Goal: Task Accomplishment & Management: Use online tool/utility

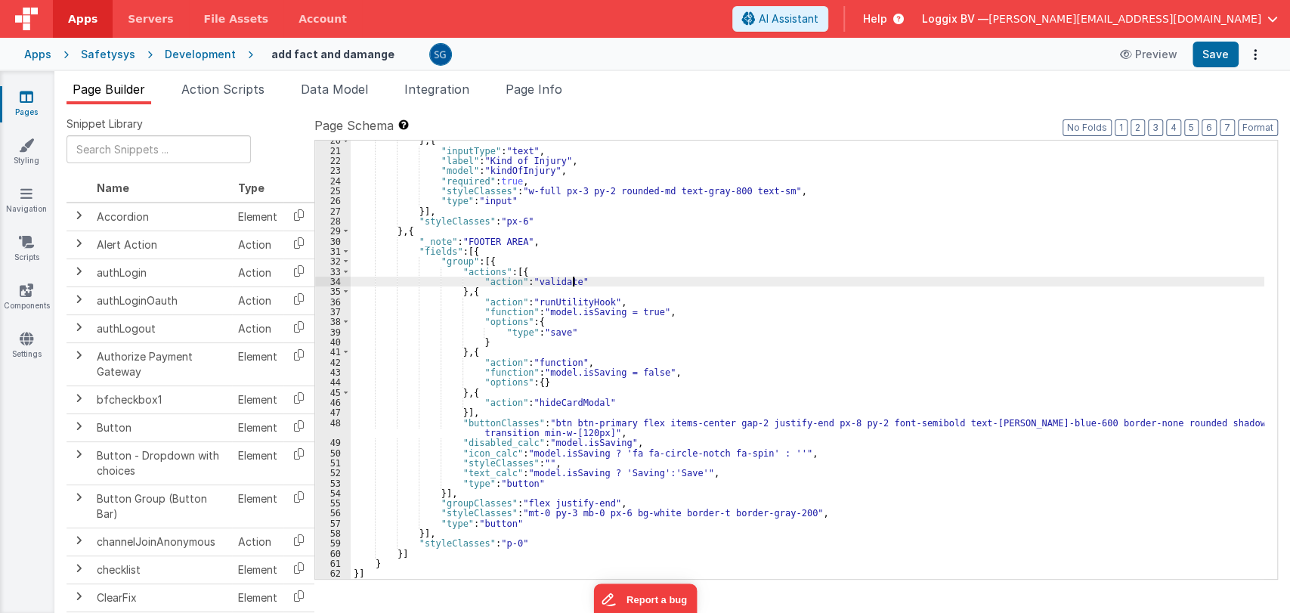
click at [658, 280] on div "} , { "inputType" : "text" , "label" : "Kind of Injury" , "model" : "kindOfInju…" at bounding box center [808, 364] width 914 height 459
click at [678, 311] on div "} , { "inputType" : "text" , "label" : "Kind of Injury" , "model" : "kindOfInju…" at bounding box center [808, 364] width 914 height 459
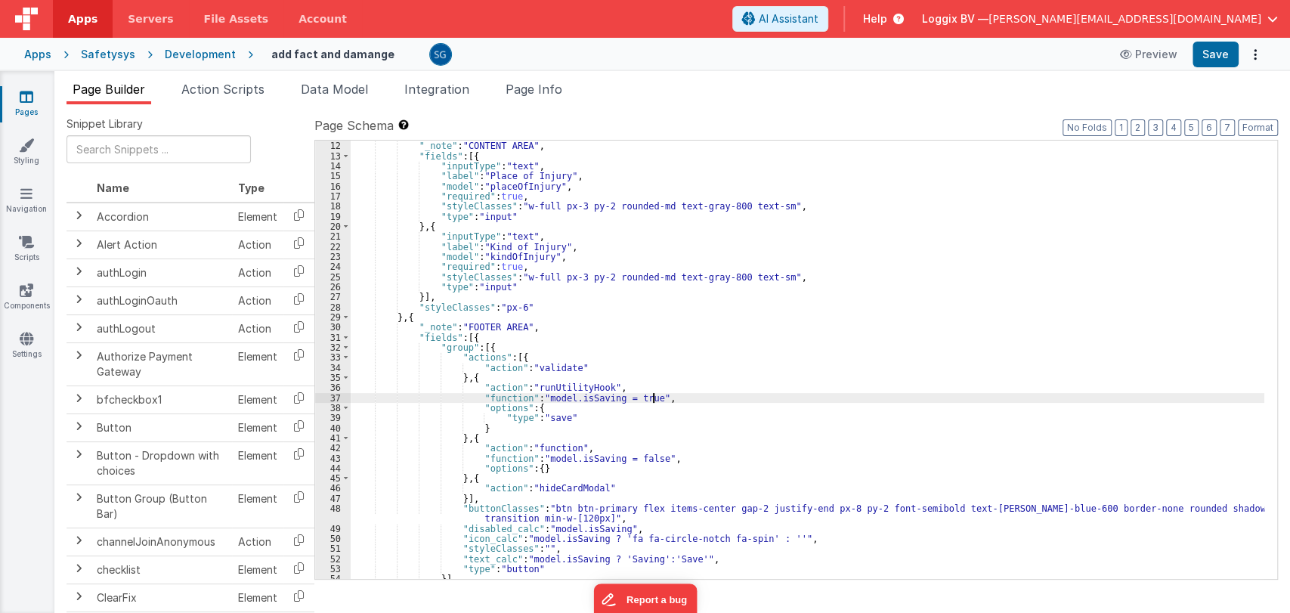
scroll to position [217, 0]
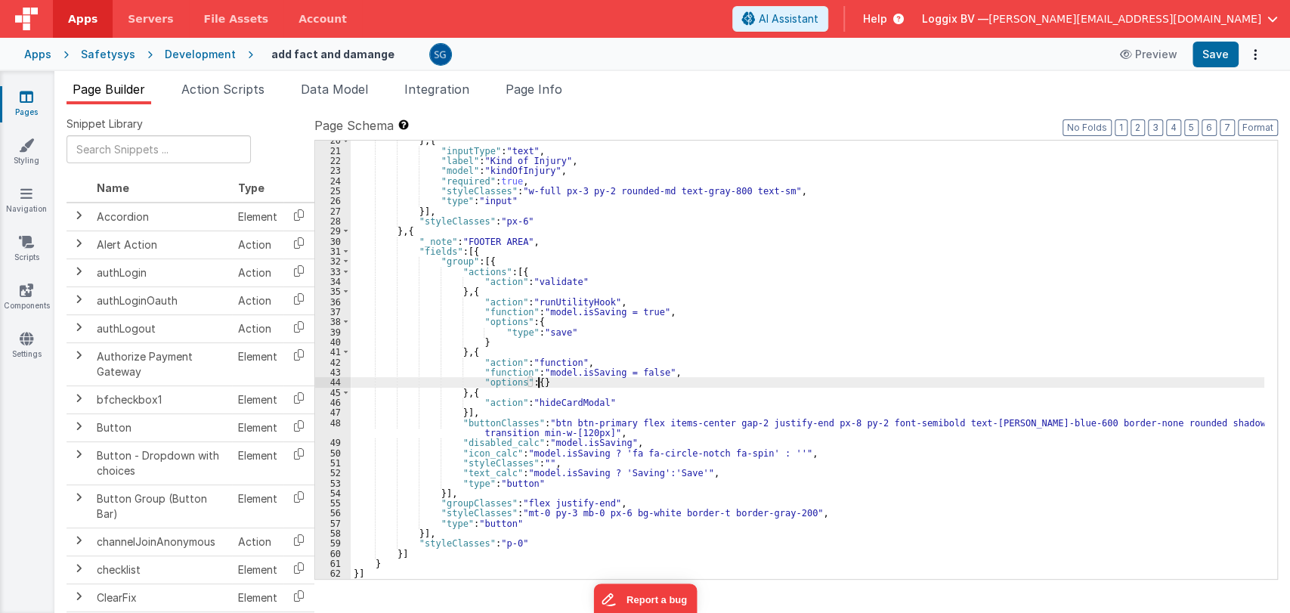
click at [668, 377] on div "} , { "inputType" : "text" , "label" : "Kind of Injury" , "model" : "kindOfInju…" at bounding box center [808, 364] width 914 height 459
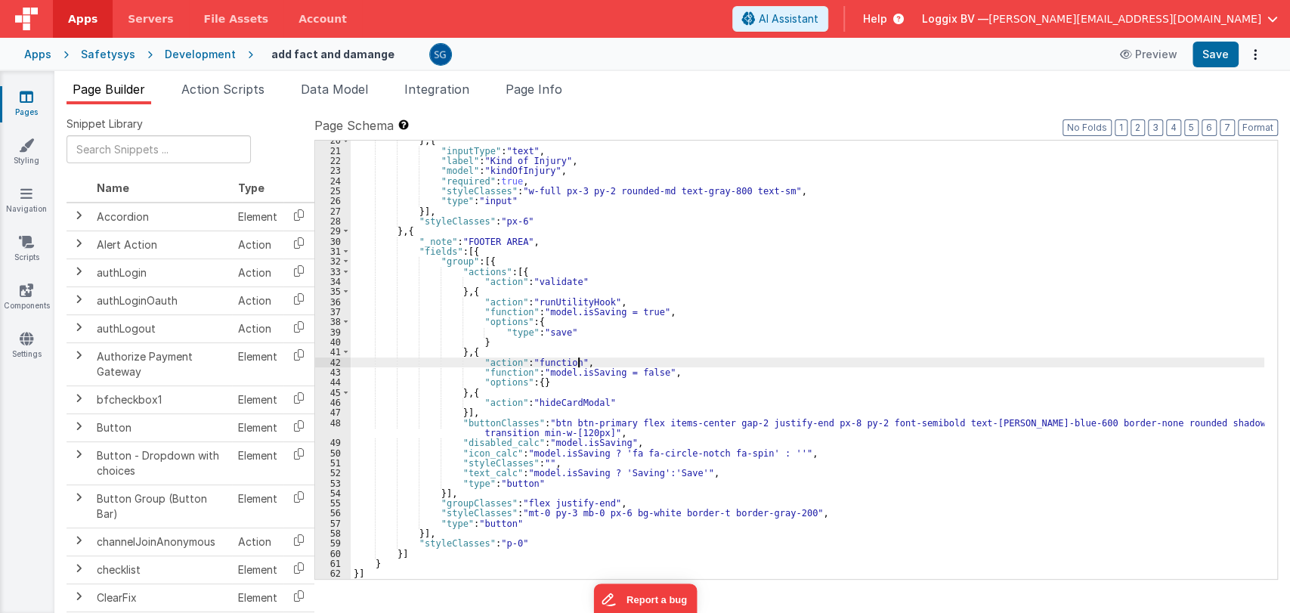
click at [688, 363] on div "} , { "inputType" : "text" , "label" : "Kind of Injury" , "model" : "kindOfInju…" at bounding box center [808, 364] width 914 height 459
click at [668, 375] on div "} , { "inputType" : "text" , "label" : "Kind of Injury" , "model" : "kindOfInju…" at bounding box center [808, 364] width 914 height 459
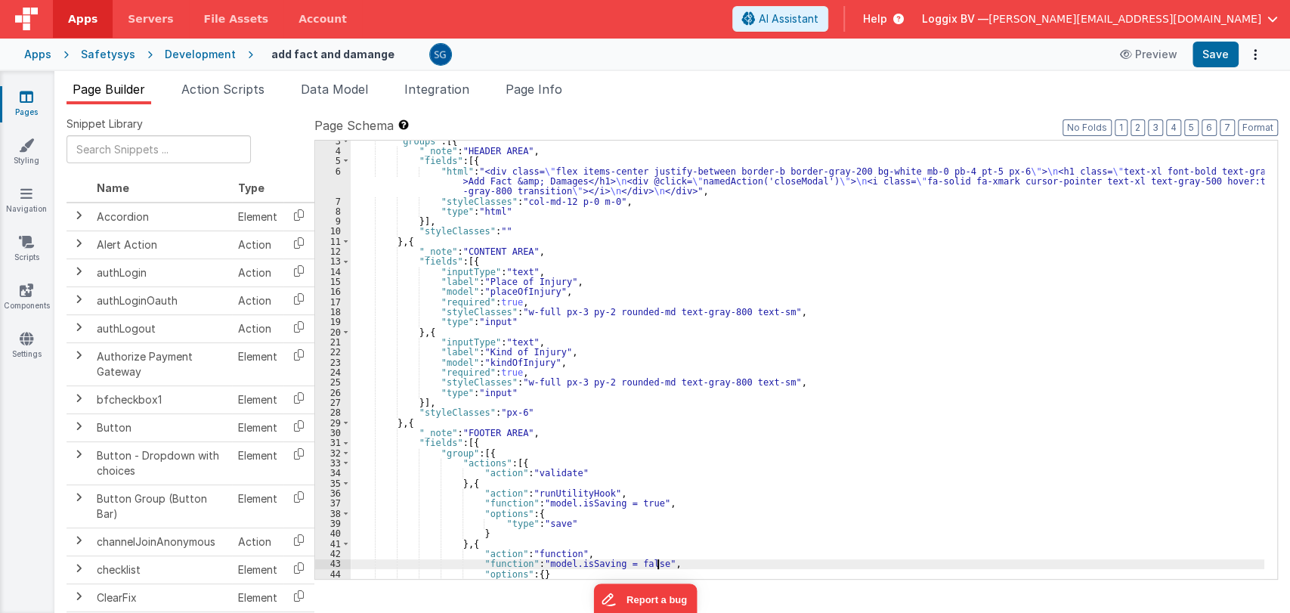
scroll to position [0, 0]
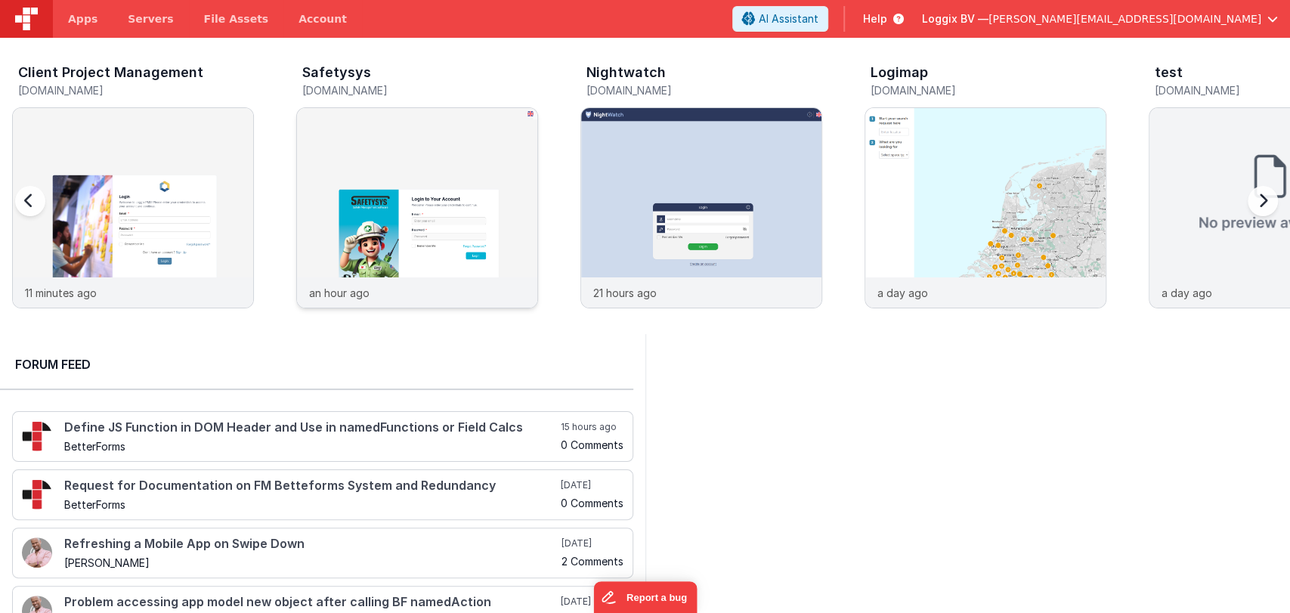
click at [392, 171] on div at bounding box center [417, 192] width 240 height 169
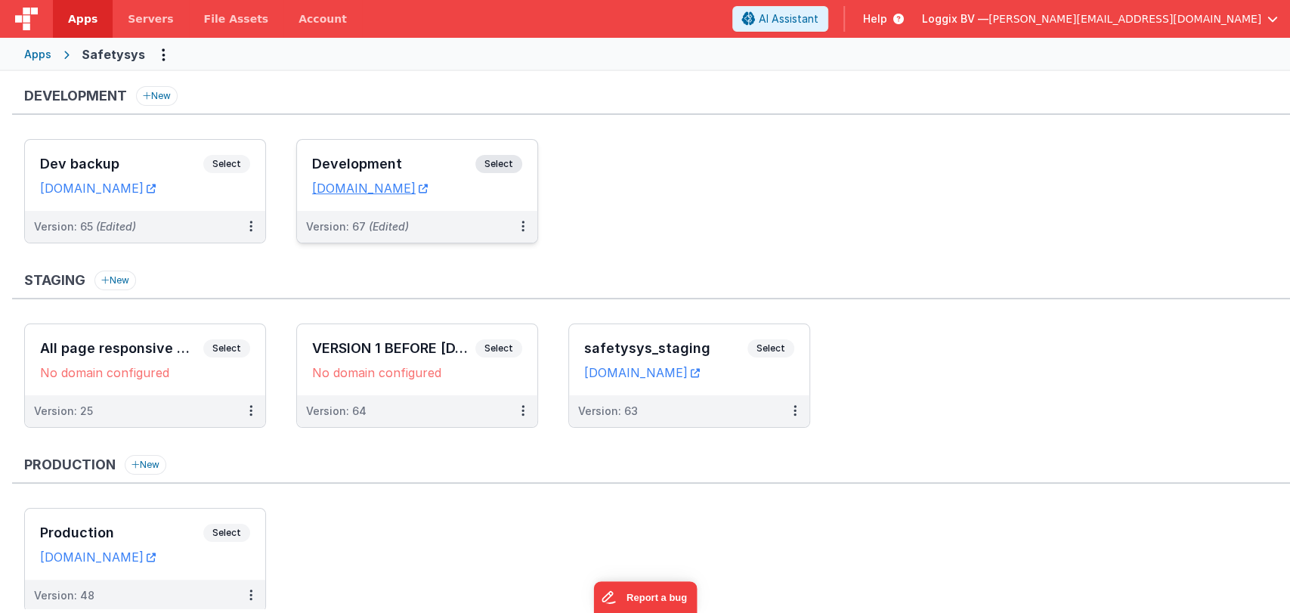
click at [385, 165] on h3 "Development" at bounding box center [393, 163] width 163 height 15
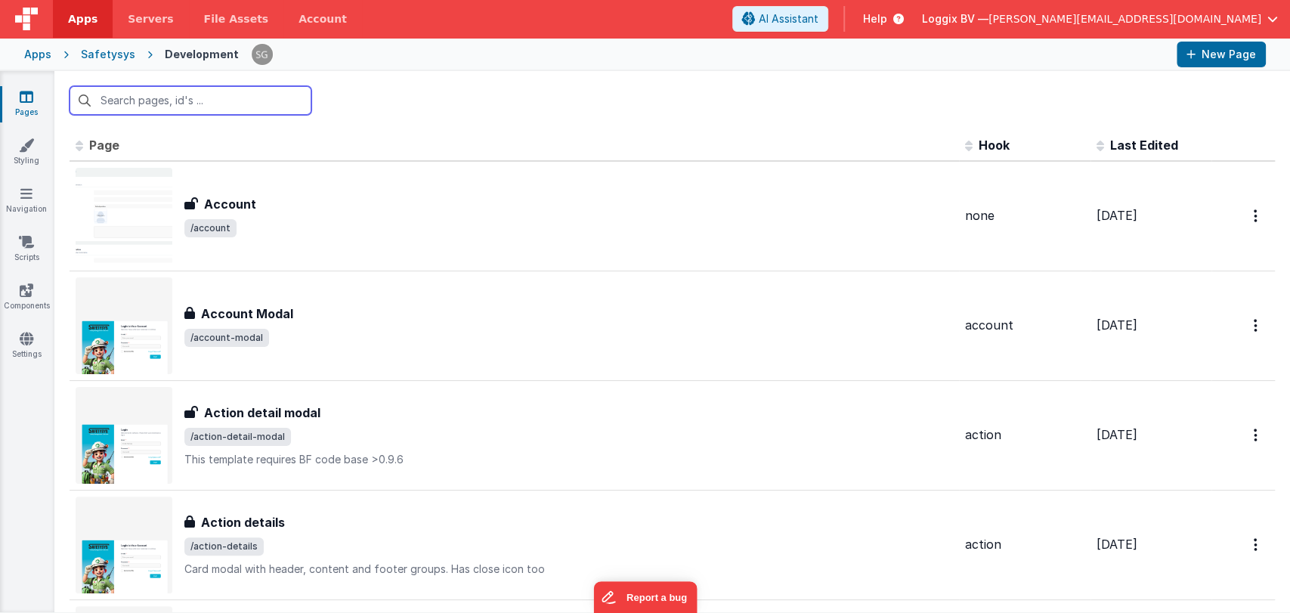
click at [237, 105] on input "text" at bounding box center [191, 100] width 242 height 29
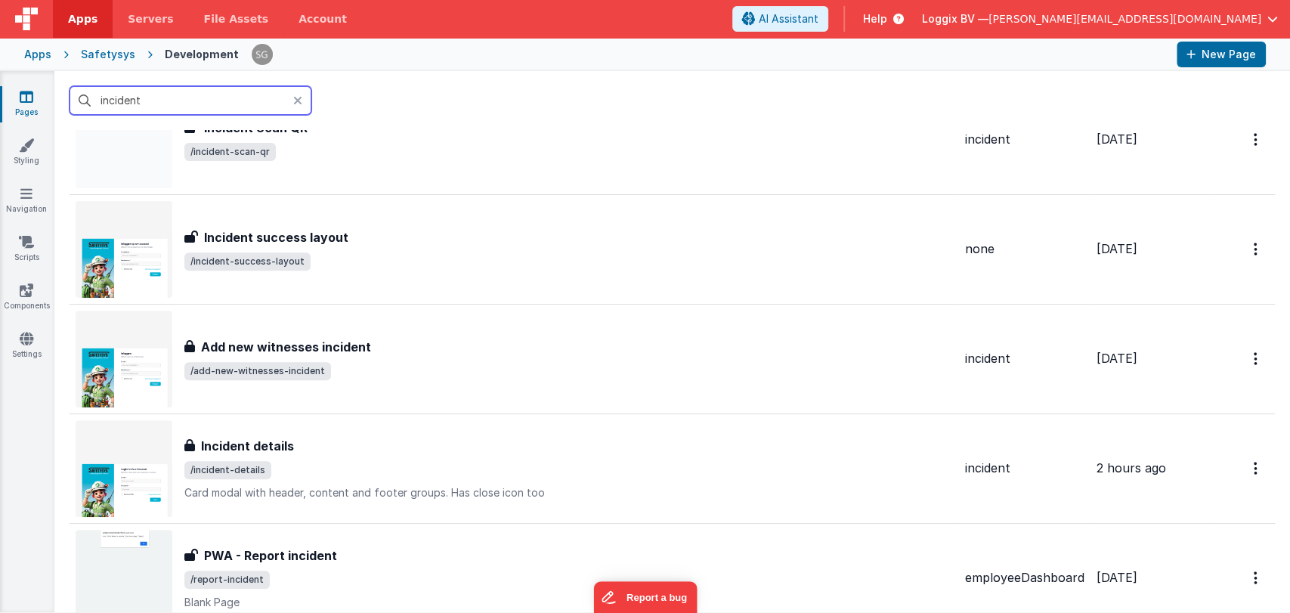
scroll to position [413, 0]
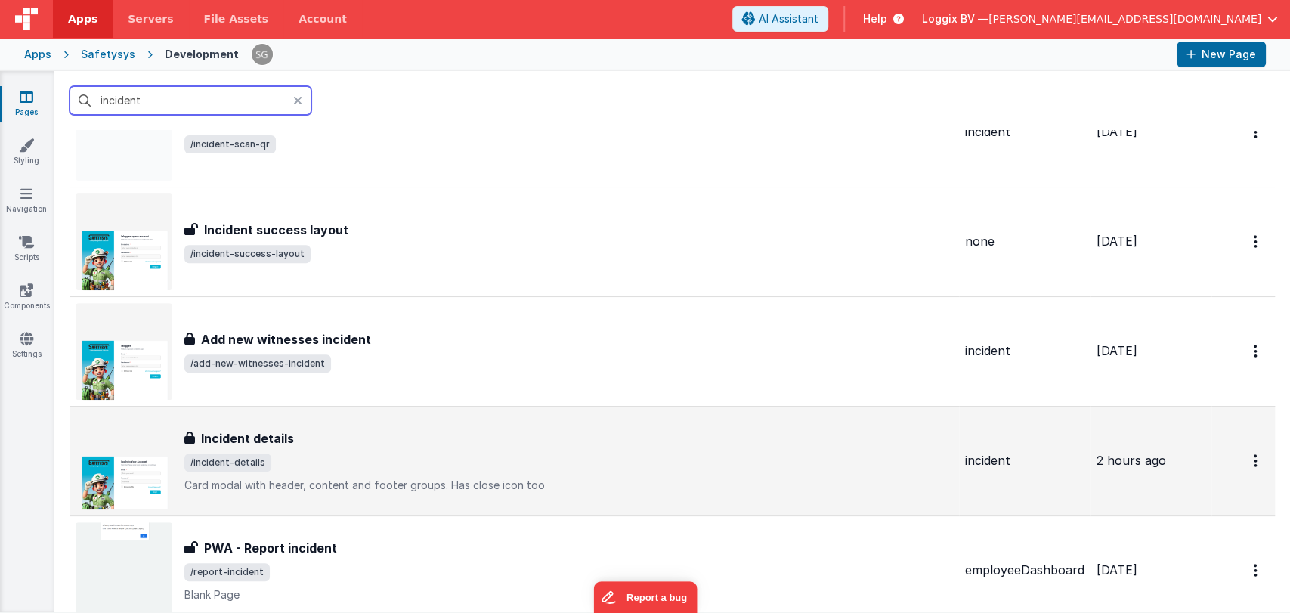
type input "incident"
click at [300, 449] on div "Incident details Incident details /incident-details Card modal with header, con…" at bounding box center [568, 460] width 769 height 63
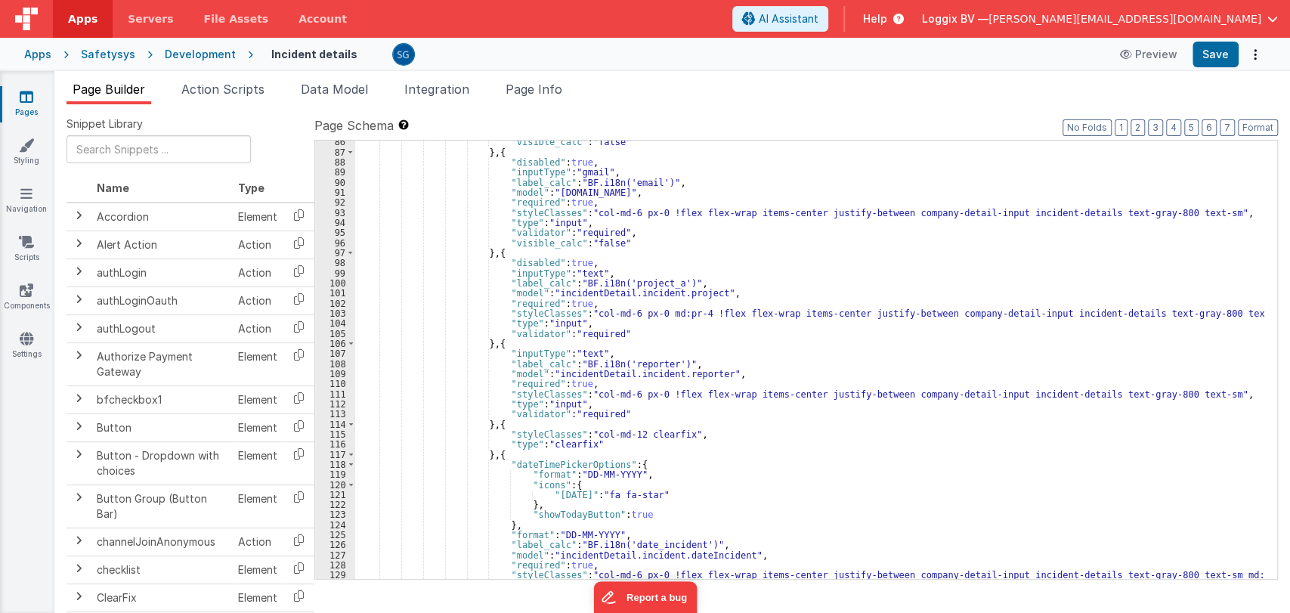
scroll to position [977, 0]
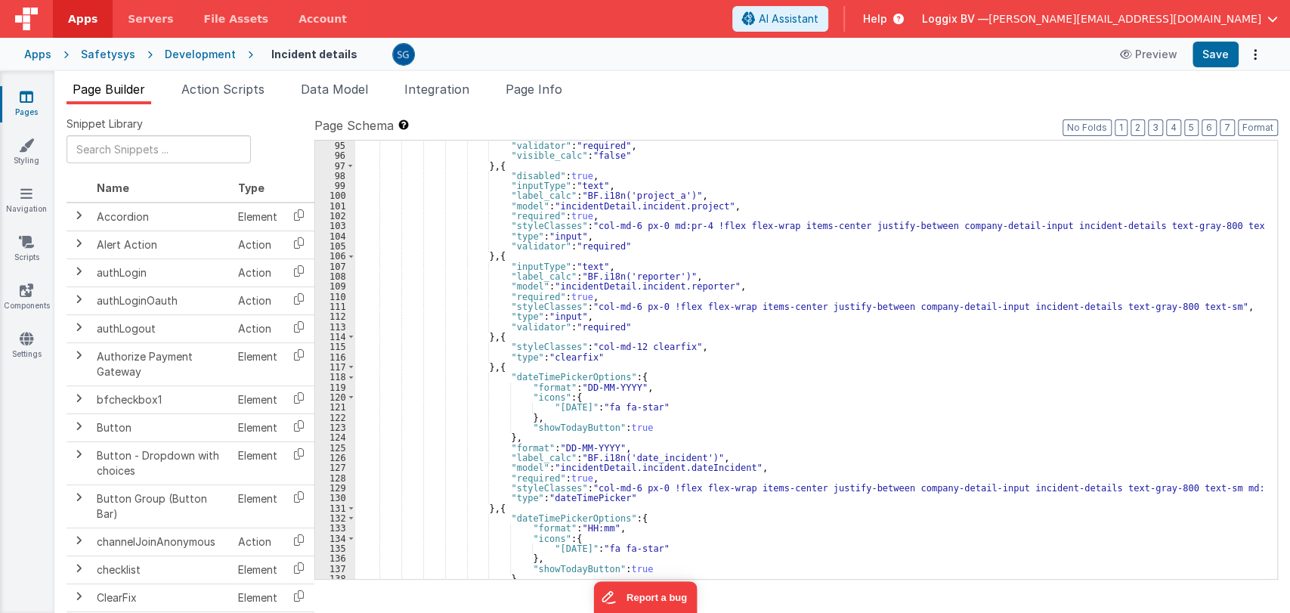
drag, startPoint x: 1278, startPoint y: 221, endPoint x: 1270, endPoint y: 223, distance: 8.5
click at [1270, 223] on div "Snippet Library Name Type Accordion Element Alert Action Action authLogin Actio…" at bounding box center [672, 370] width 1236 height 533
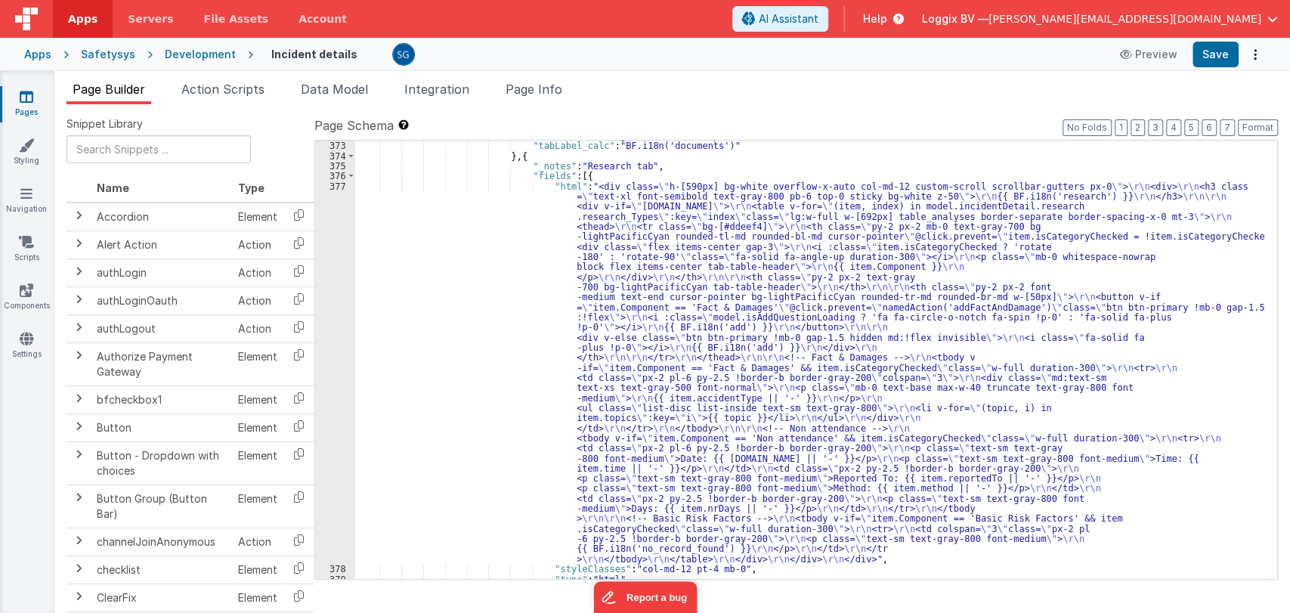
scroll to position [6208, 0]
click at [526, 206] on div ""tabIcon" : "fa-regular fa-folder-open" , "tabLabel_calc" : "BF.i18n('documents…" at bounding box center [809, 360] width 909 height 459
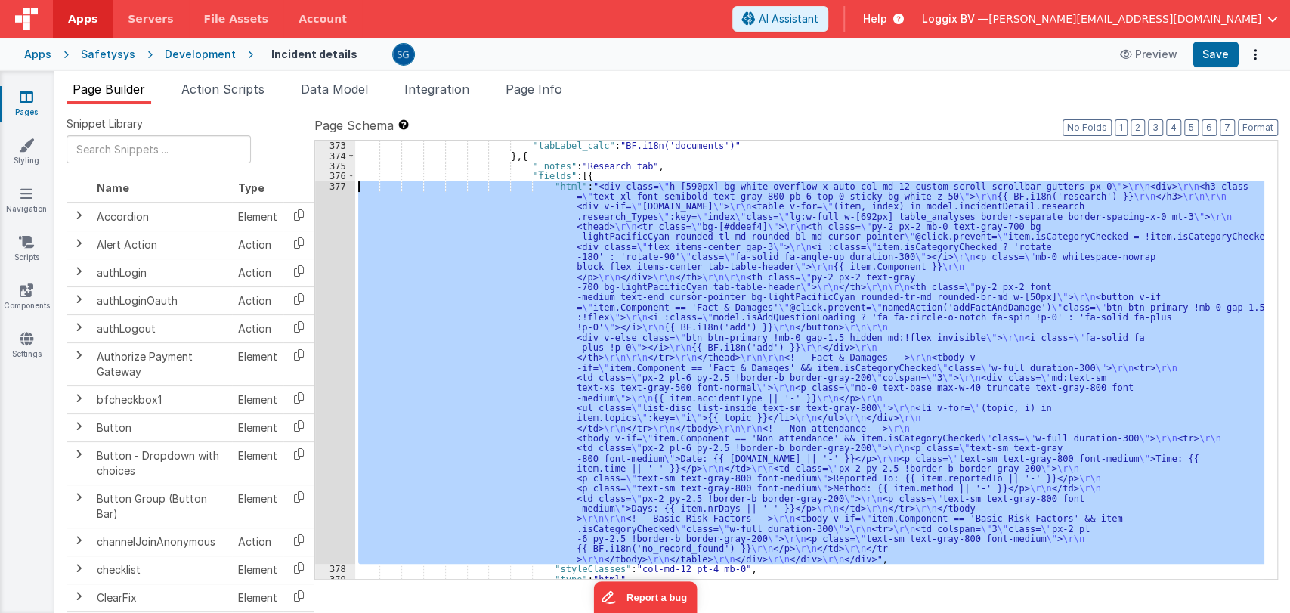
click at [336, 184] on div "377" at bounding box center [335, 372] width 40 height 383
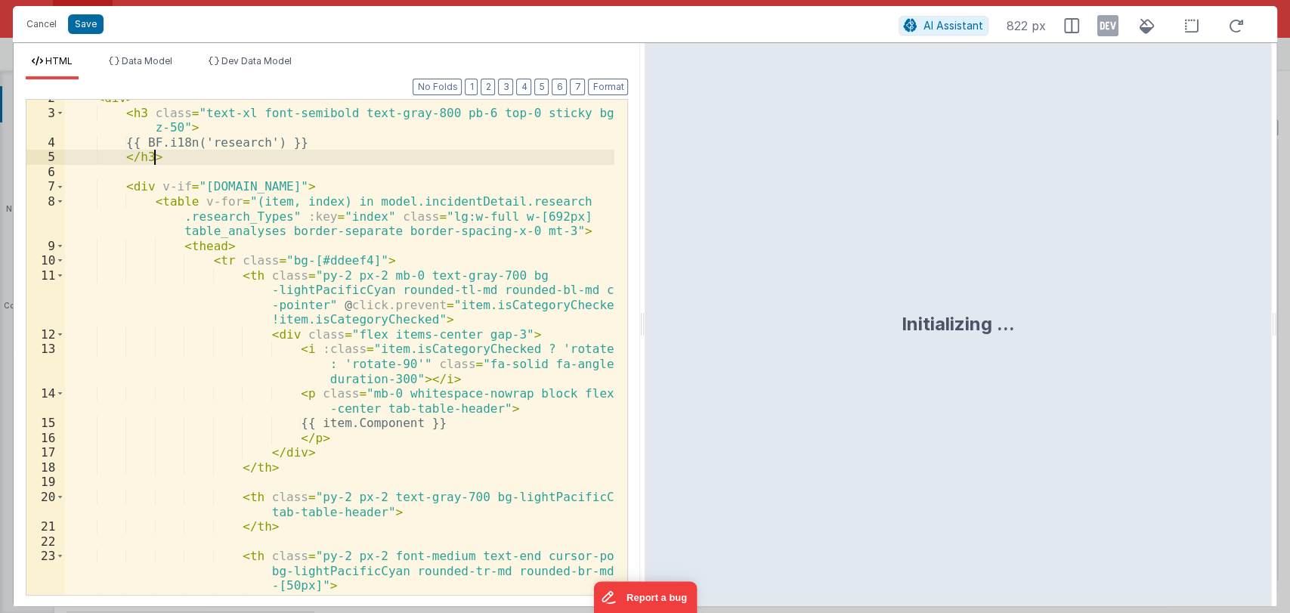
scroll to position [15, 0]
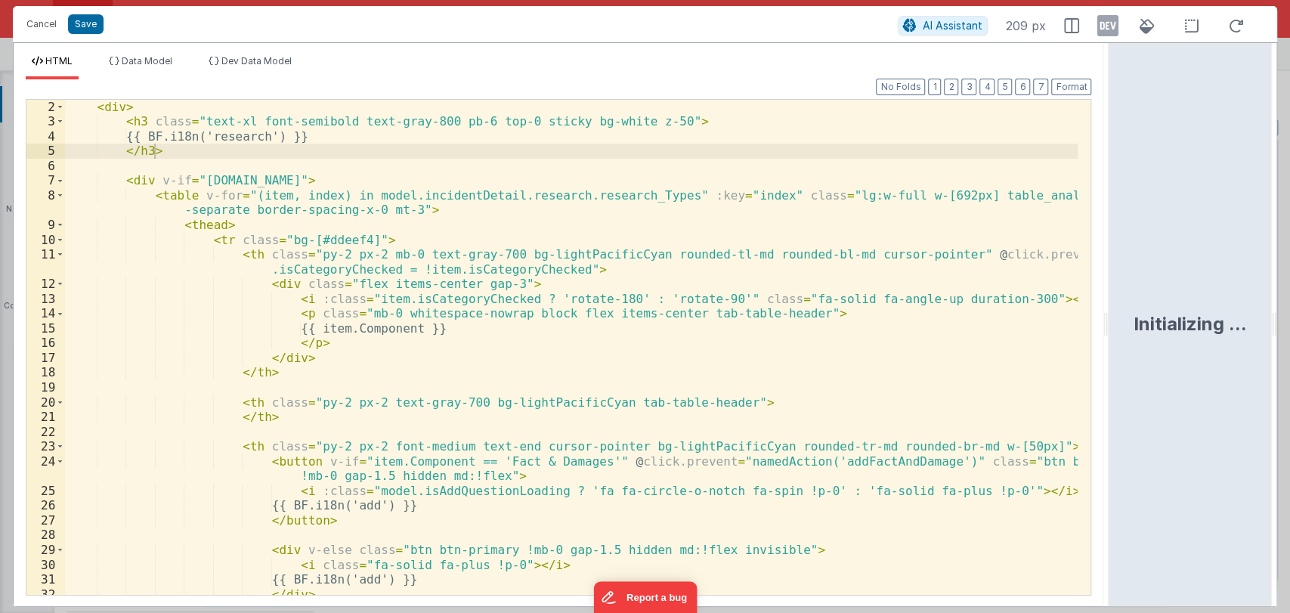
drag, startPoint x: 644, startPoint y: 335, endPoint x: 1111, endPoint y: 333, distance: 467.1
click at [1111, 333] on html "Cancel Save AI Assistant 209 px HTML Data Model Dev Data Model Format 7 6 5 4 3…" at bounding box center [645, 306] width 1290 height 613
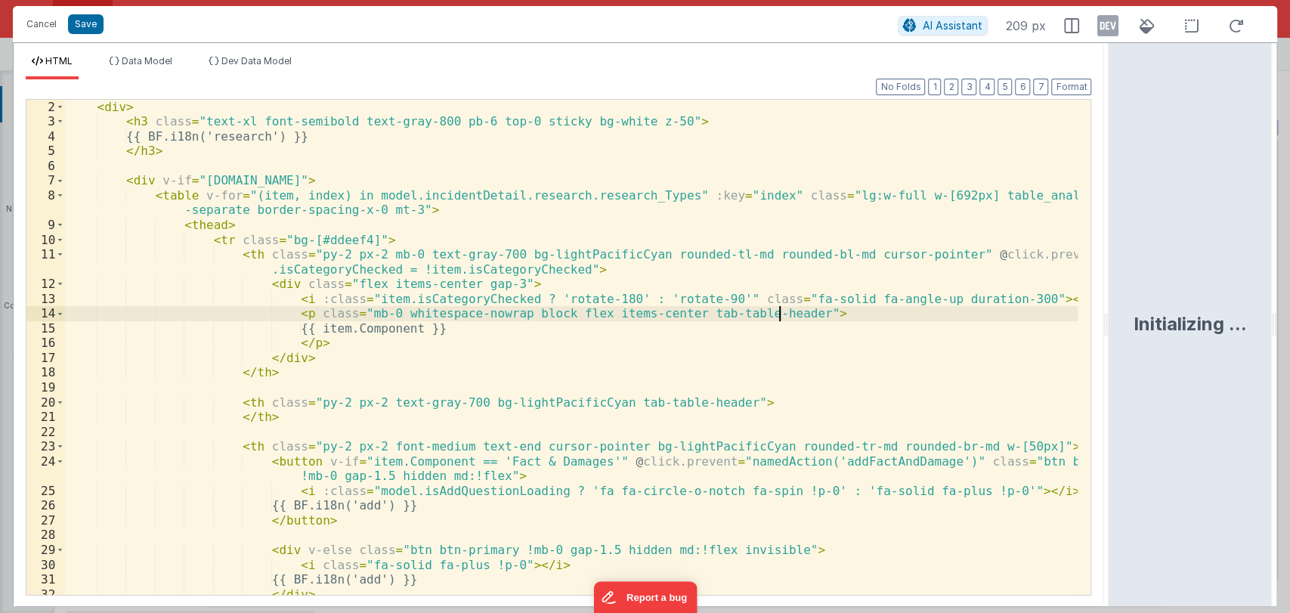
click at [810, 319] on div "< div > < h3 class = "text-xl font-semibold text-gray-800 pb-6 top-0 sticky bg-…" at bounding box center [572, 362] width 1014 height 525
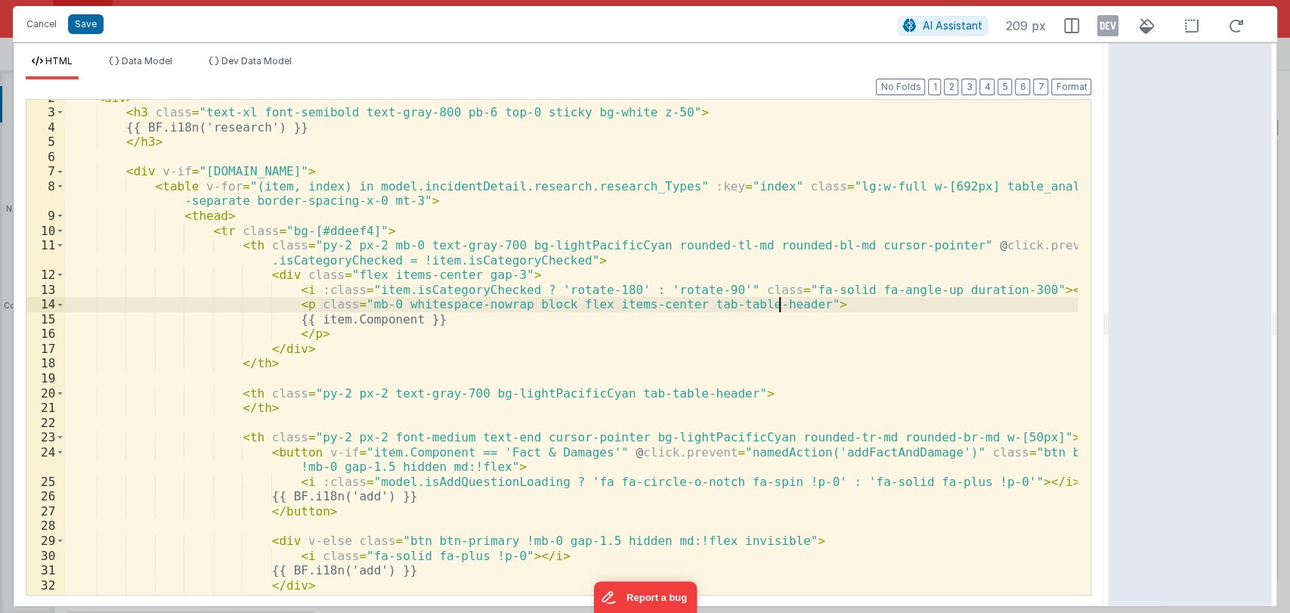
scroll to position [0, 0]
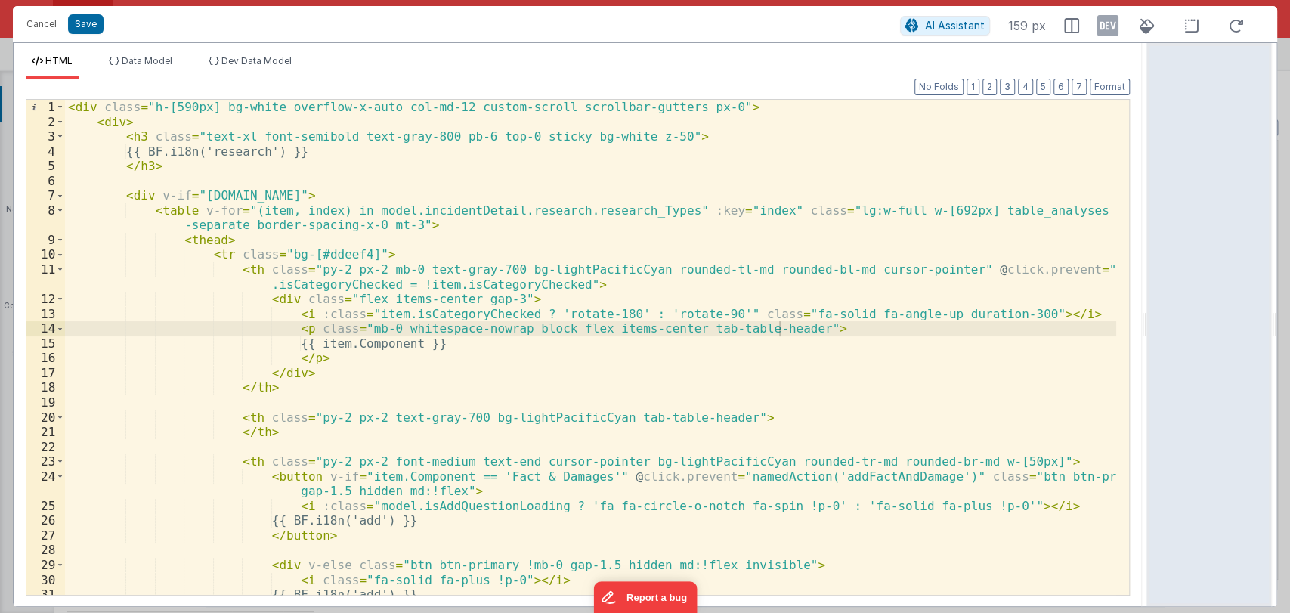
drag, startPoint x: 1107, startPoint y: 324, endPoint x: 1153, endPoint y: 319, distance: 47.1
click at [1153, 319] on html "Cancel Save AI Assistant 159 px HTML Data Model Dev Data Model Format 7 6 5 4 3…" at bounding box center [645, 306] width 1290 height 613
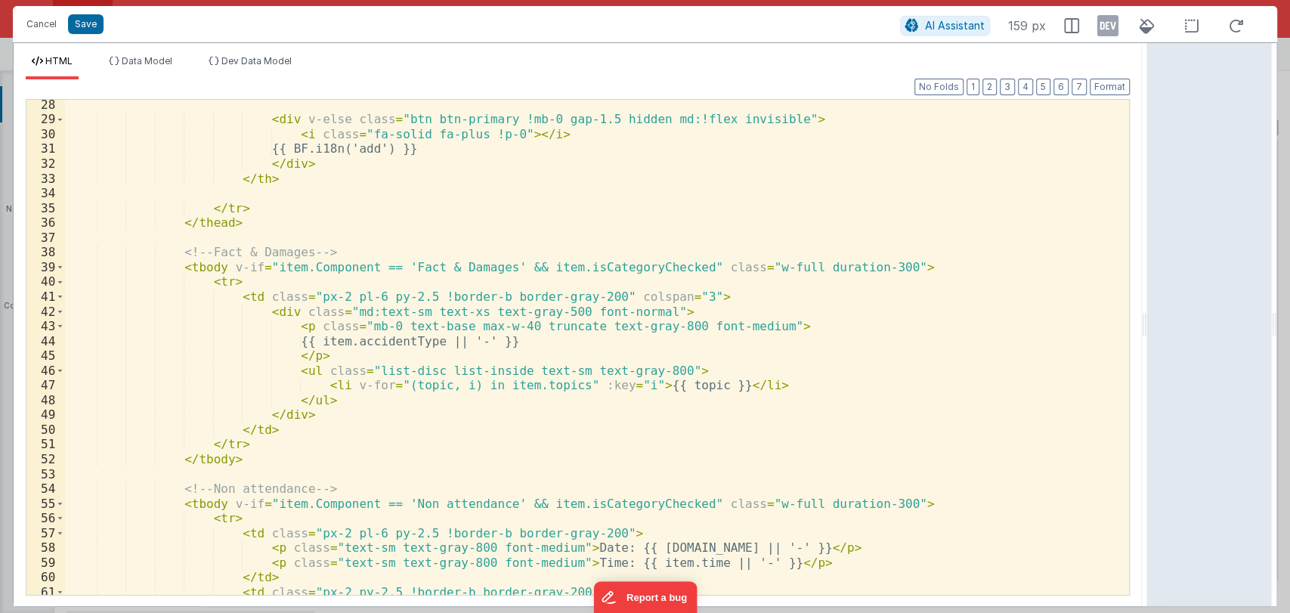
scroll to position [446, 0]
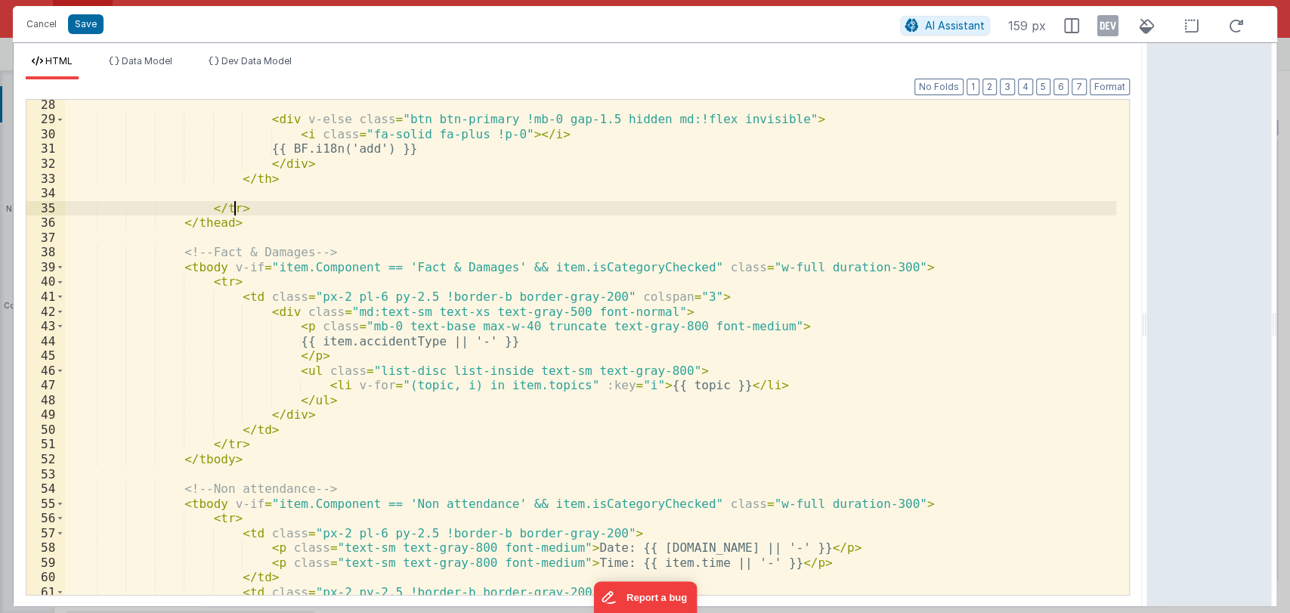
click at [424, 208] on div "< div v-else class = "btn btn-primary !mb-0 gap-1.5 hidden md:!flex invisible" …" at bounding box center [590, 360] width 1051 height 525
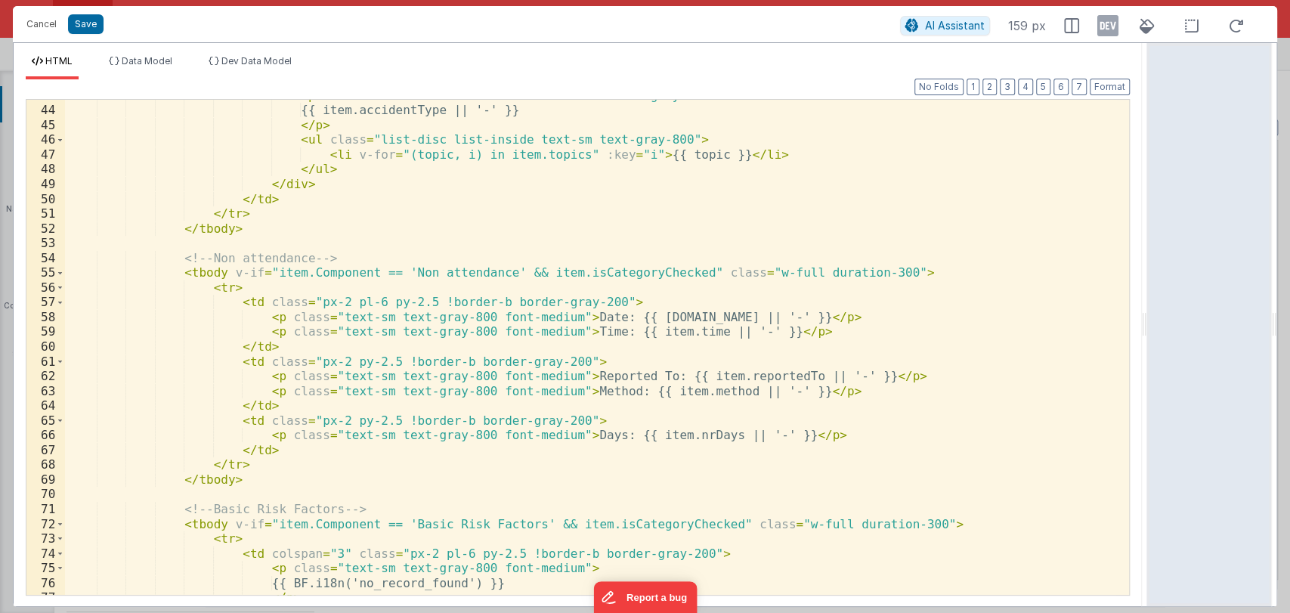
scroll to position [646, 0]
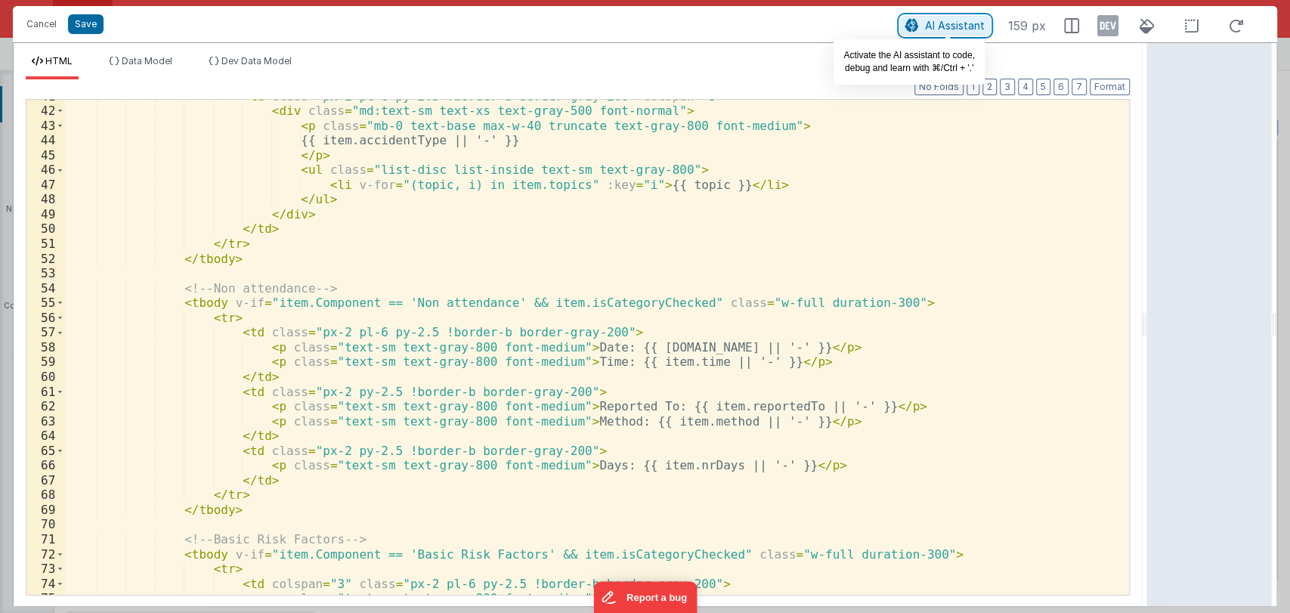
click at [927, 20] on span "AI Assistant" at bounding box center [955, 25] width 60 height 13
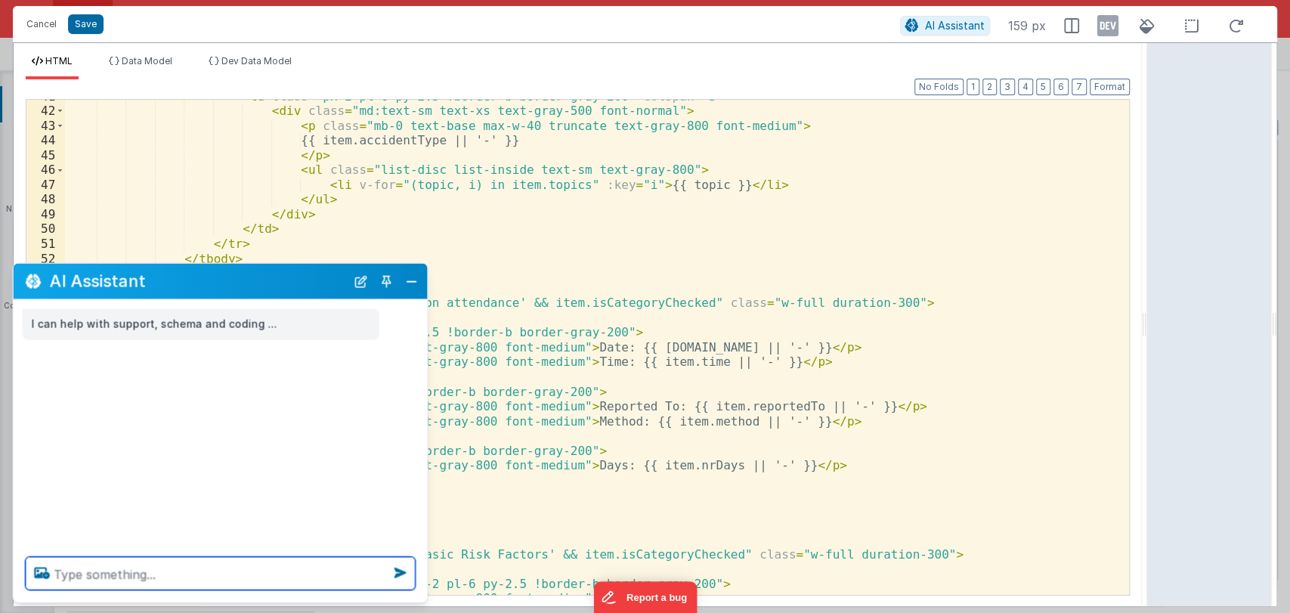
click at [188, 565] on textarea at bounding box center [221, 573] width 390 height 33
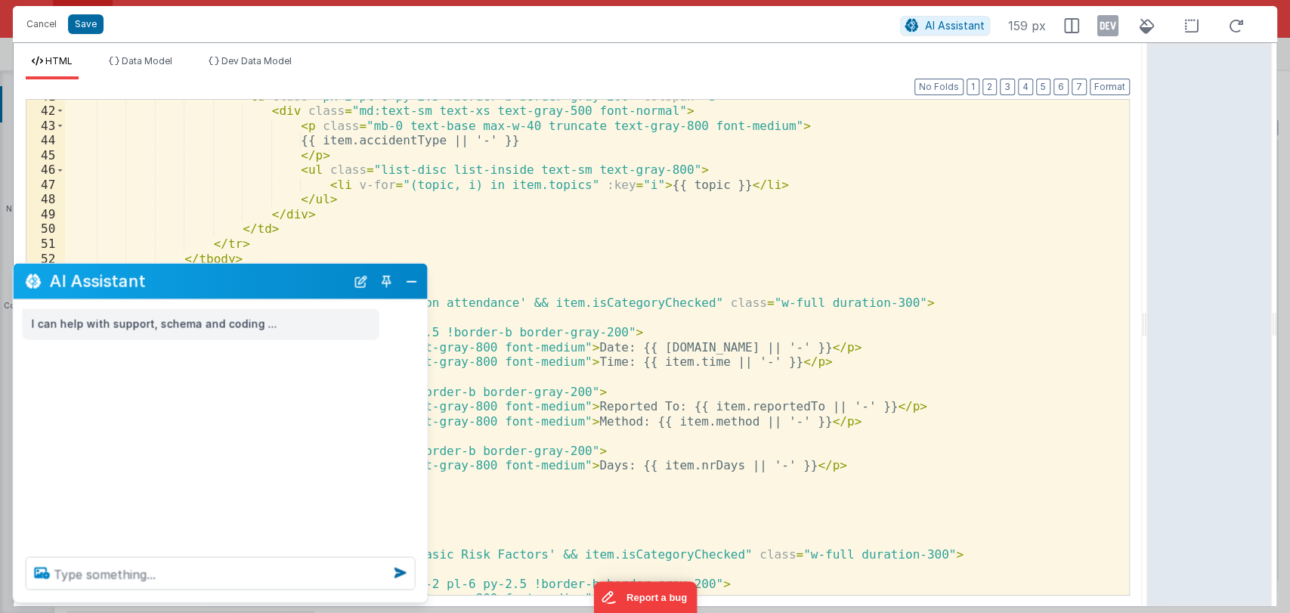
click at [46, 580] on icon at bounding box center [42, 573] width 27 height 24
click at [0, 0] on input "file" at bounding box center [0, 0] width 0 height 0
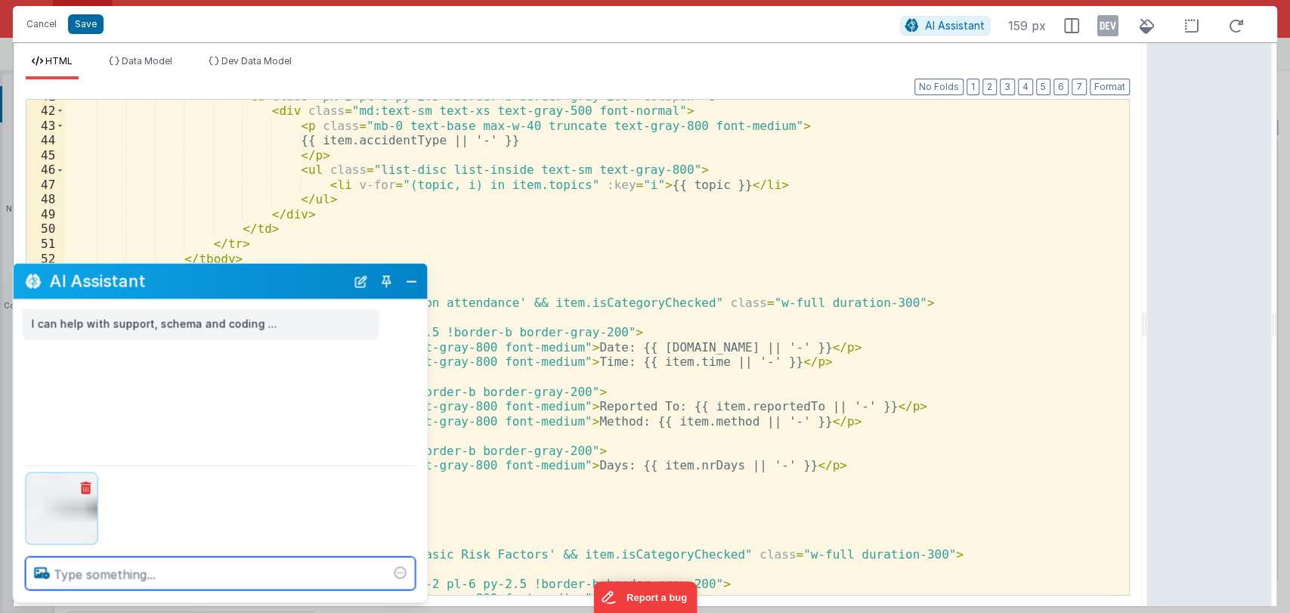
click at [117, 569] on textarea at bounding box center [221, 573] width 390 height 33
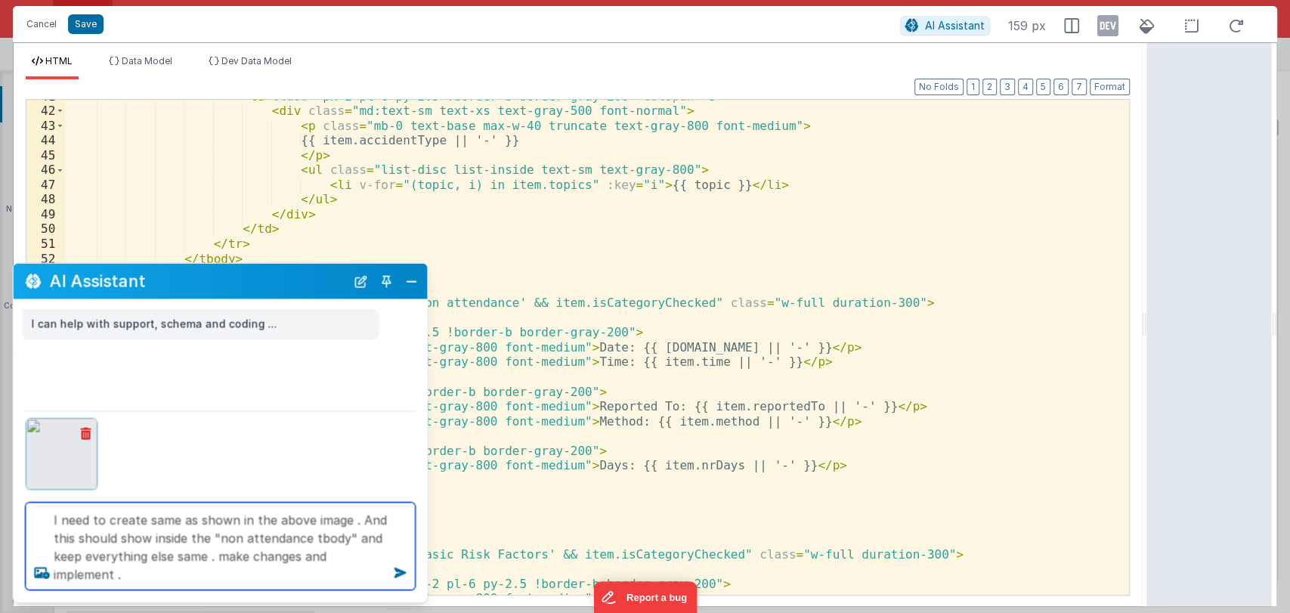
type textarea "I need to create same as shown in the above image . And this should show inside…"
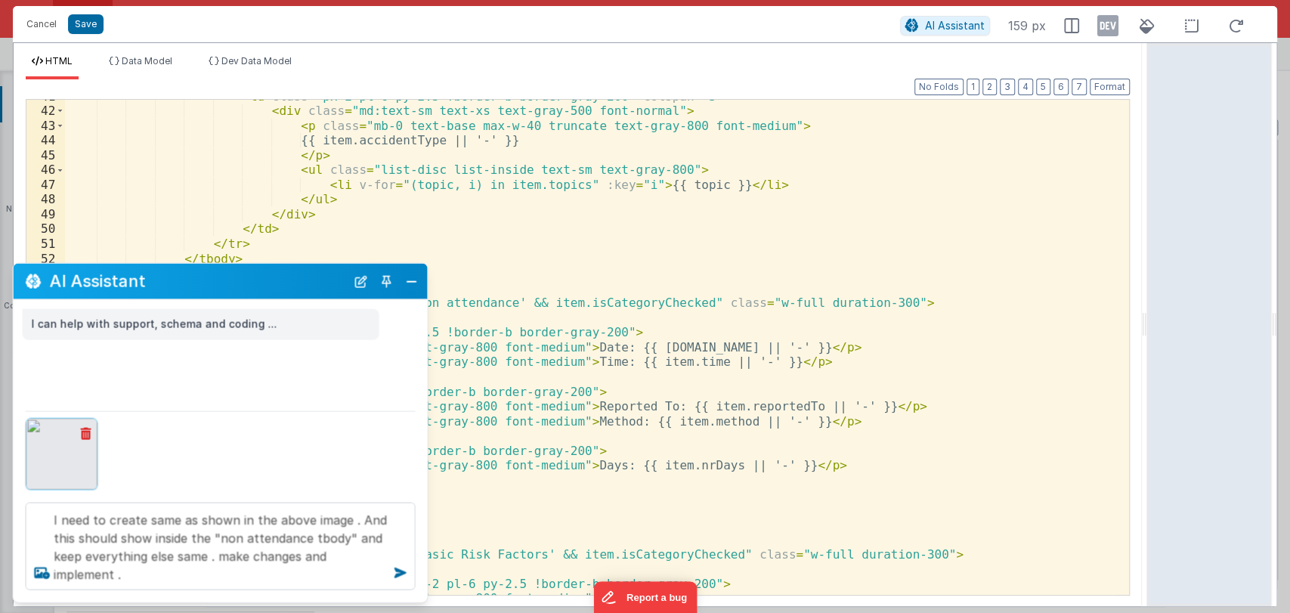
click at [822, 379] on div "< td class = "px-2 pl-6 py-2.5 !border-b border-gray-200" colspan = "3" > < div…" at bounding box center [590, 351] width 1051 height 525
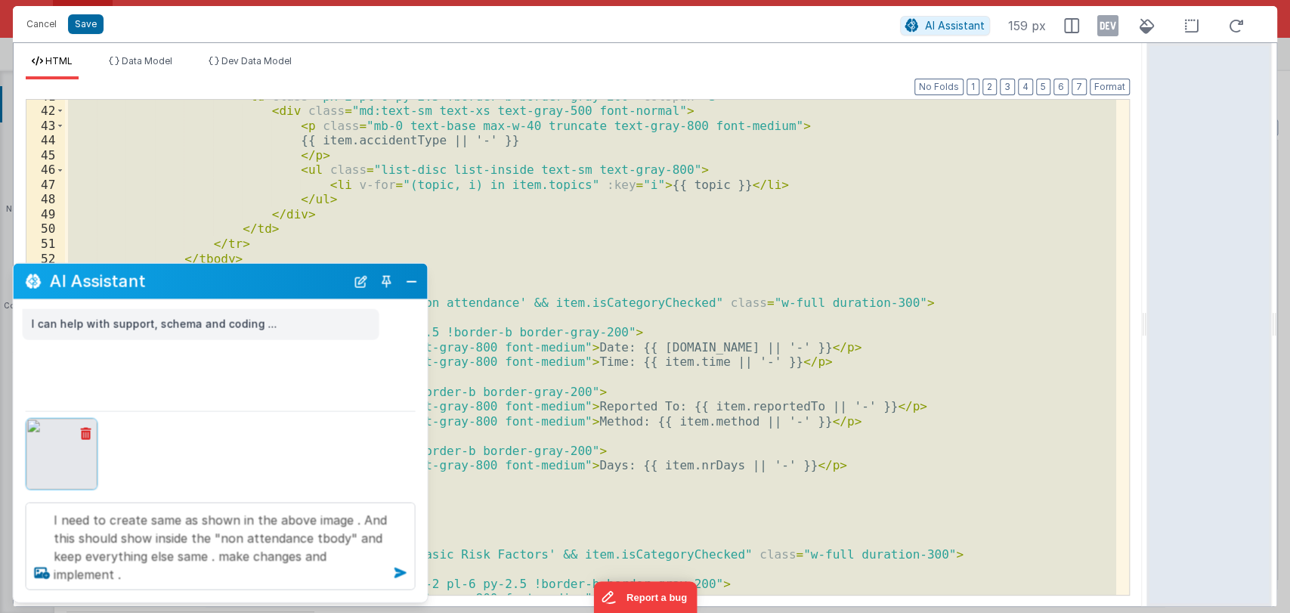
click at [401, 574] on icon at bounding box center [401, 573] width 24 height 24
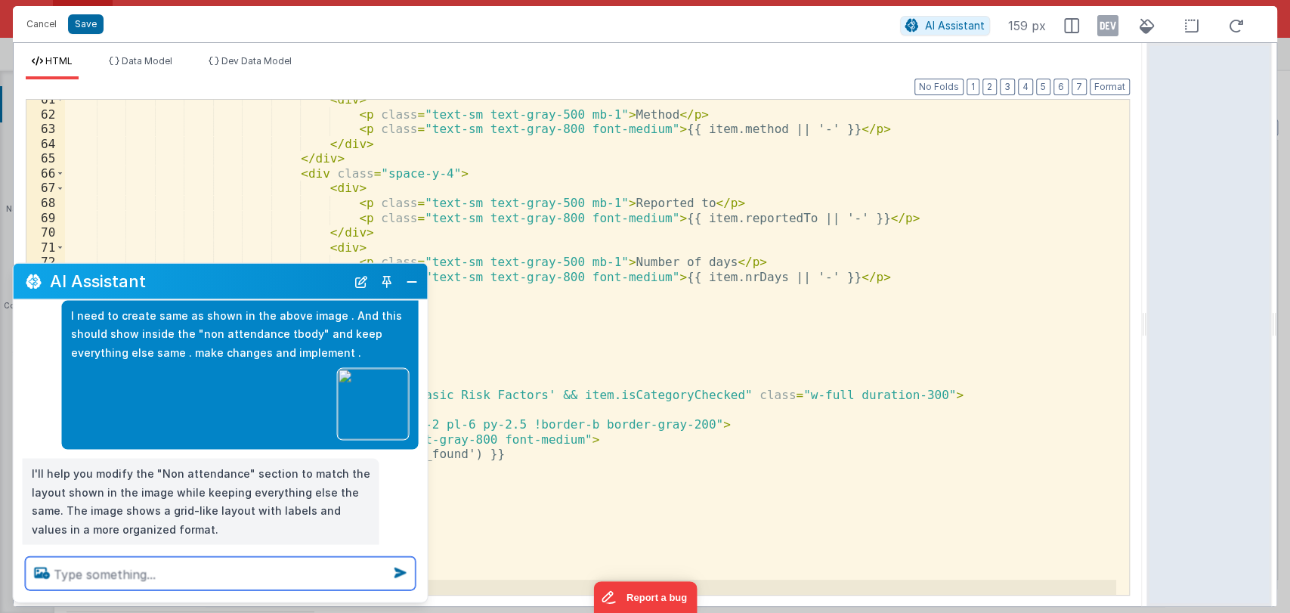
scroll to position [423, 0]
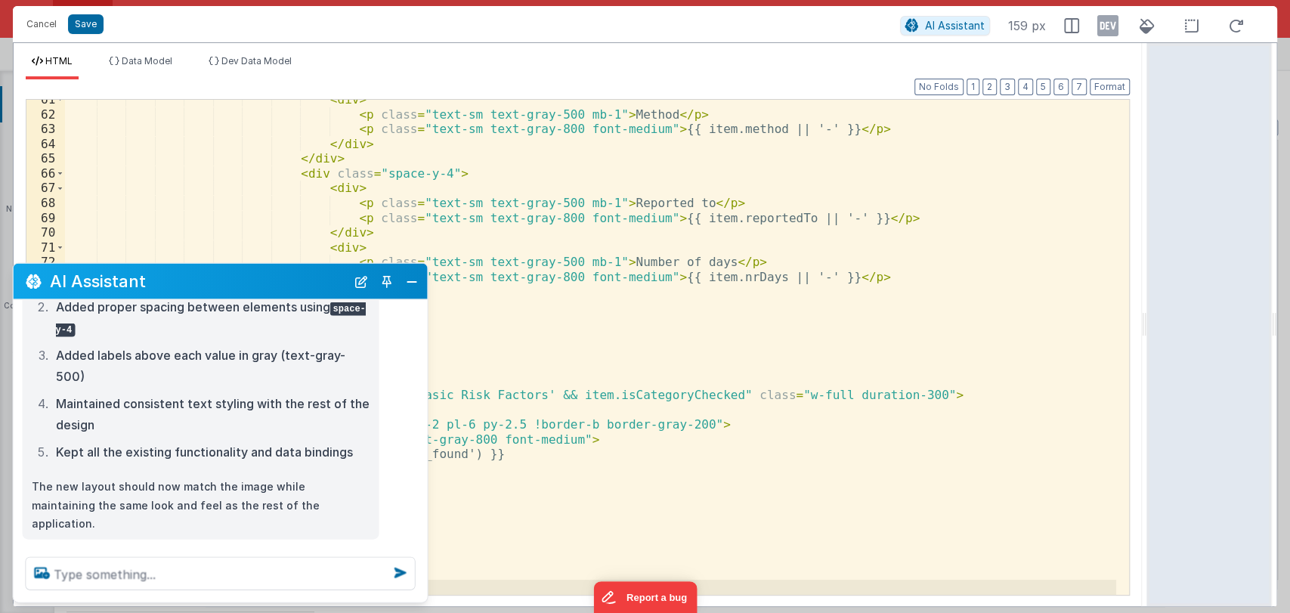
click at [545, 355] on div "< div > < p class = "text-sm text-gray-500 mb-1" > Method </ p > < p class = "t…" at bounding box center [590, 354] width 1051 height 525
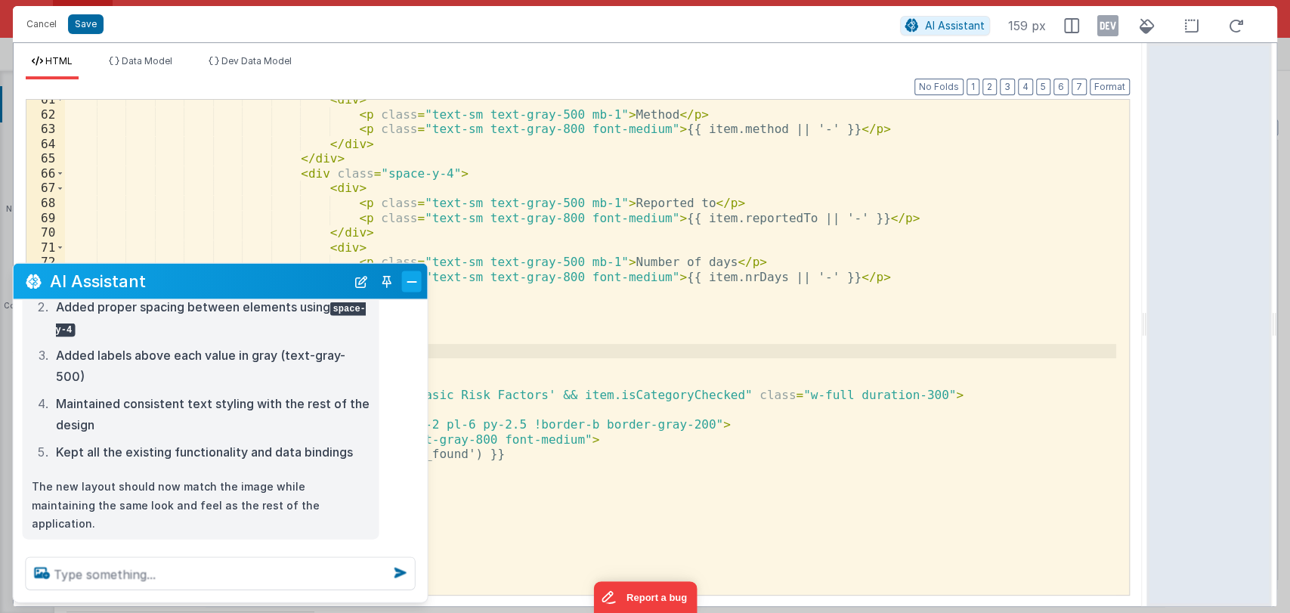
click at [417, 276] on button "Close" at bounding box center [412, 281] width 20 height 21
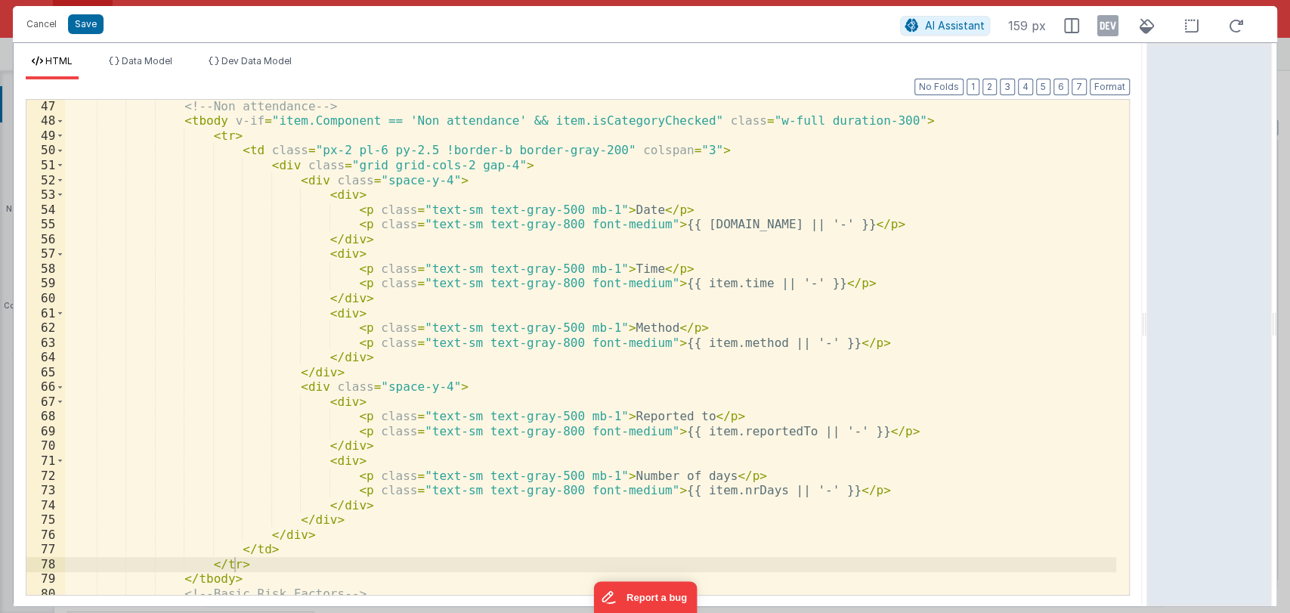
scroll to position [725, 0]
click at [1112, 86] on button "Format" at bounding box center [1110, 87] width 40 height 17
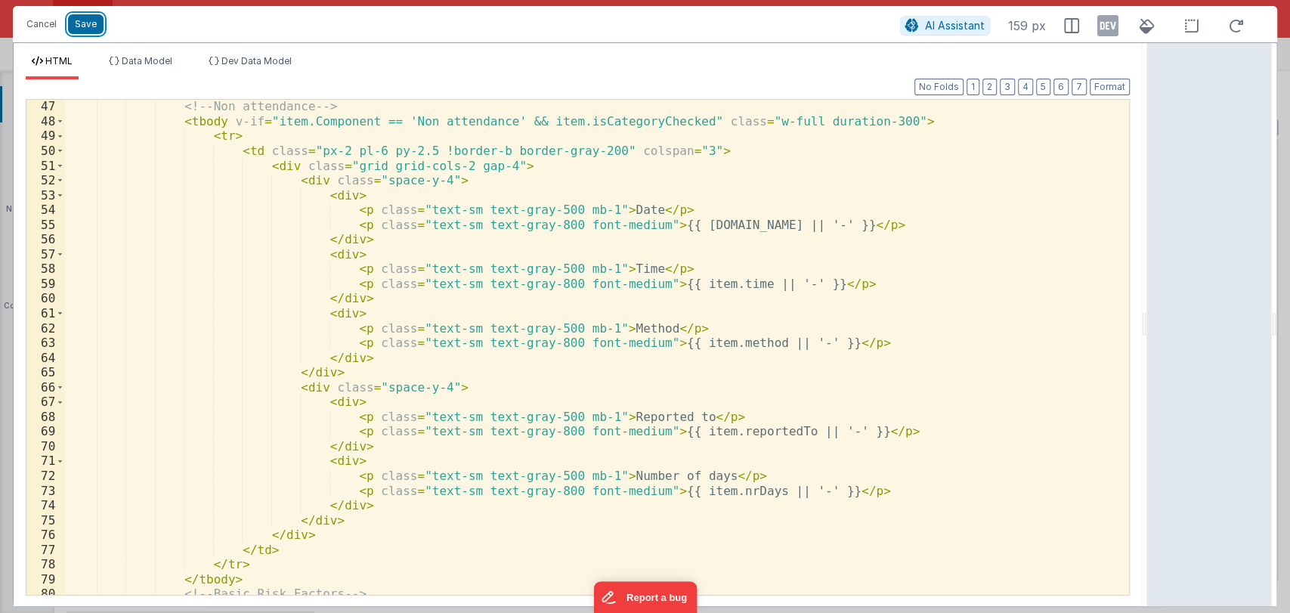
click at [75, 16] on button "Save" at bounding box center [86, 24] width 36 height 20
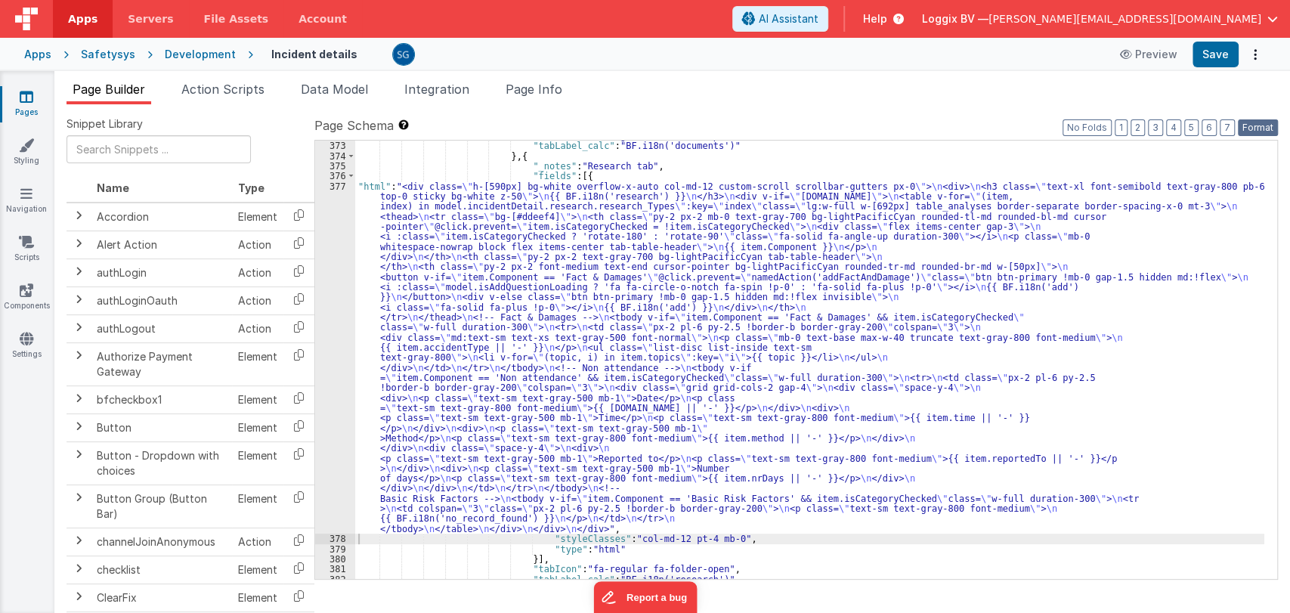
click at [1253, 124] on button "Format" at bounding box center [1258, 127] width 40 height 17
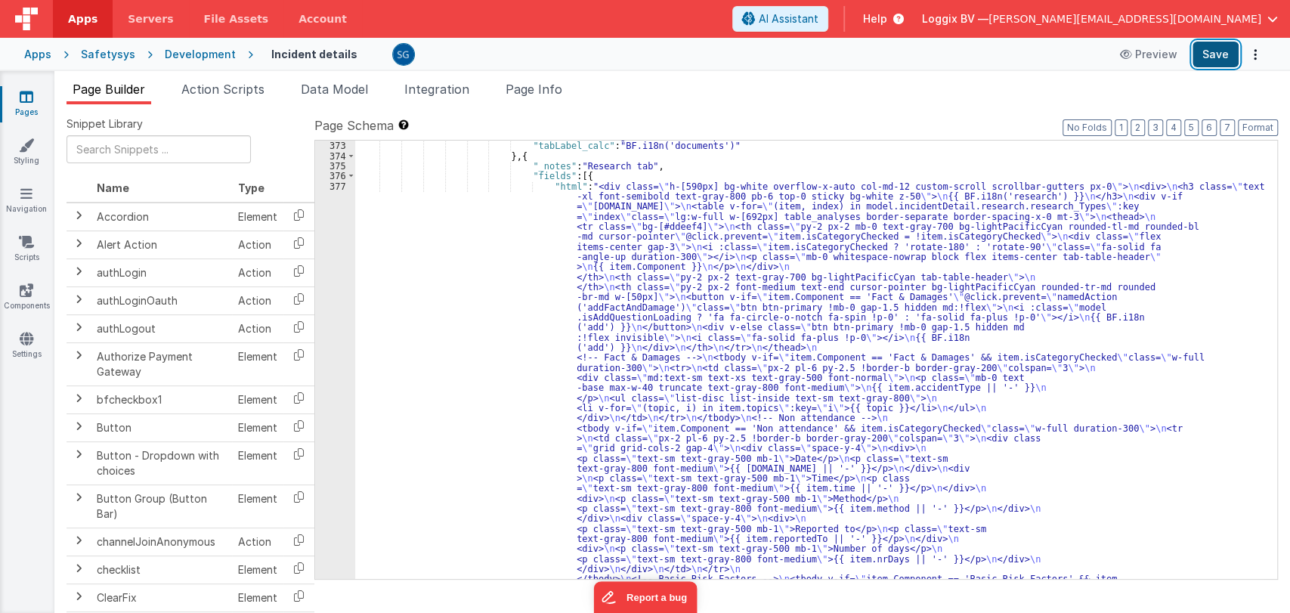
click at [1211, 57] on button "Save" at bounding box center [1216, 55] width 46 height 26
click at [1219, 48] on button "Save" at bounding box center [1216, 55] width 46 height 26
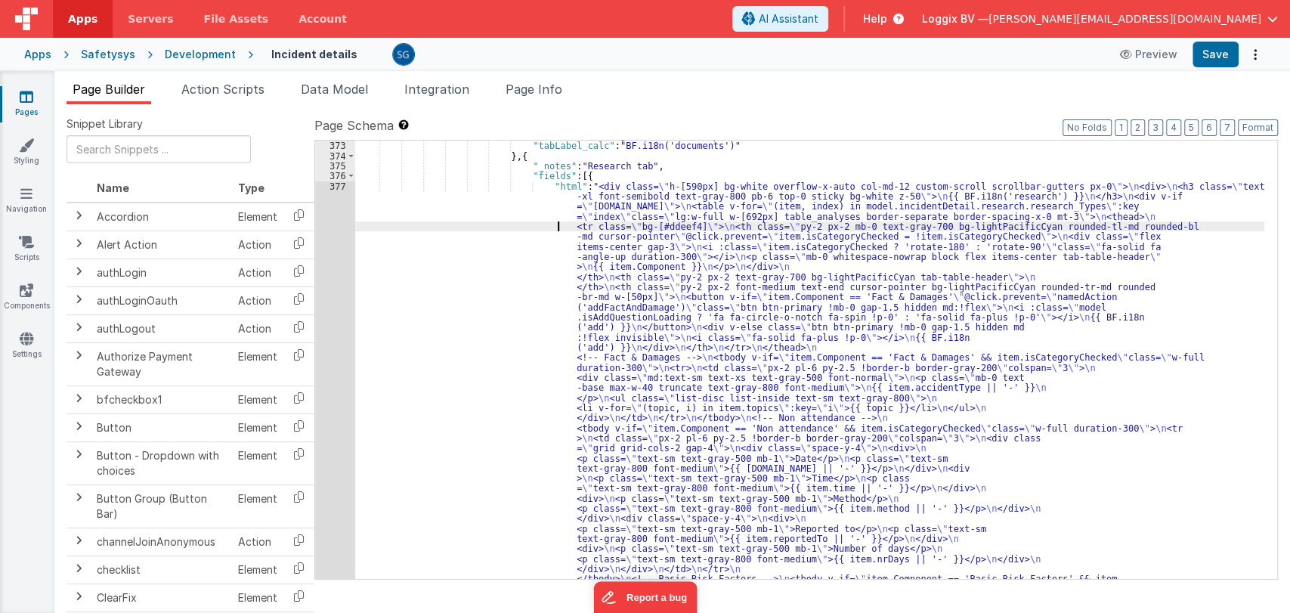
click at [480, 223] on div ""tabIcon" : "fa-regular fa-folder-open" , "tabLabel_calc" : "BF.i18n('documents…" at bounding box center [809, 577] width 909 height 892
click at [334, 187] on div "377" at bounding box center [335, 403] width 40 height 444
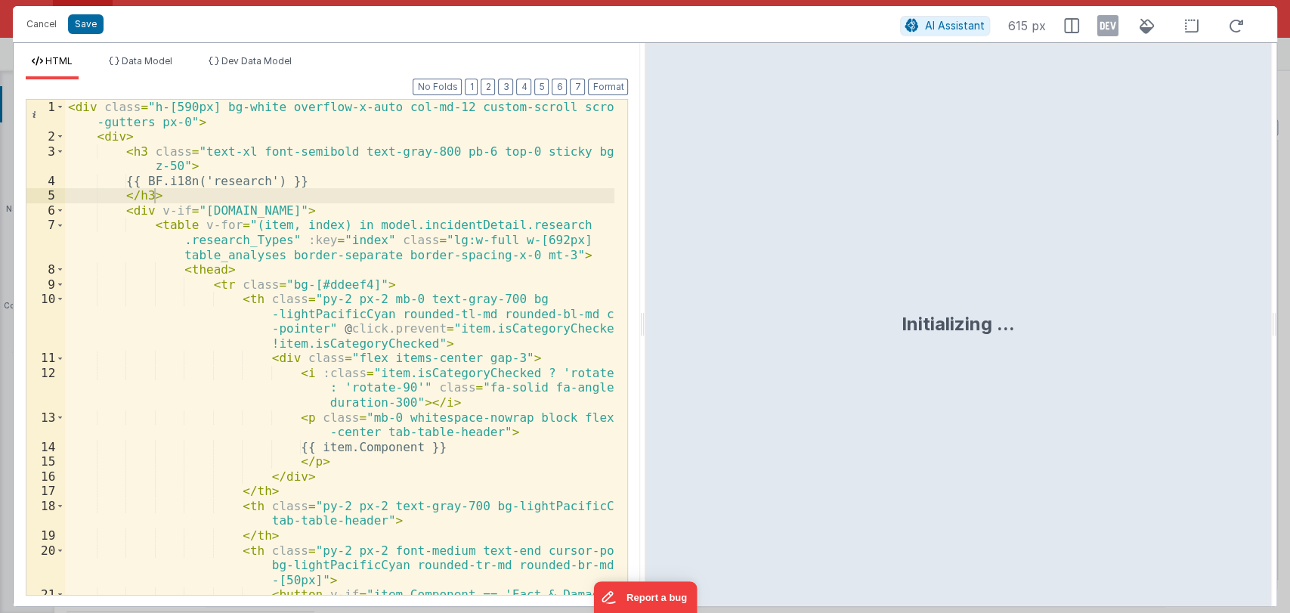
drag, startPoint x: 641, startPoint y: 315, endPoint x: 762, endPoint y: 306, distance: 121.3
click at [762, 306] on html "Cancel Save AI Assistant 615 px HTML Data Model Dev Data Model Format 7 6 5 4 3…" at bounding box center [645, 306] width 1290 height 613
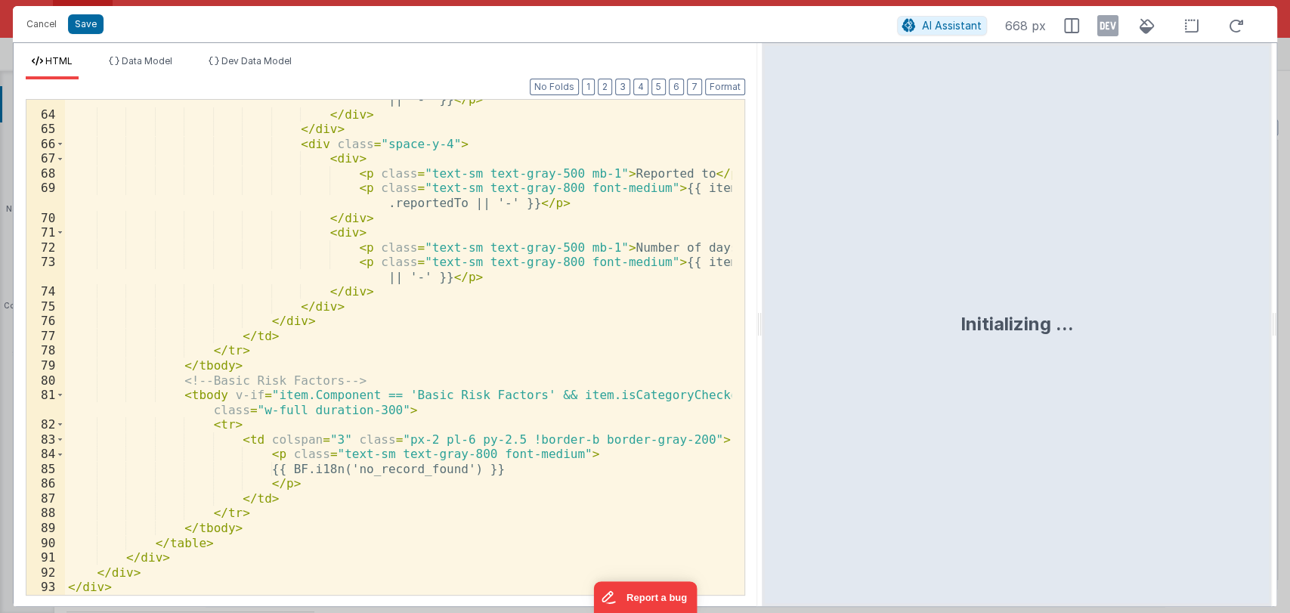
scroll to position [1175, 0]
click at [965, 20] on span "AI Assistant" at bounding box center [952, 25] width 60 height 13
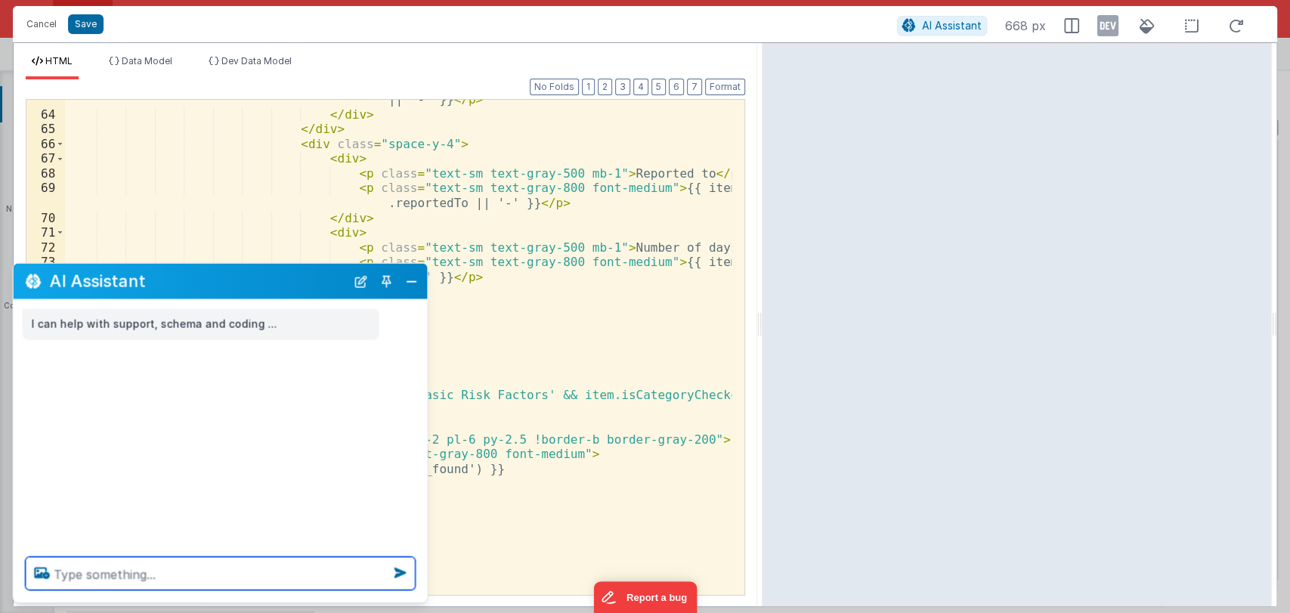
click at [132, 576] on textarea at bounding box center [221, 573] width 390 height 33
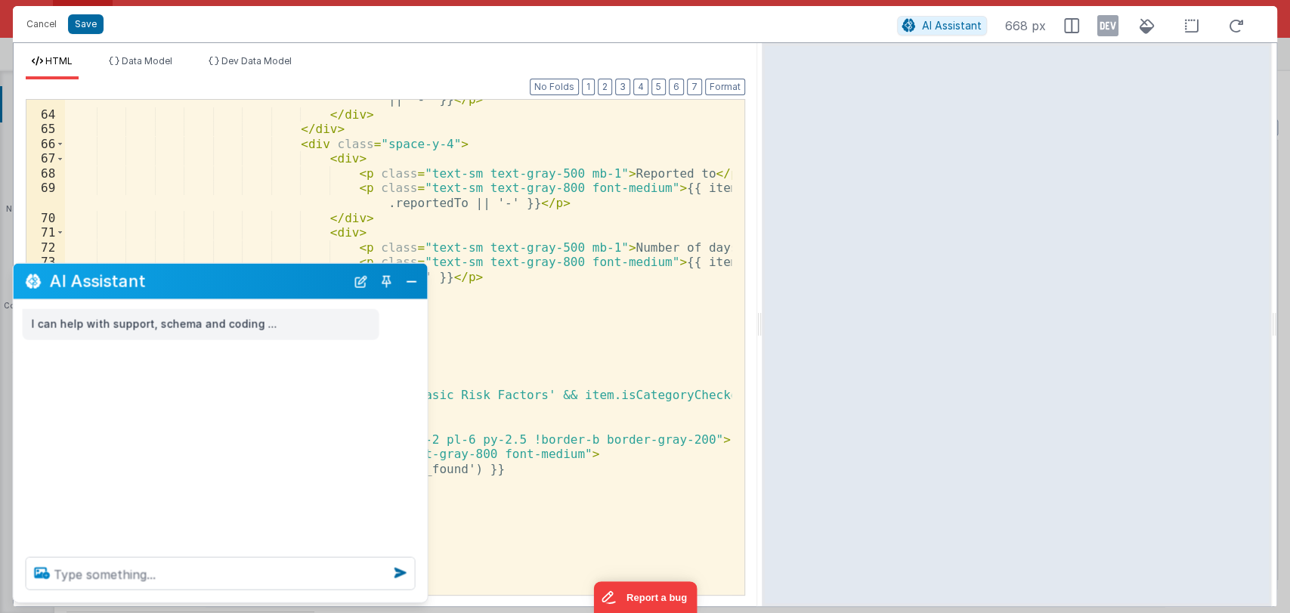
click at [42, 575] on icon at bounding box center [42, 573] width 27 height 24
click at [0, 0] on input "file" at bounding box center [0, 0] width 0 height 0
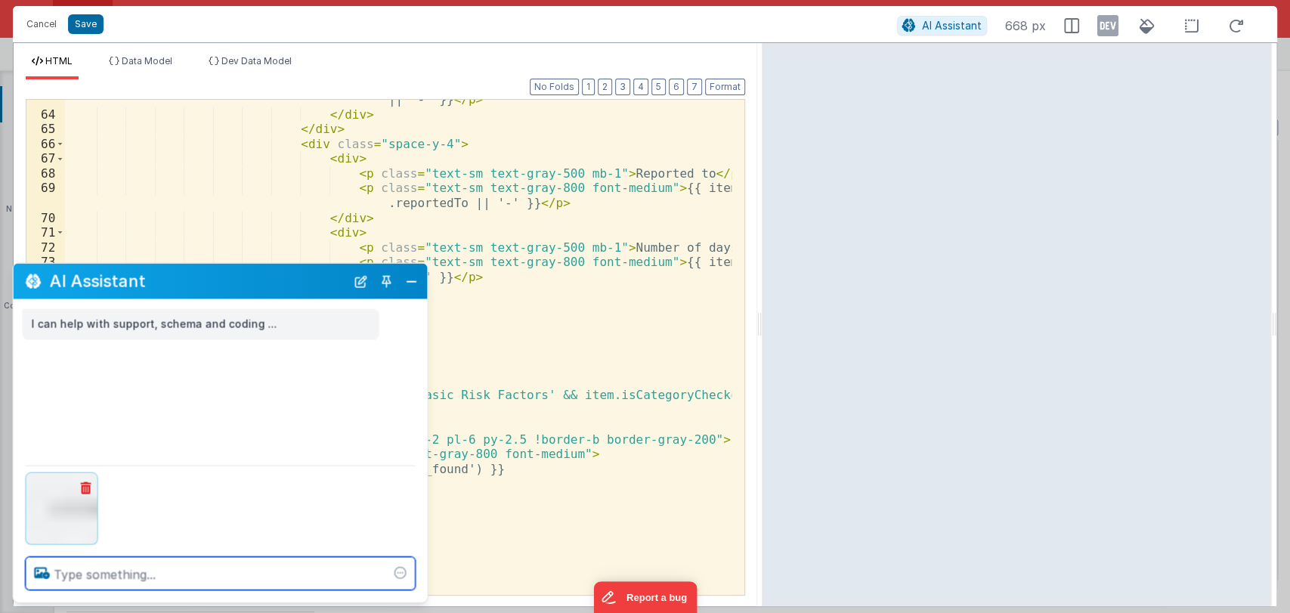
click at [110, 577] on textarea at bounding box center [221, 573] width 390 height 33
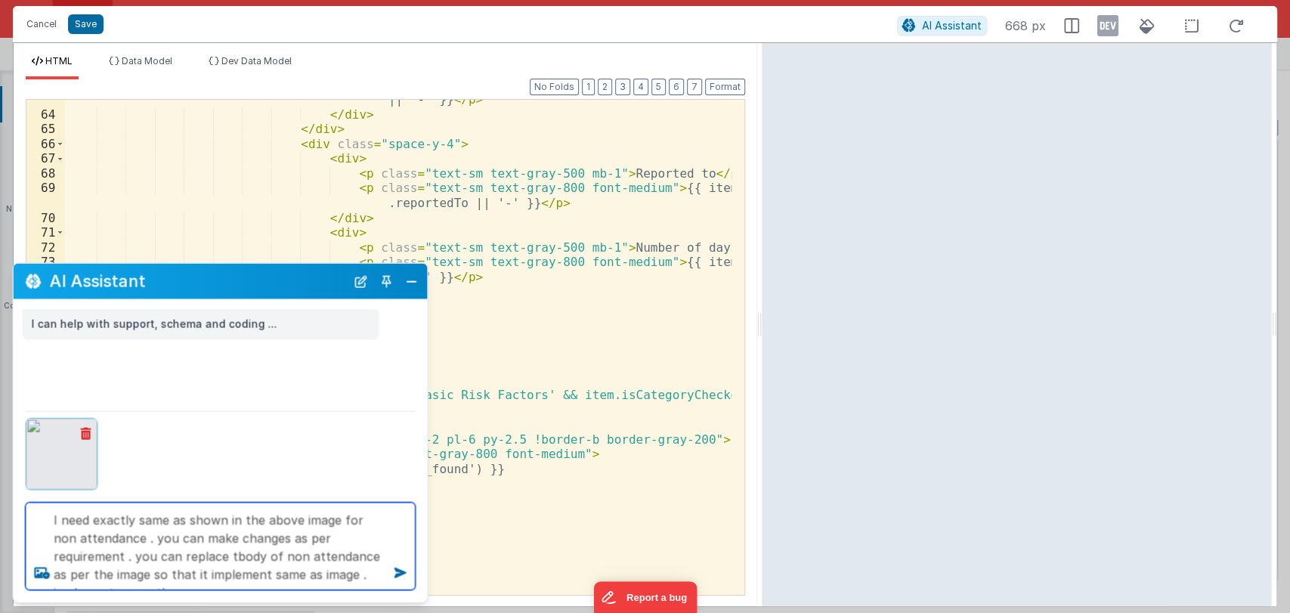
type textarea "I need exactly same as shown in the above image for non attendance . you can ma…"
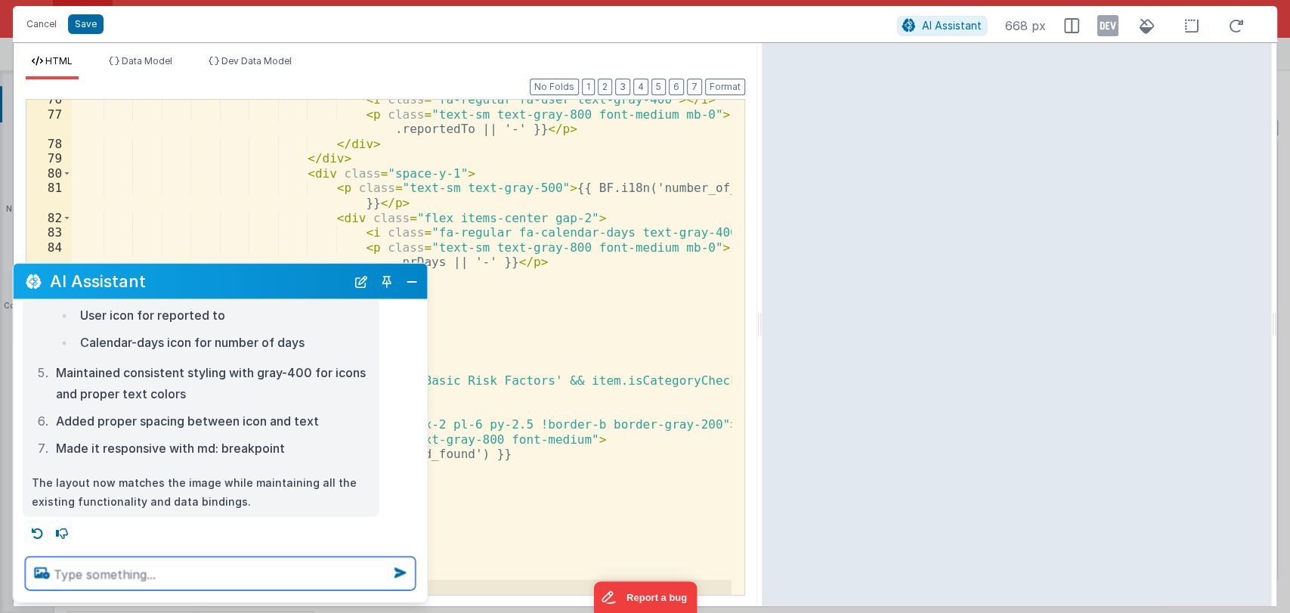
scroll to position [544, 0]
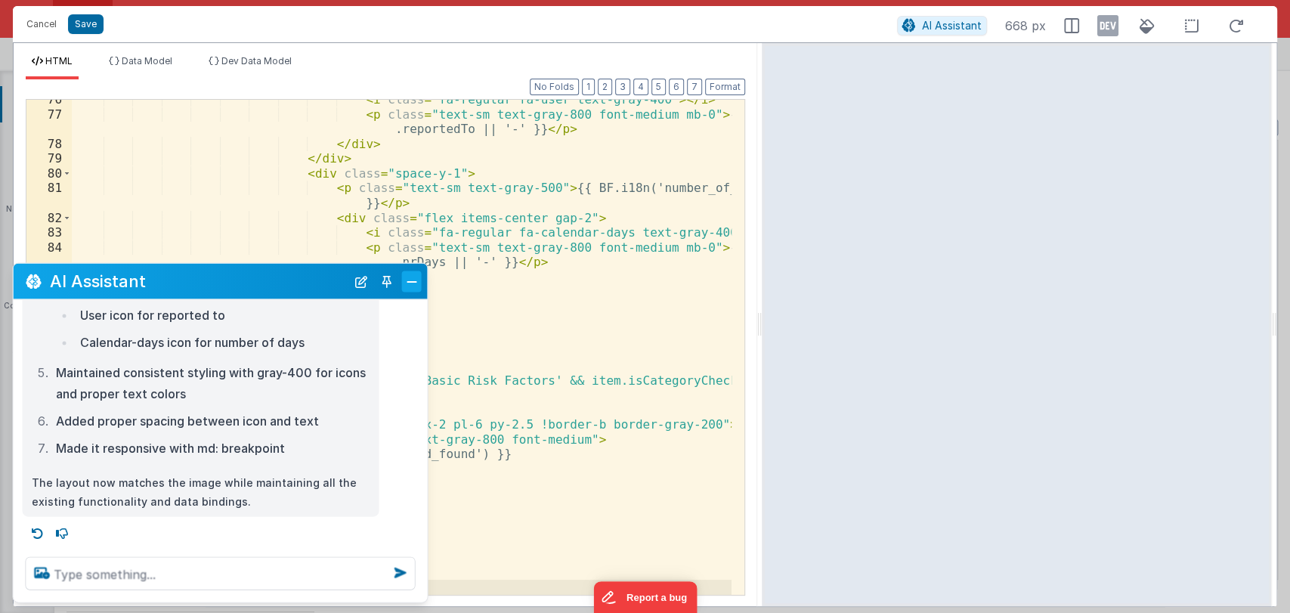
click at [411, 284] on button "Close" at bounding box center [412, 281] width 20 height 21
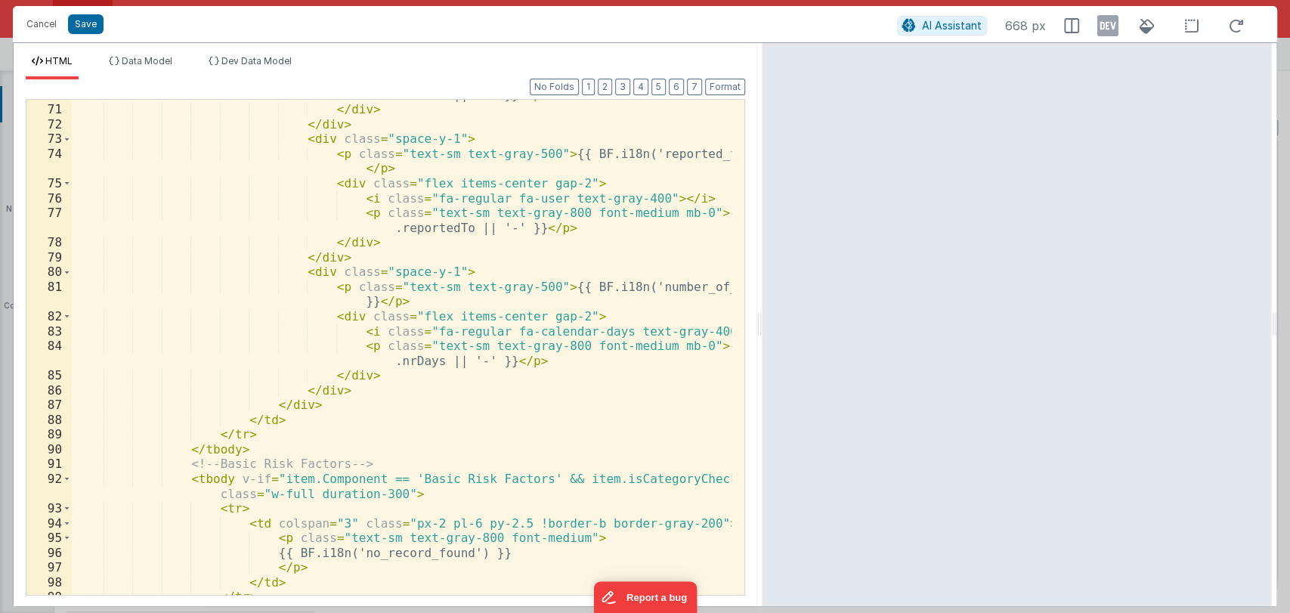
scroll to position [1294, 0]
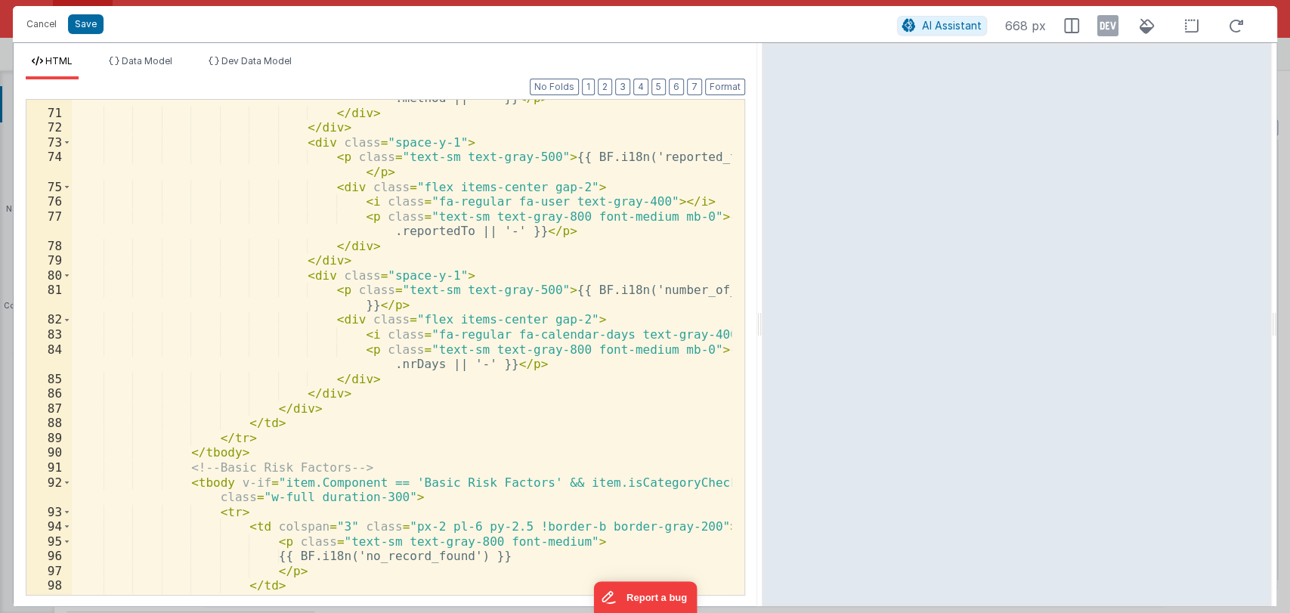
click at [475, 345] on div "< p class = "text-sm text-gray-800 font-medium mb-0" > {{ item .method || '-' }…" at bounding box center [402, 346] width 660 height 540
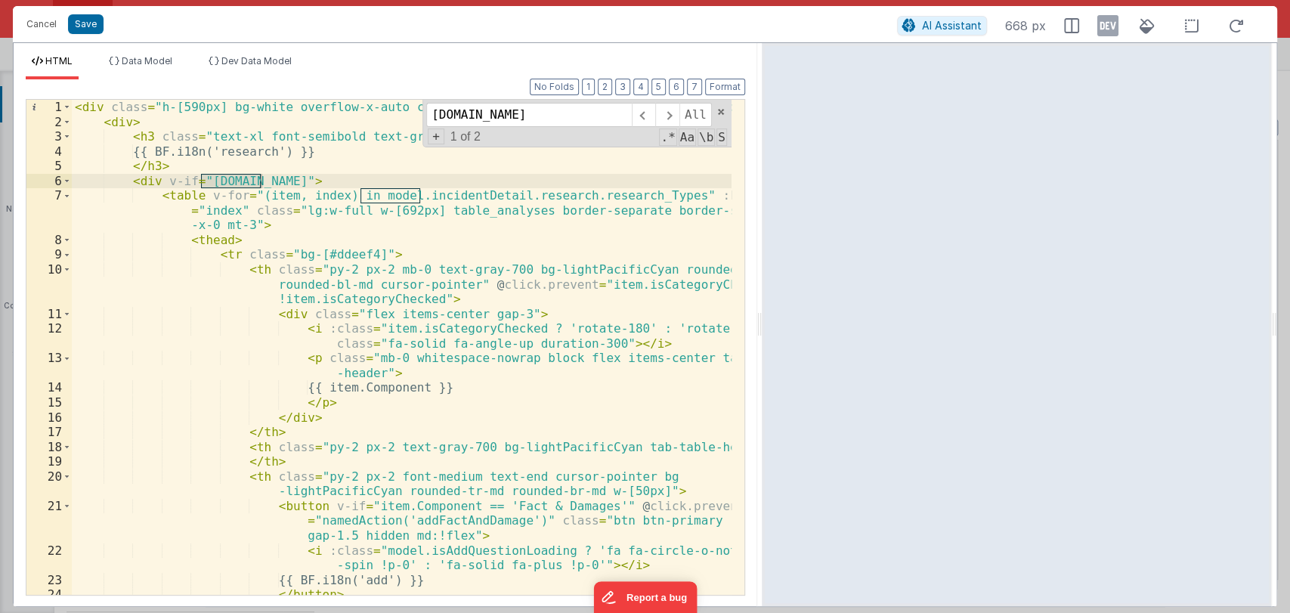
scroll to position [0, 0]
type input "[DOMAIN_NAME]"
click at [677, 109] on span at bounding box center [666, 115] width 23 height 24
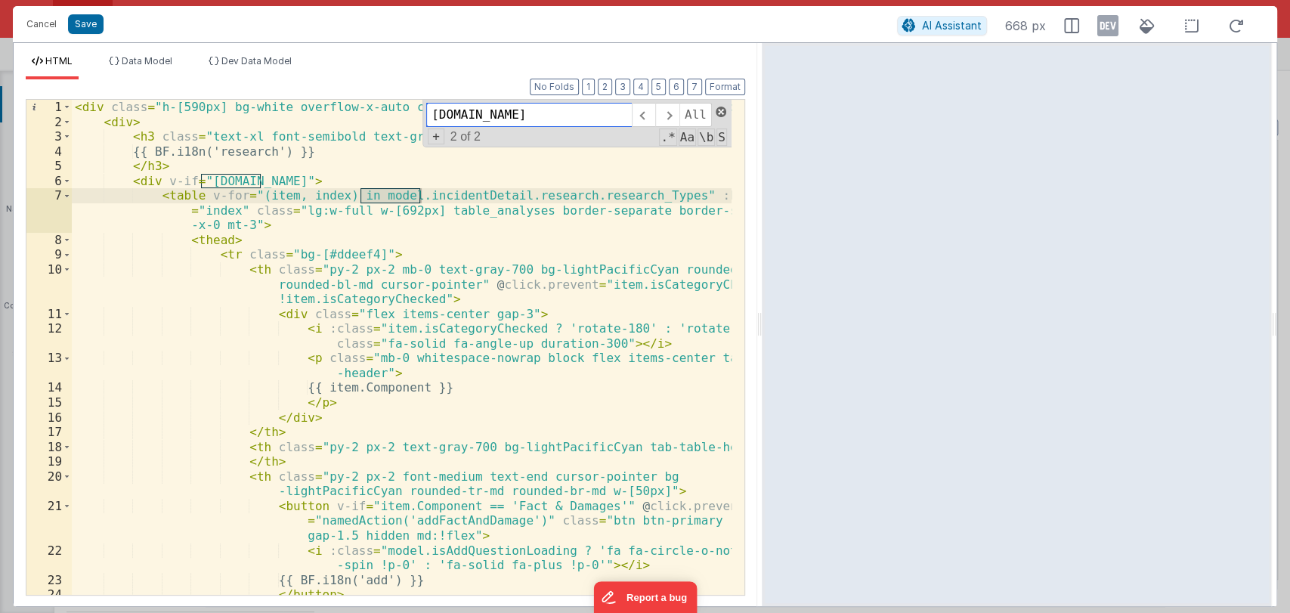
click at [720, 114] on span at bounding box center [721, 112] width 11 height 11
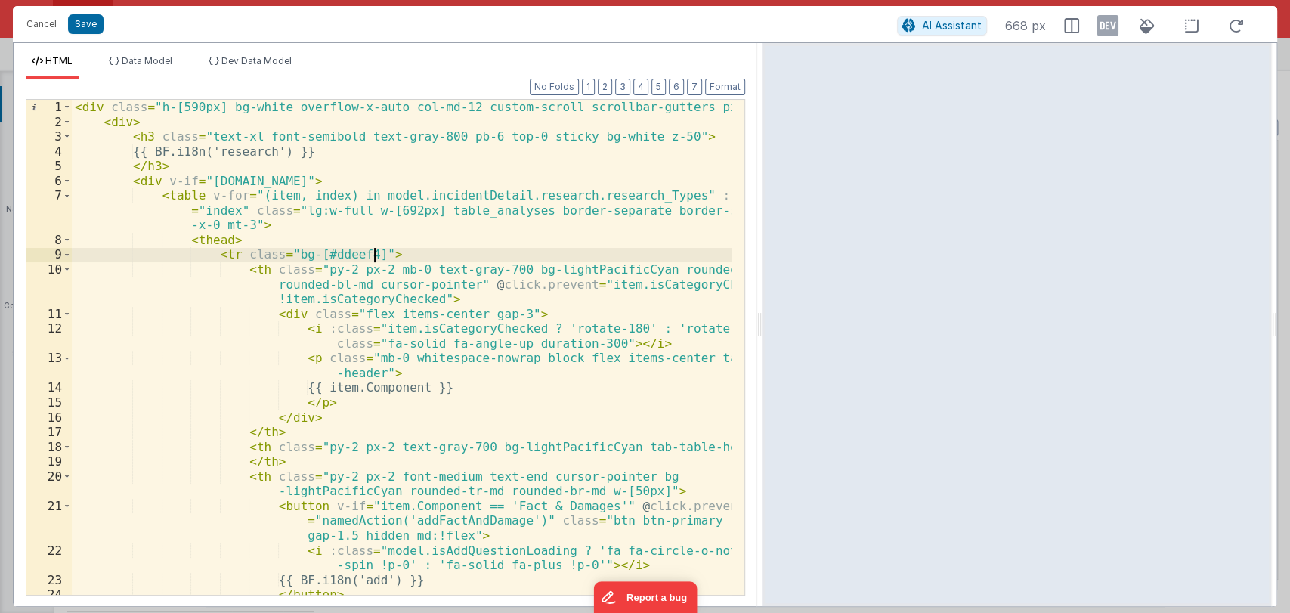
click at [386, 249] on div "< div class = "h-[590px] bg-white overflow-x-auto col-md-12 custom-scroll scrol…" at bounding box center [402, 370] width 660 height 540
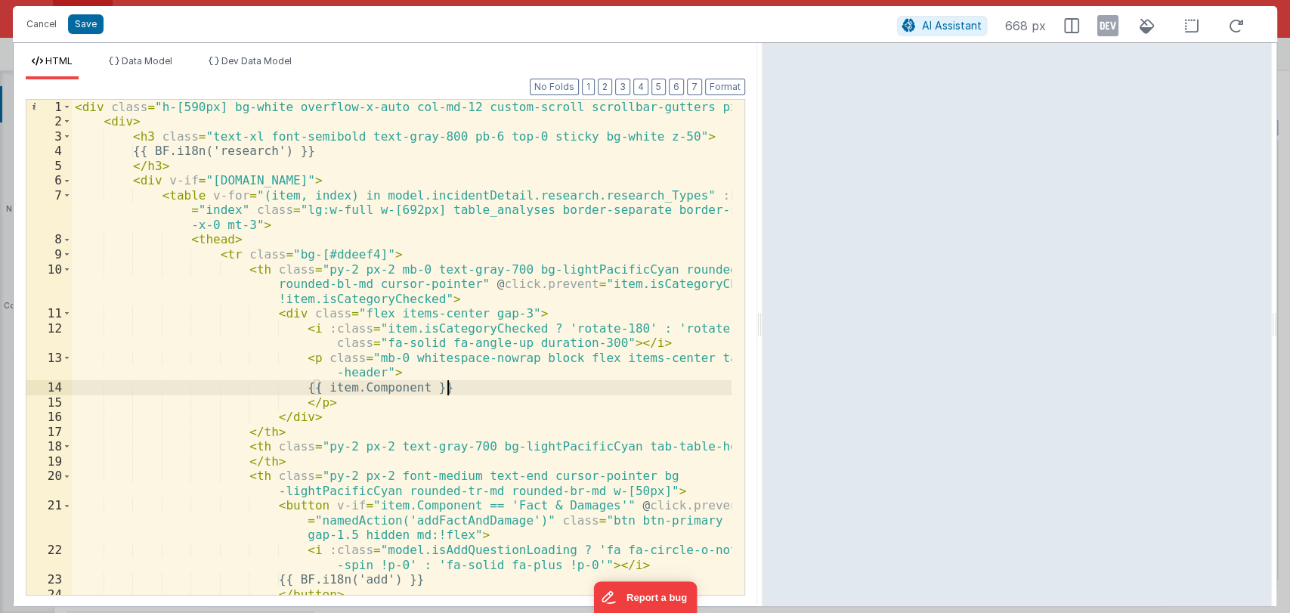
click at [472, 395] on div "< div class = "h-[590px] bg-white overflow-x-auto col-md-12 custom-scroll scrol…" at bounding box center [402, 370] width 660 height 540
click at [358, 177] on div "< div class = "h-[590px] bg-white overflow-x-auto col-md-12 custom-scroll scrol…" at bounding box center [402, 370] width 660 height 540
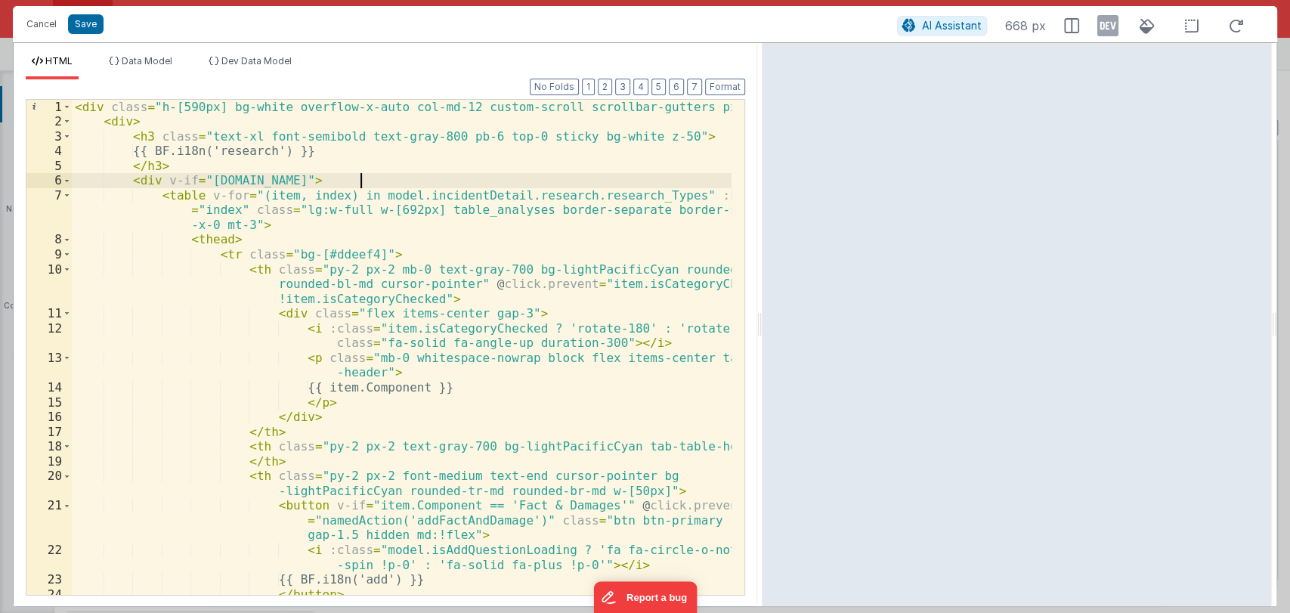
click at [358, 177] on div "< div class = "h-[590px] bg-white overflow-x-auto col-md-12 custom-scroll scrol…" at bounding box center [402, 370] width 660 height 540
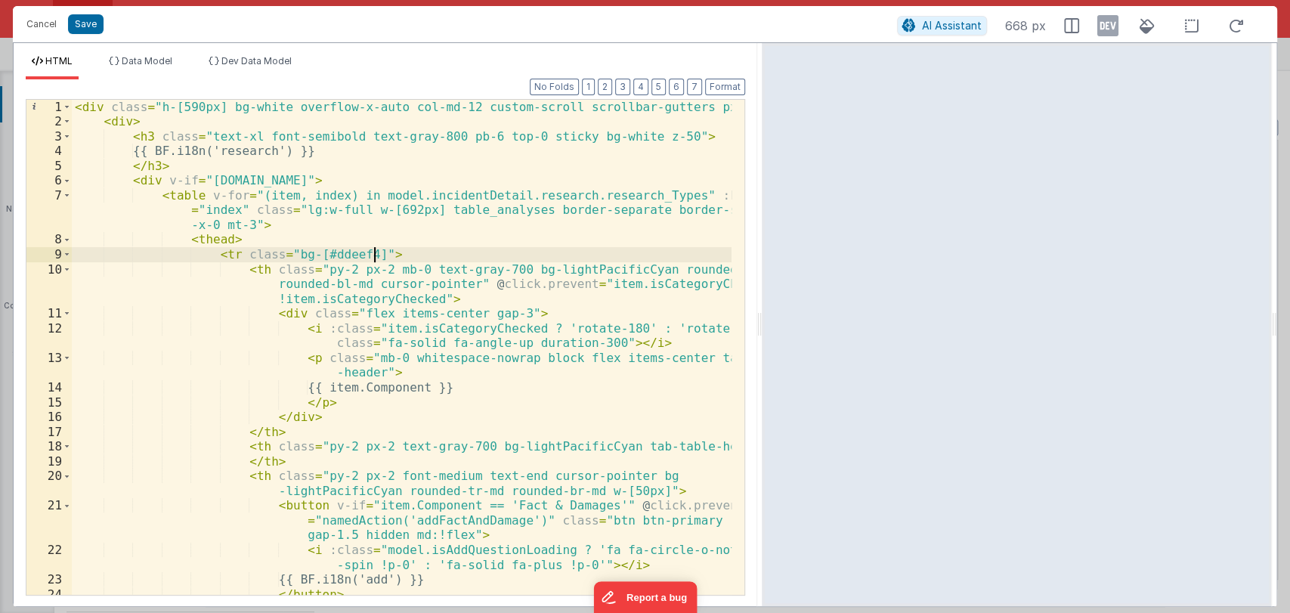
click at [525, 262] on div "< div class = "h-[590px] bg-white overflow-x-auto col-md-12 custom-scroll scrol…" at bounding box center [402, 370] width 660 height 540
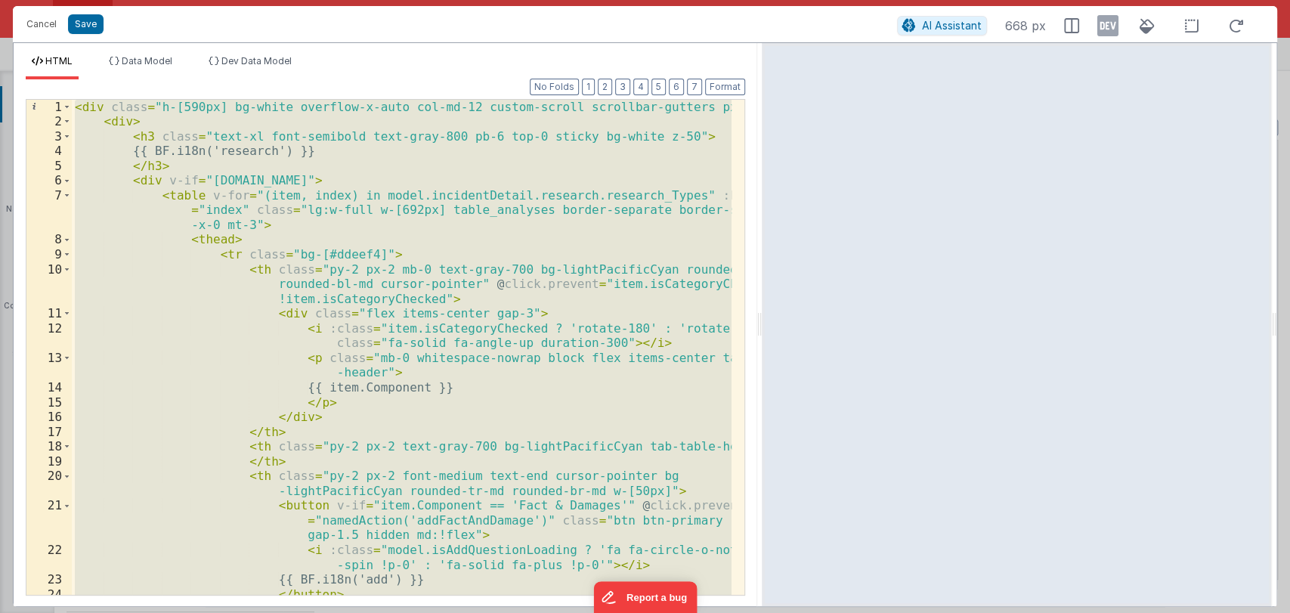
click at [271, 195] on div "< div class = "h-[590px] bg-white overflow-x-auto col-md-12 custom-scroll scrol…" at bounding box center [402, 347] width 660 height 495
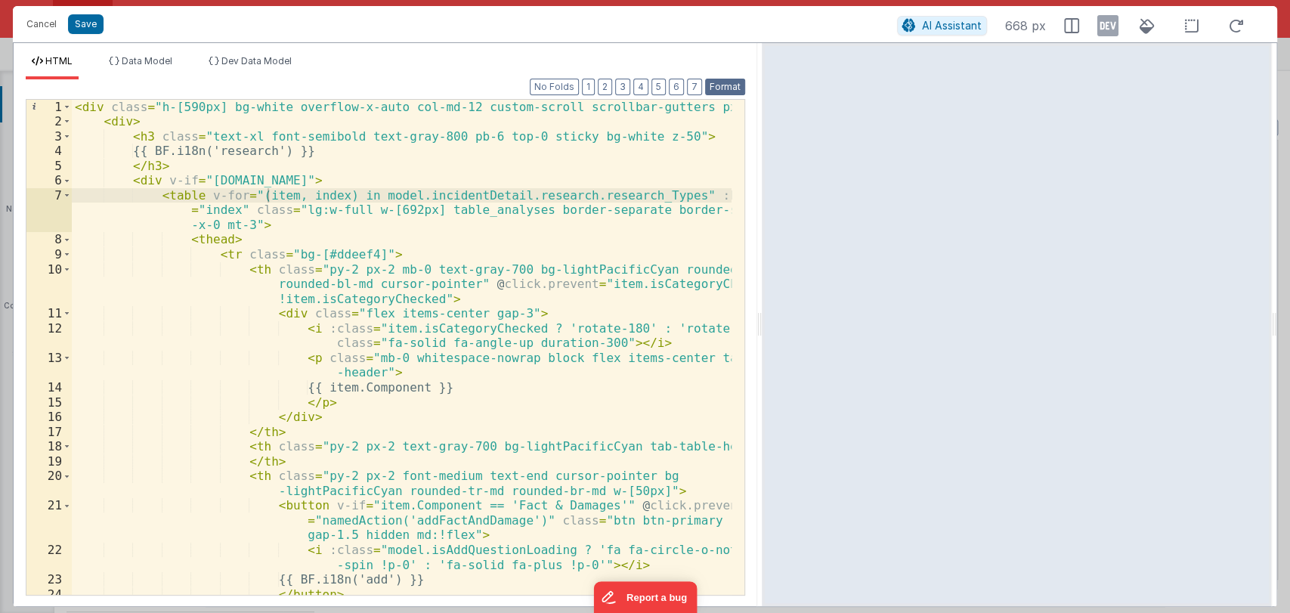
click at [724, 86] on button "Format" at bounding box center [725, 87] width 40 height 17
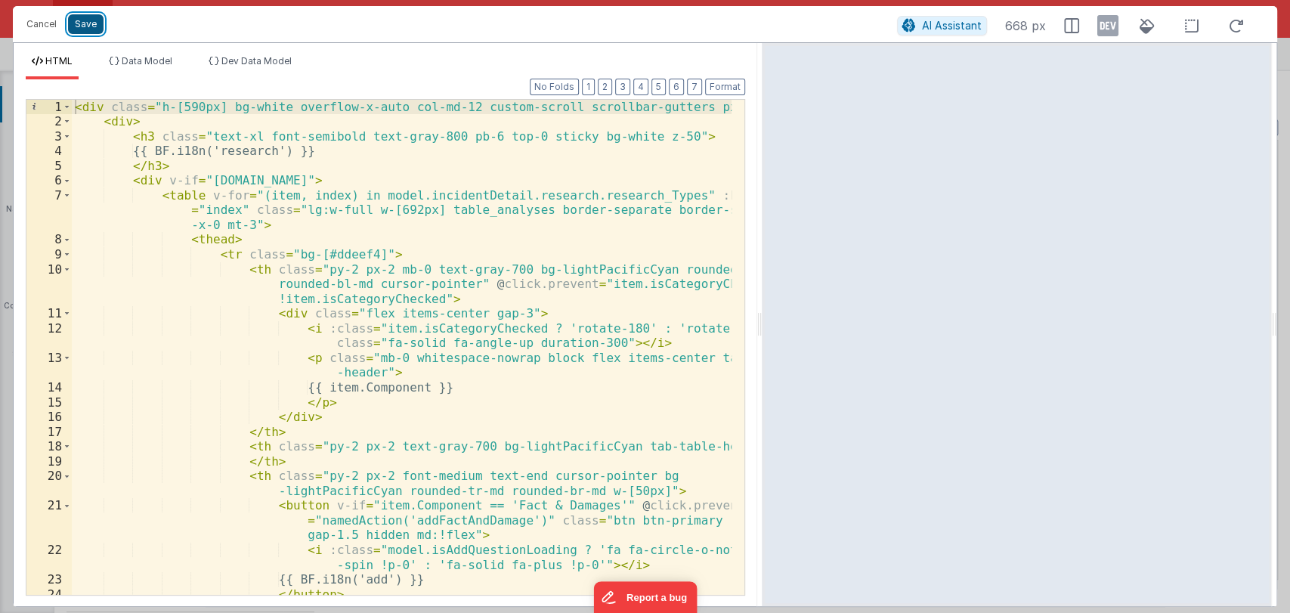
click at [88, 27] on button "Save" at bounding box center [86, 24] width 36 height 20
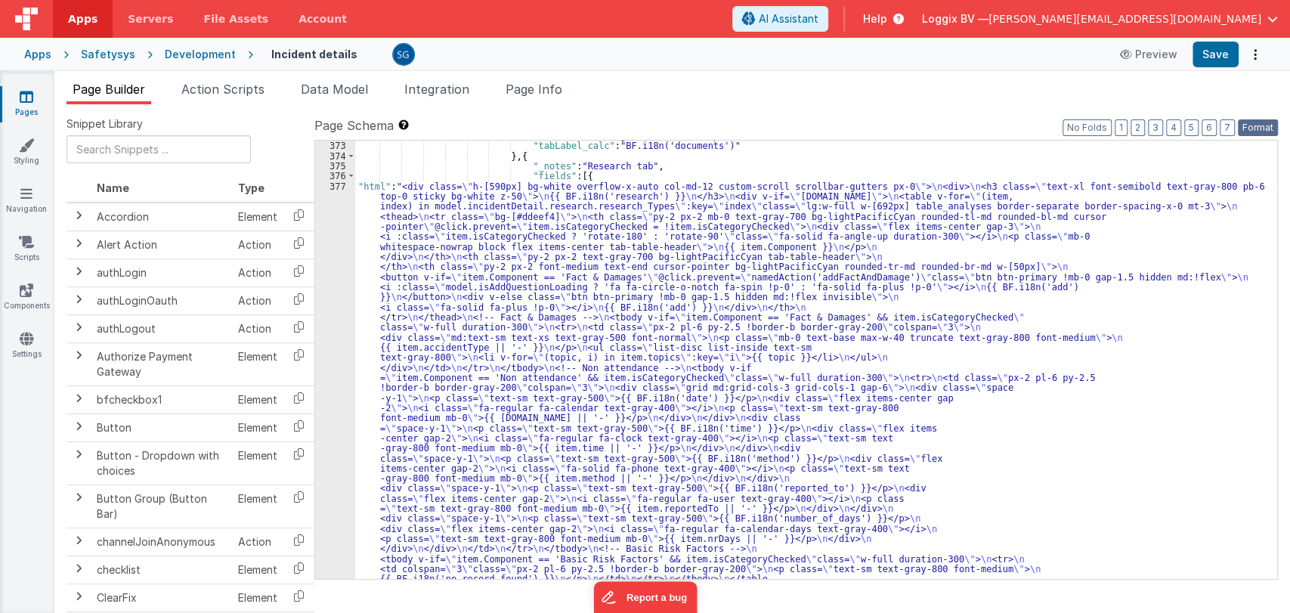
click at [1253, 126] on button "Format" at bounding box center [1258, 127] width 40 height 17
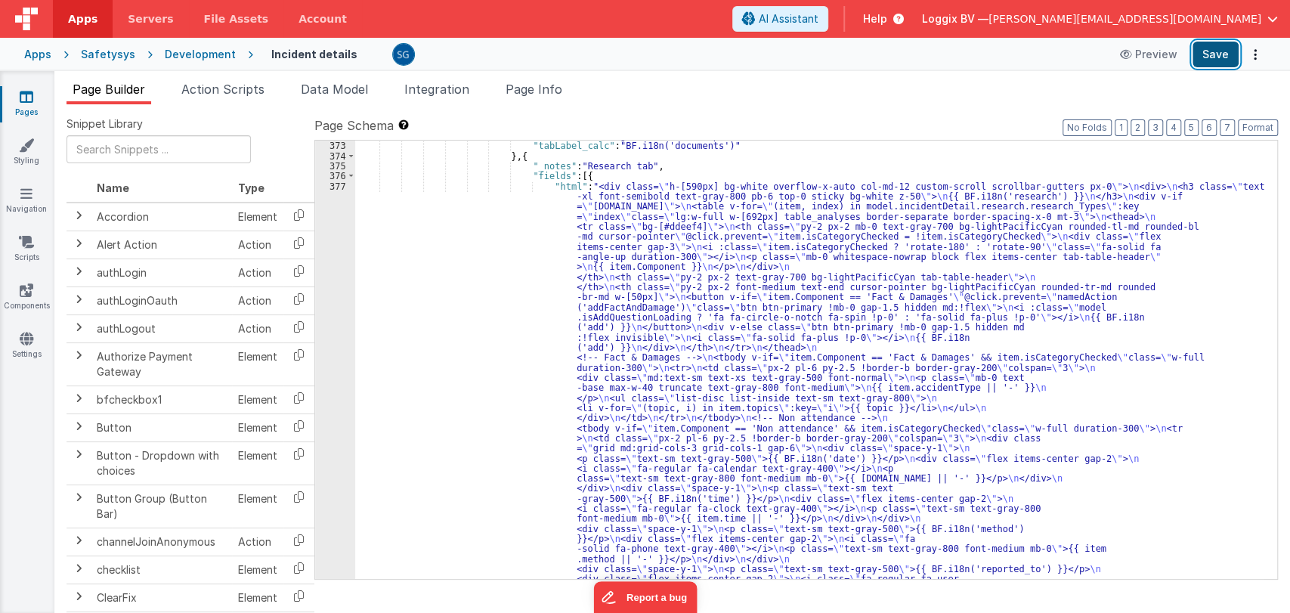
click at [1222, 51] on button "Save" at bounding box center [1216, 55] width 46 height 26
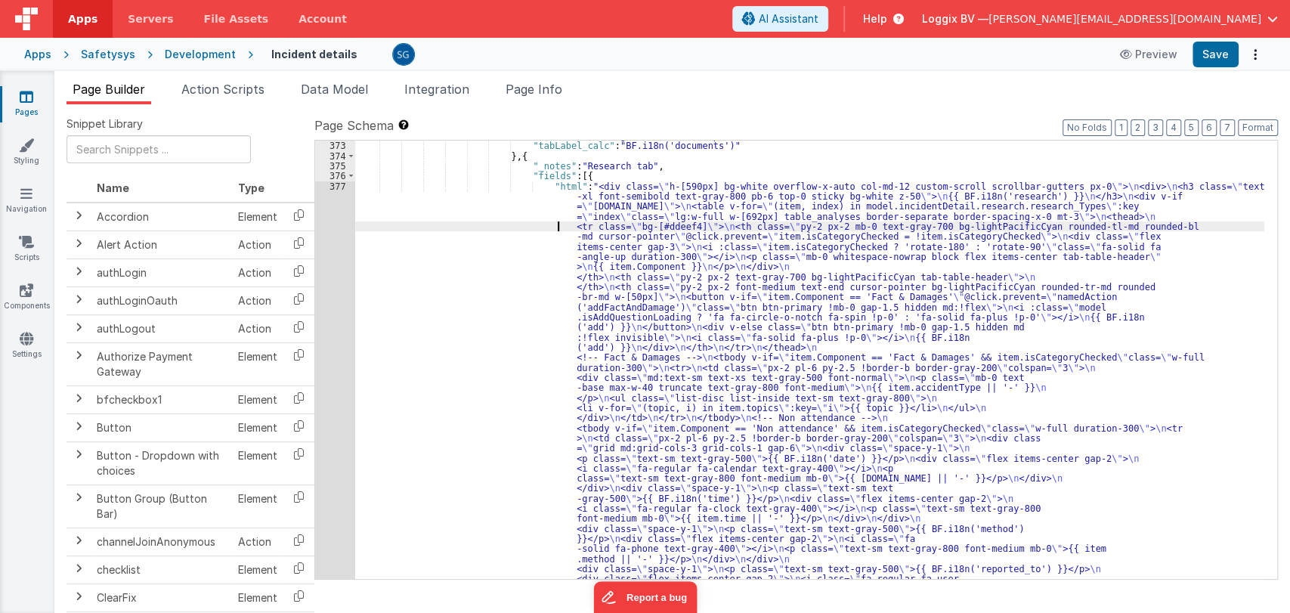
click at [464, 228] on div ""tabIcon" : "fa-regular fa-folder-open" , "tabLabel_calc" : "BF.i18n('documents…" at bounding box center [809, 612] width 909 height 962
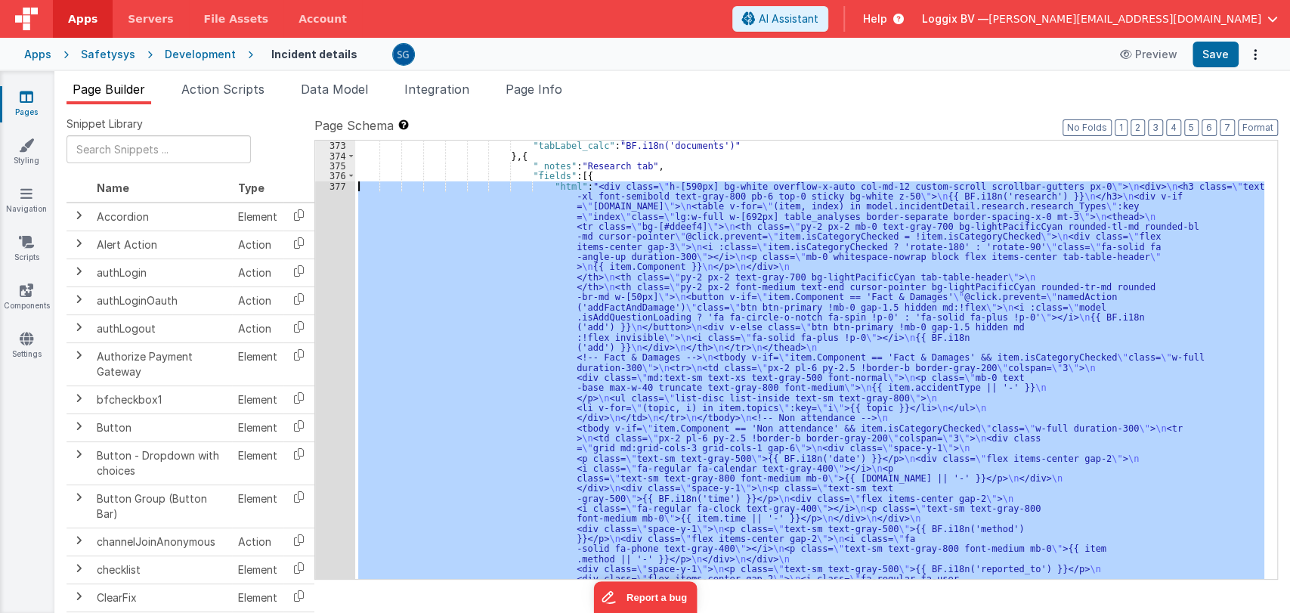
click at [338, 184] on div "377" at bounding box center [335, 438] width 40 height 514
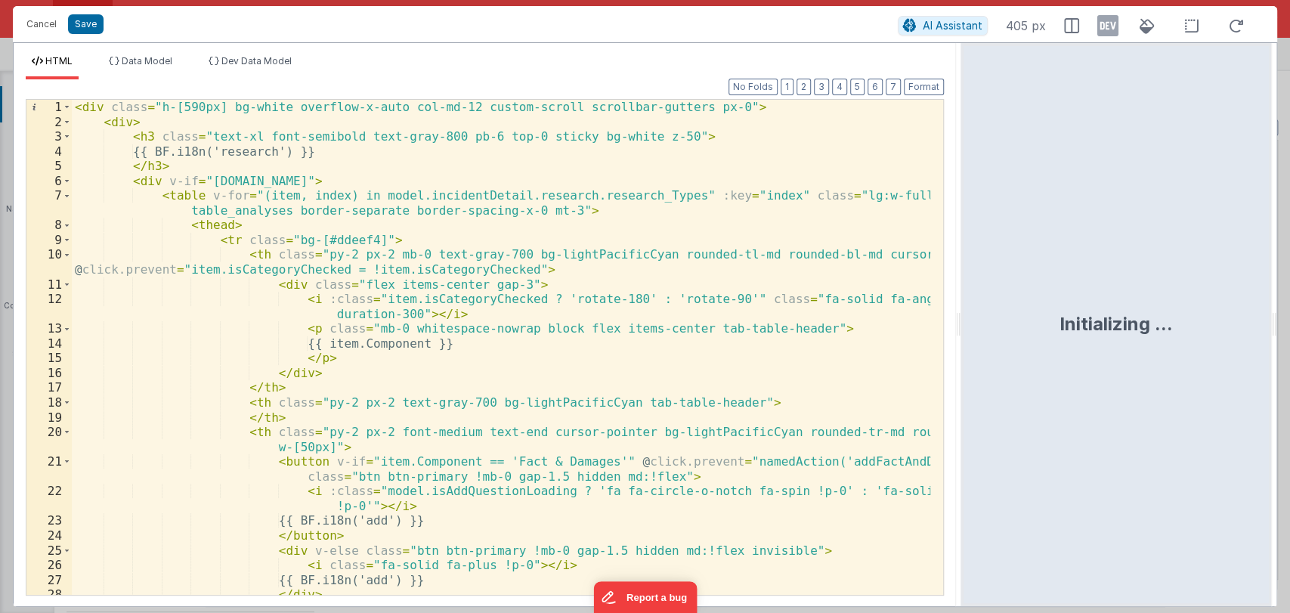
drag, startPoint x: 642, startPoint y: 321, endPoint x: 962, endPoint y: 331, distance: 320.6
click at [962, 331] on html "Cancel Save AI Assistant 405 px HTML Data Model Dev Data Model Format 7 6 5 4 3…" at bounding box center [645, 306] width 1290 height 613
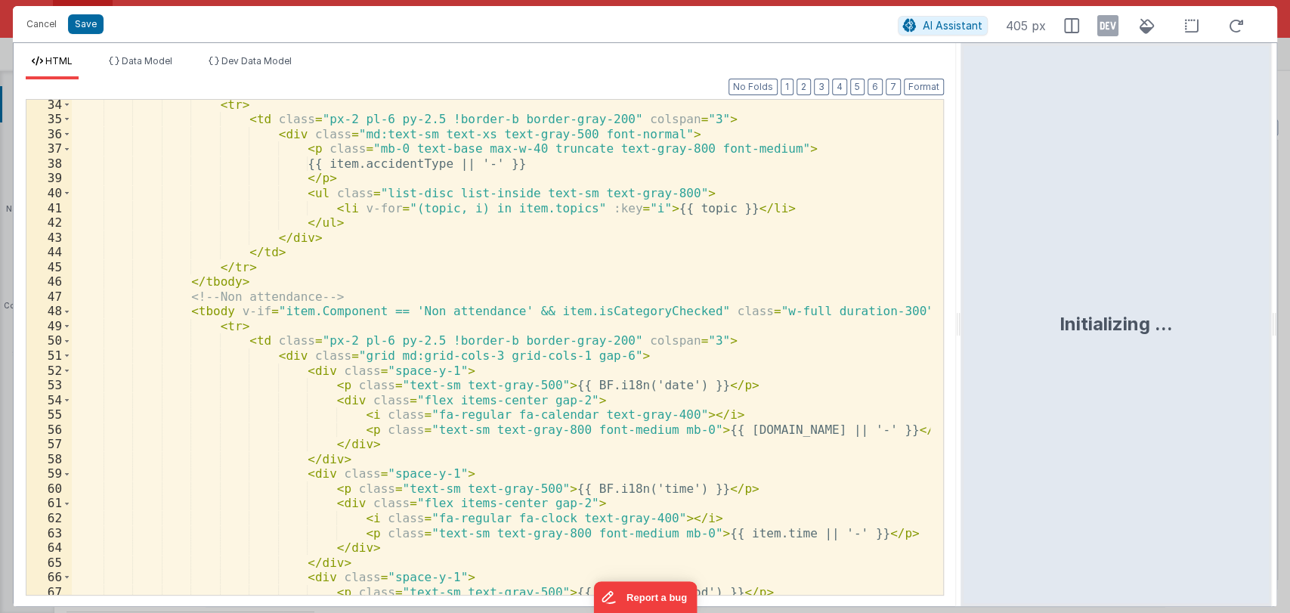
scroll to position [580, 0]
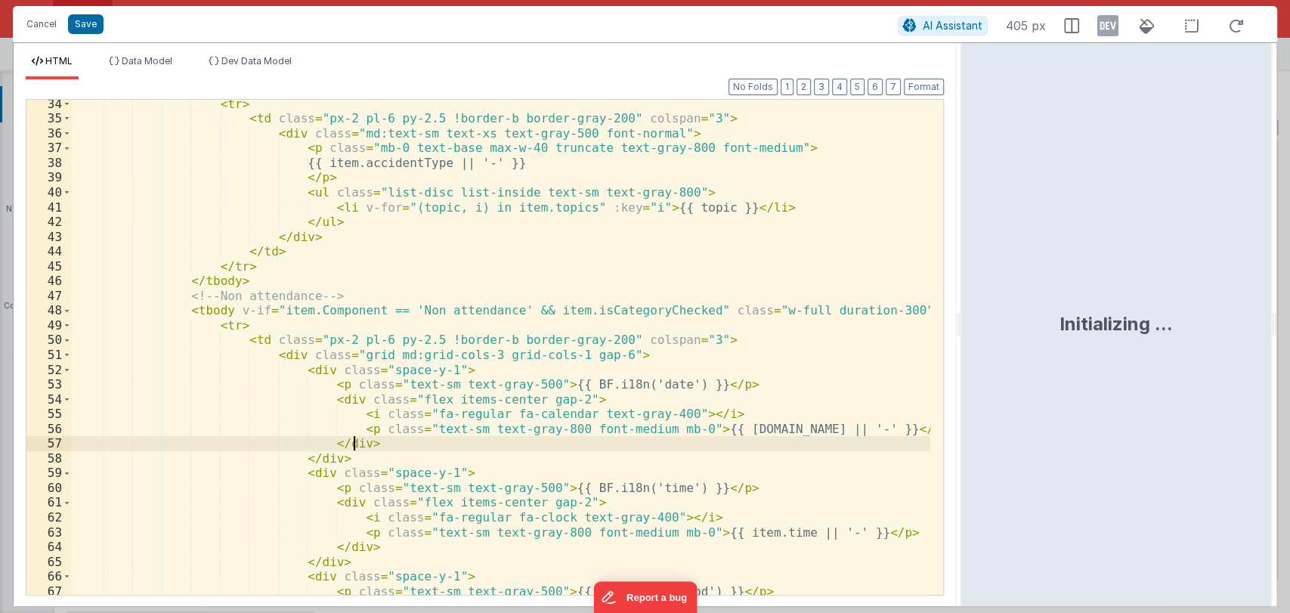
click at [362, 444] on div "< tr > < td class = "px-2 pl-6 py-2.5 !border-b border-gray-200" colspan = "3" …" at bounding box center [501, 359] width 859 height 525
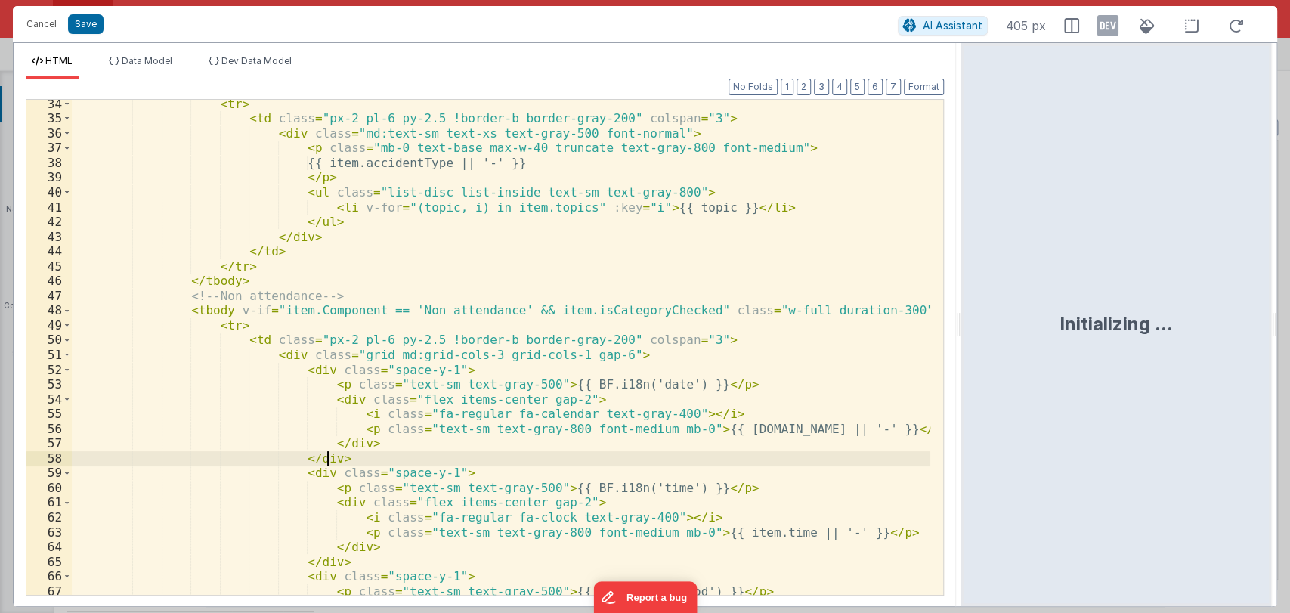
click at [336, 459] on div "< tr > < td class = "px-2 pl-6 py-2.5 !border-b border-gray-200" colspan = "3" …" at bounding box center [501, 359] width 859 height 525
click at [392, 458] on div "< tr > < td class = "px-2 pl-6 py-2.5 !border-b border-gray-200" colspan = "3" …" at bounding box center [501, 359] width 859 height 525
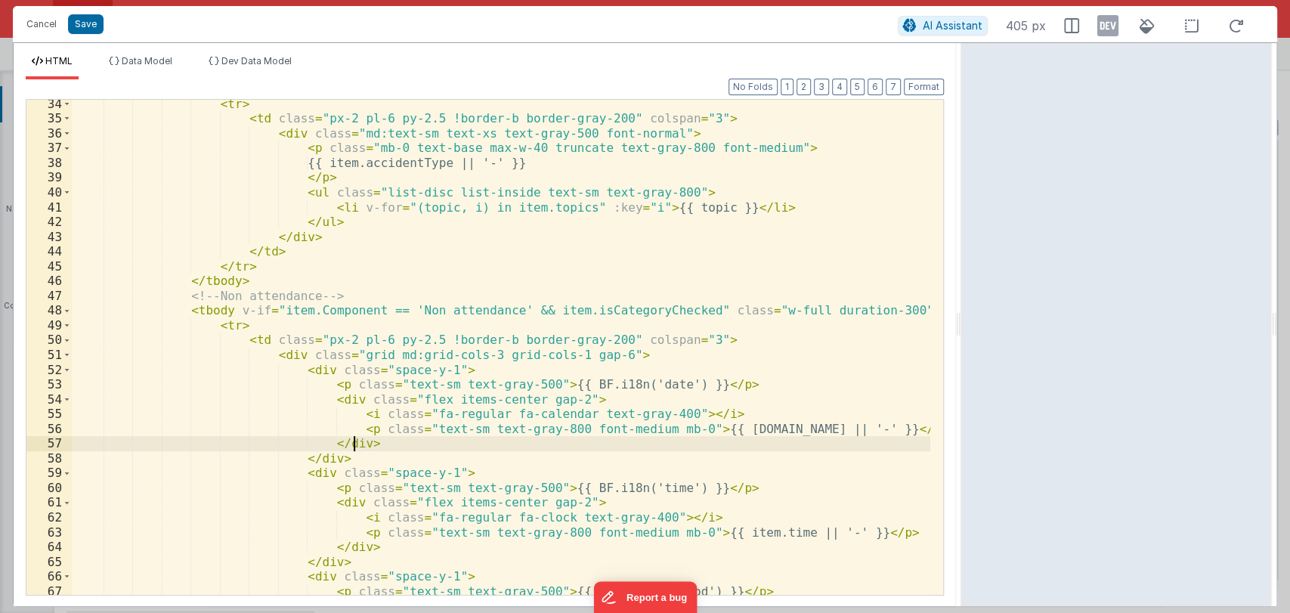
click at [389, 444] on div "< tr > < td class = "px-2 pl-6 py-2.5 !border-b border-gray-200" colspan = "3" …" at bounding box center [501, 359] width 859 height 525
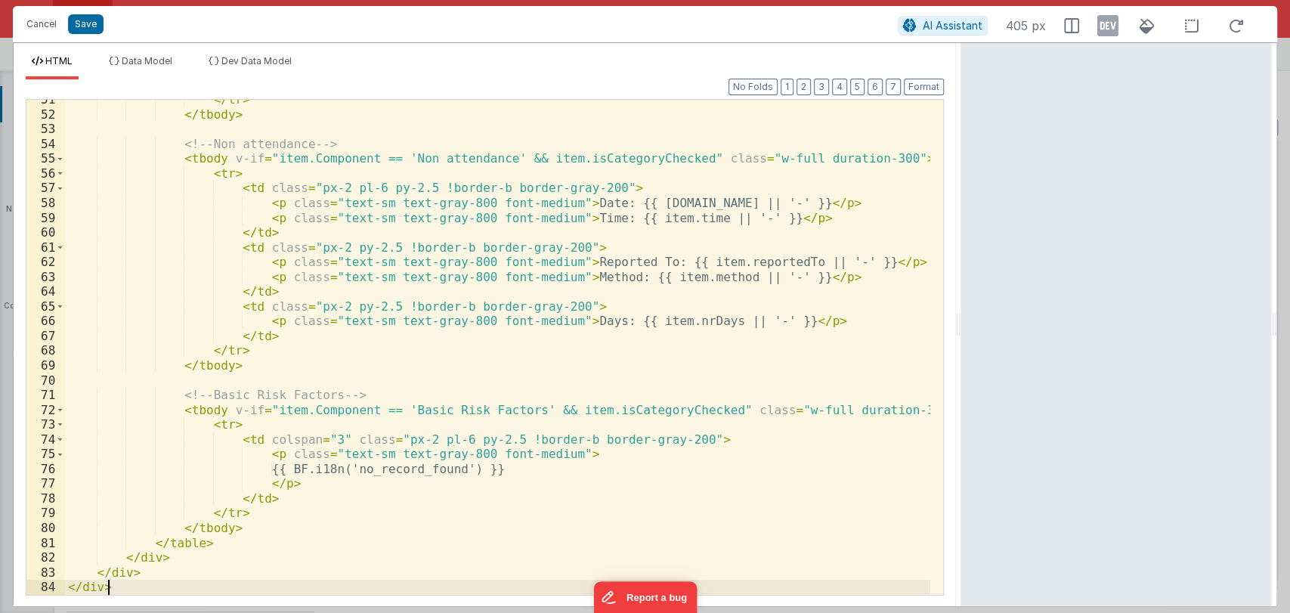
scroll to position [834, 0]
click at [903, 85] on div "Format 7 6 5 4 3 2 1 No Folds 51 52 53 54 55 56 57 58 59 60 61 62 63 64 65 66 6…" at bounding box center [485, 336] width 918 height 515
click at [912, 85] on button "Format" at bounding box center [924, 87] width 40 height 17
click at [79, 17] on button "Save" at bounding box center [86, 24] width 36 height 20
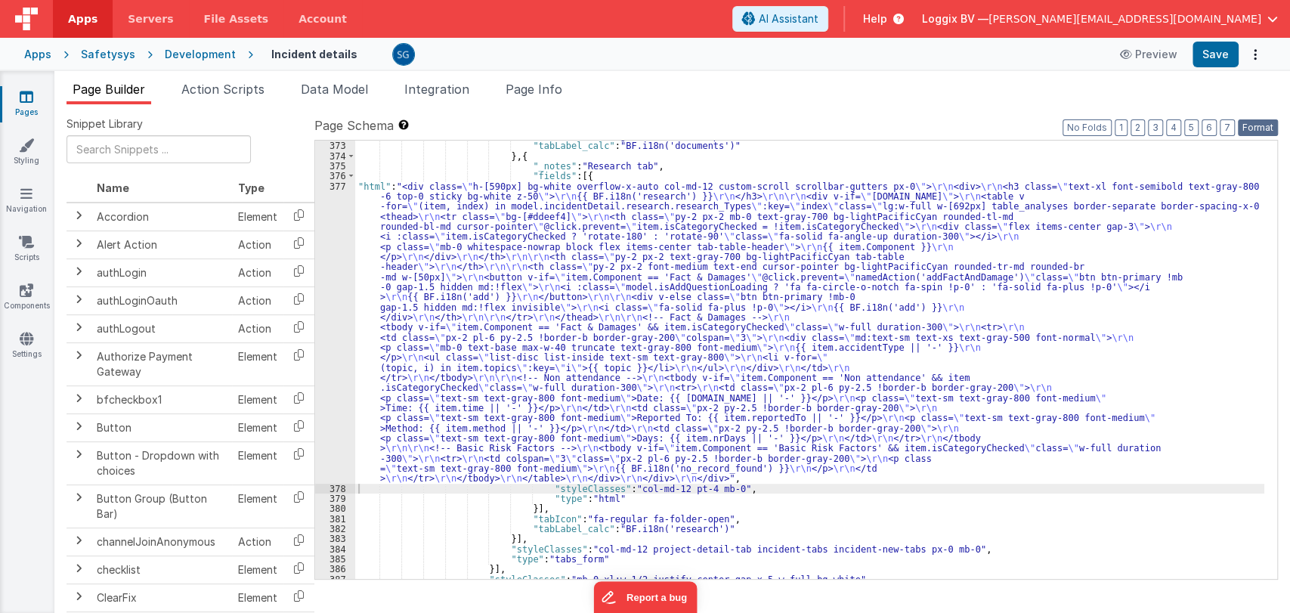
click at [1252, 122] on button "Format" at bounding box center [1258, 127] width 40 height 17
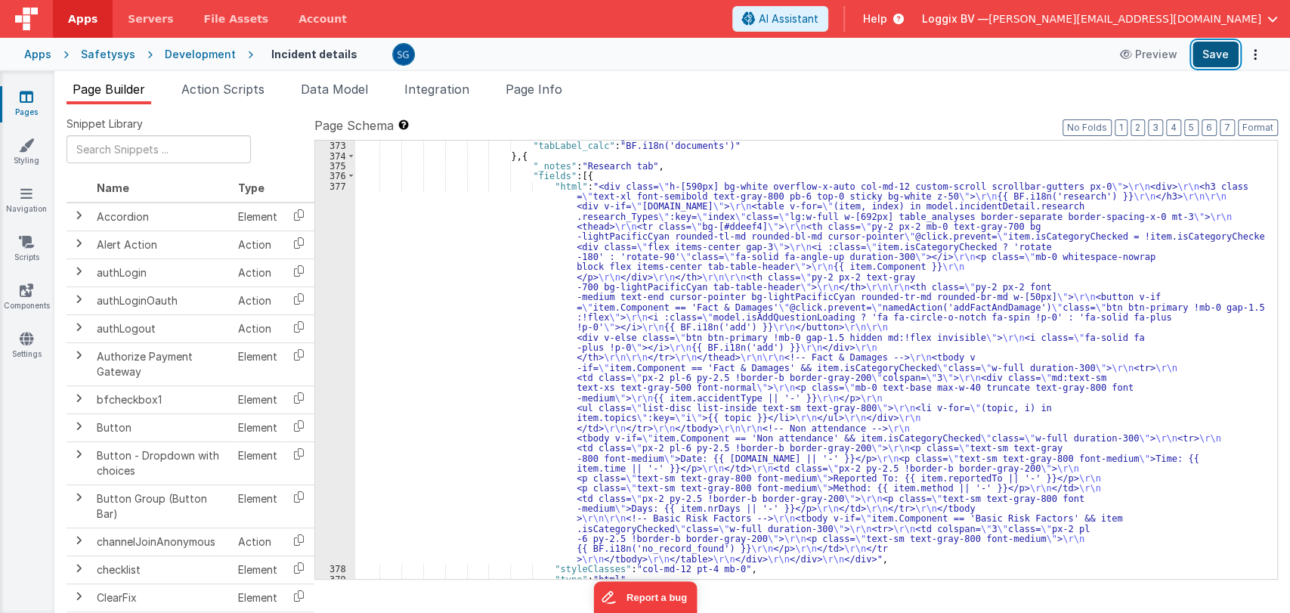
click at [1222, 56] on button "Save" at bounding box center [1216, 55] width 46 height 26
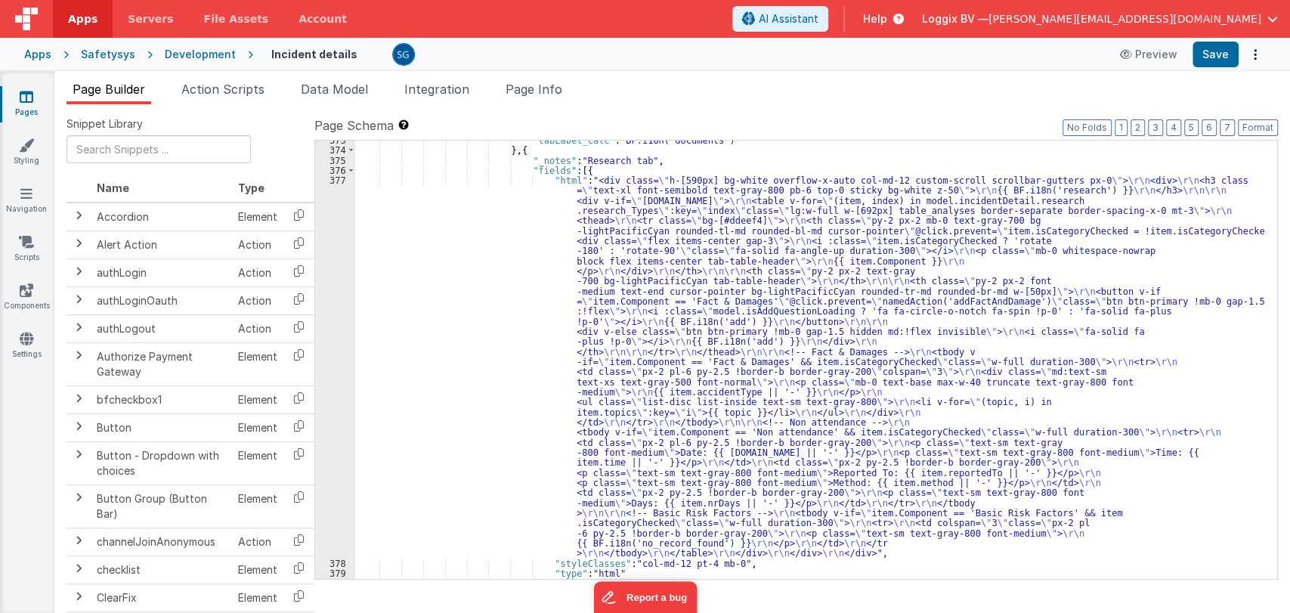
scroll to position [6203, 0]
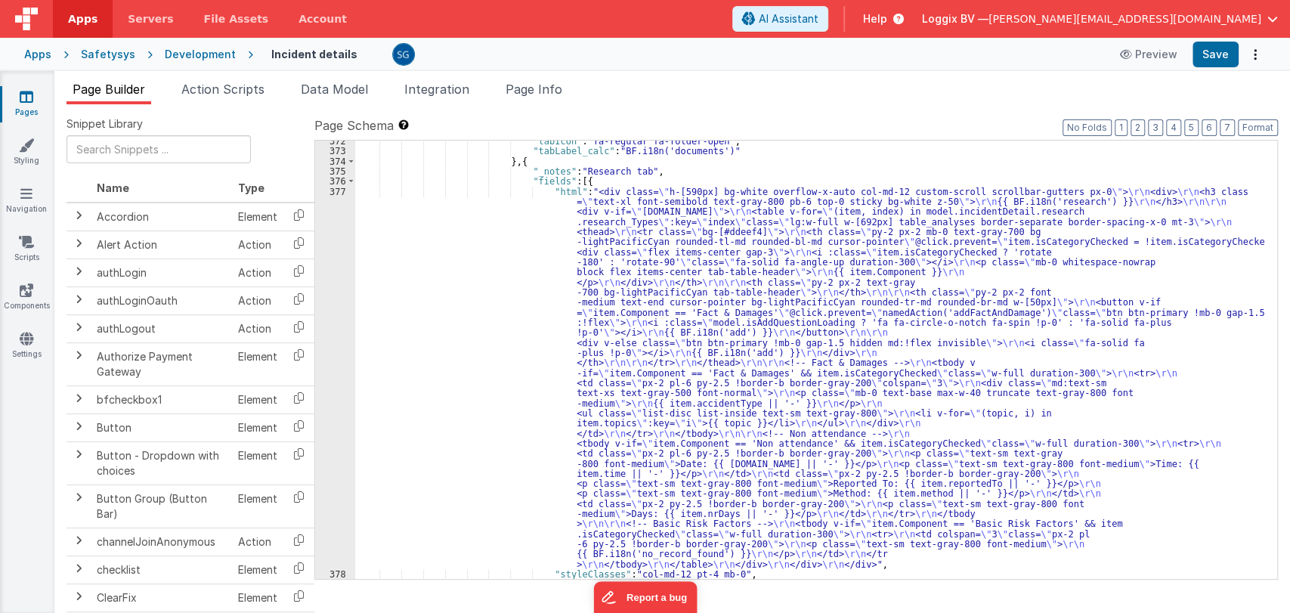
click at [339, 190] on div "377" at bounding box center [335, 378] width 40 height 383
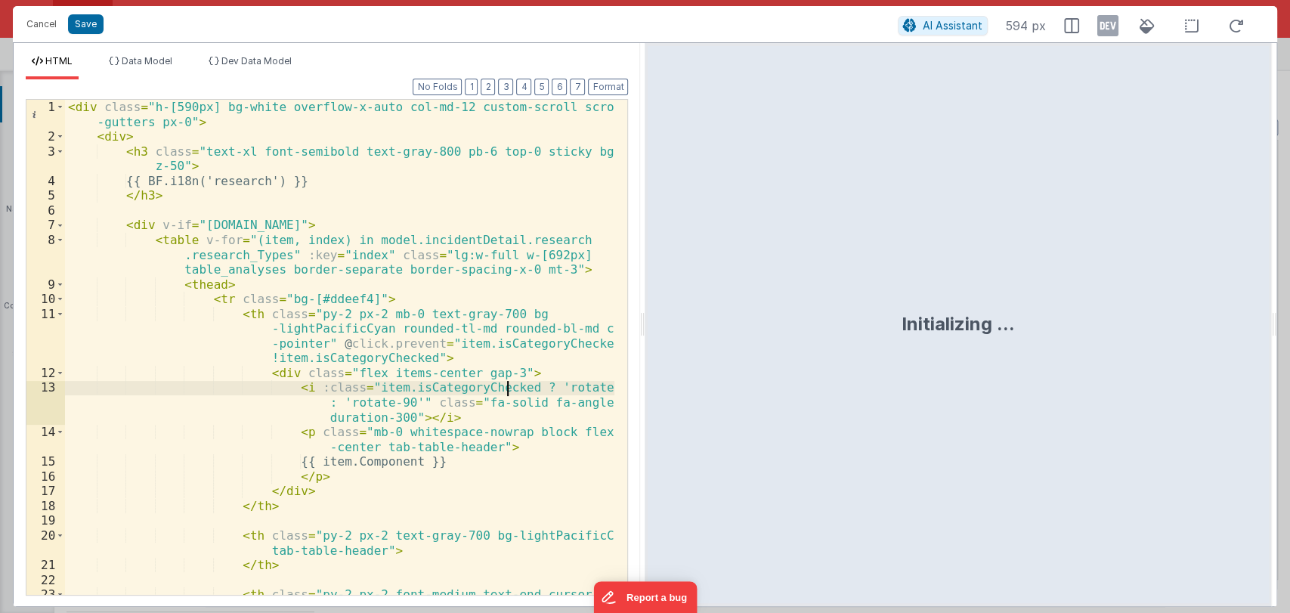
click at [508, 383] on div "< div class = "h-[590px] bg-white overflow-x-auto col-md-12 custom-scroll scrol…" at bounding box center [340, 384] width 550 height 569
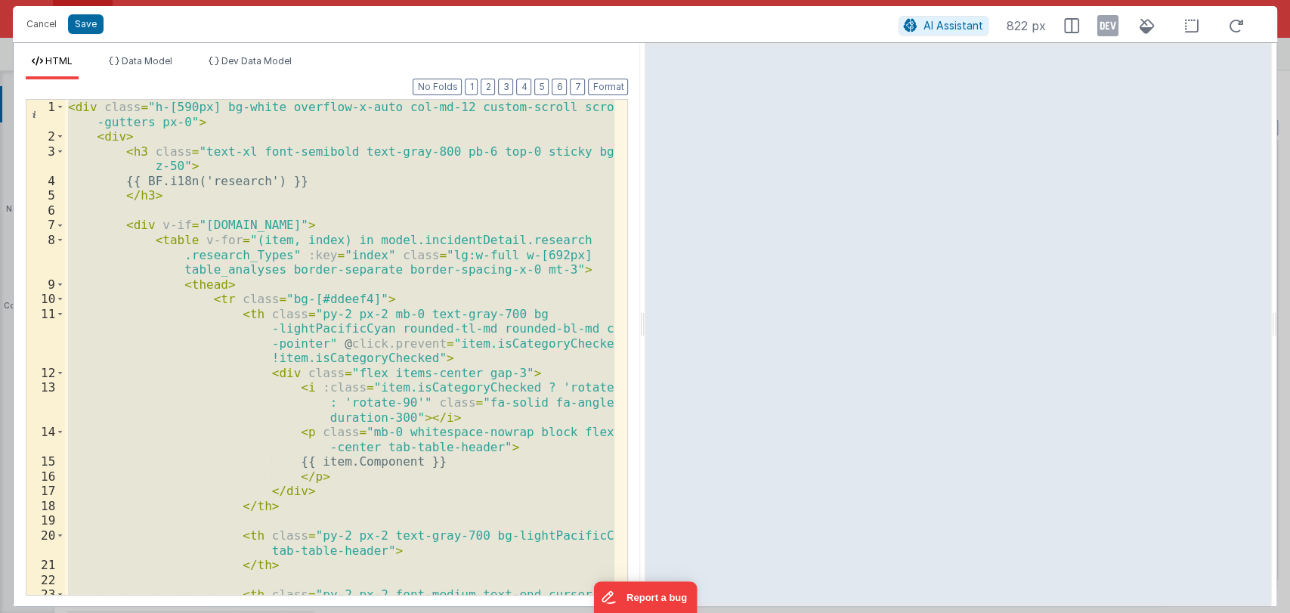
click at [470, 264] on div "< div class = "h-[590px] bg-white overflow-x-auto col-md-12 custom-scroll scrol…" at bounding box center [340, 347] width 550 height 495
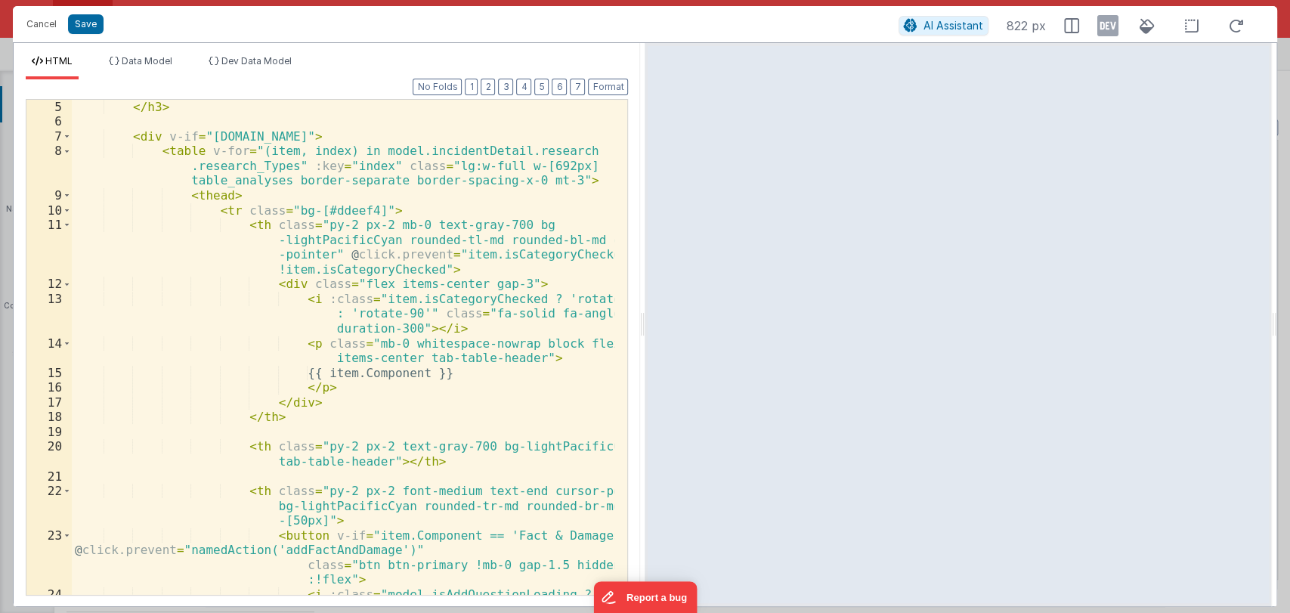
scroll to position [0, 0]
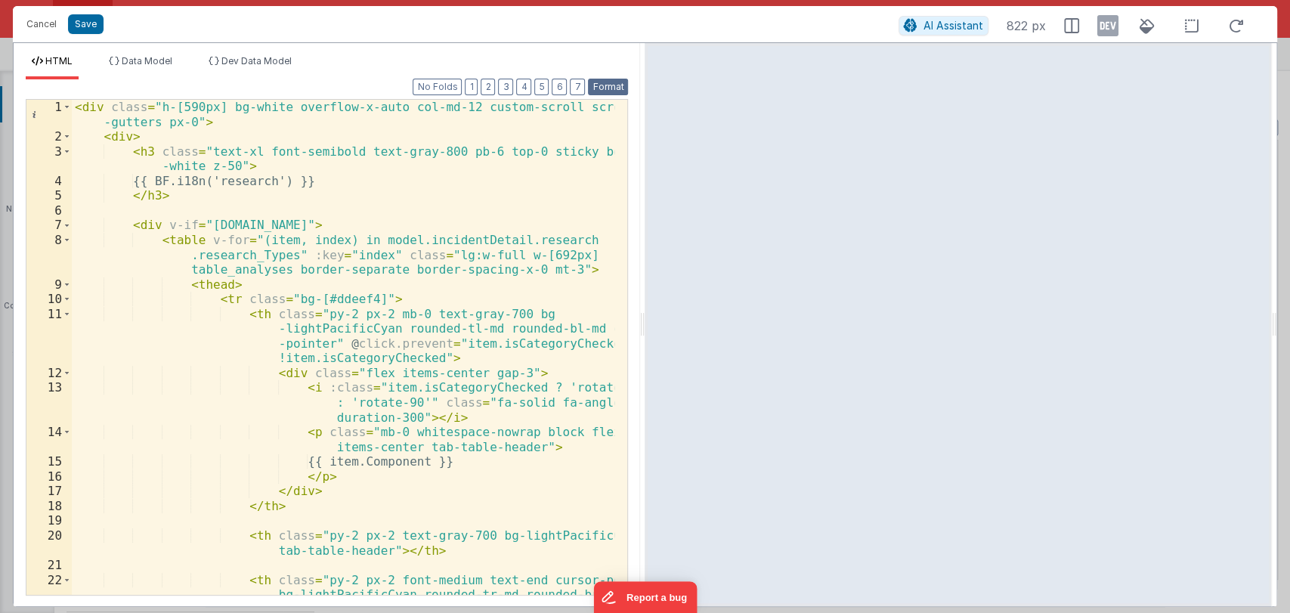
click at [602, 81] on button "Format" at bounding box center [608, 87] width 40 height 17
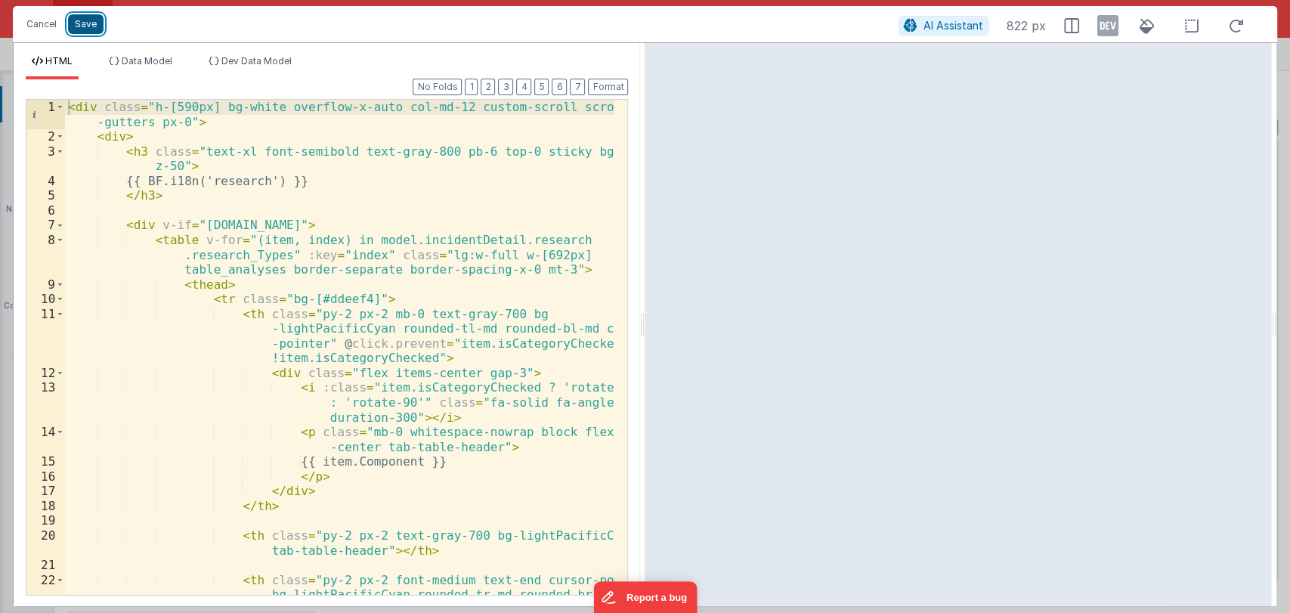
click at [88, 31] on button "Save" at bounding box center [86, 24] width 36 height 20
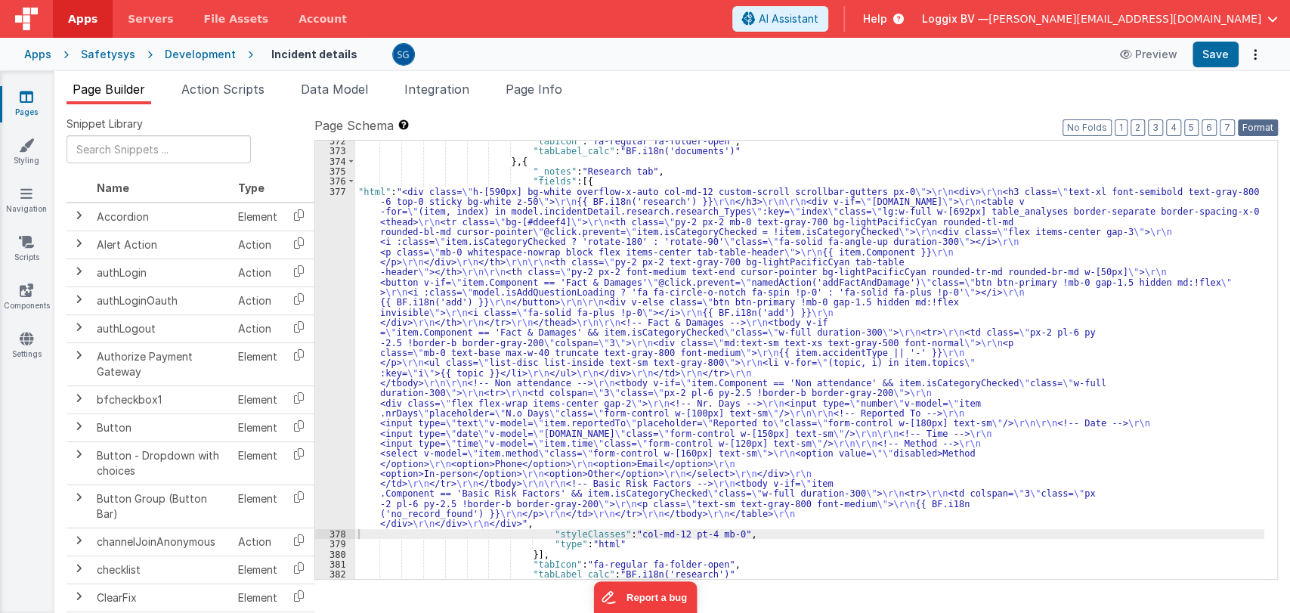
click at [1252, 129] on button "Format" at bounding box center [1258, 127] width 40 height 17
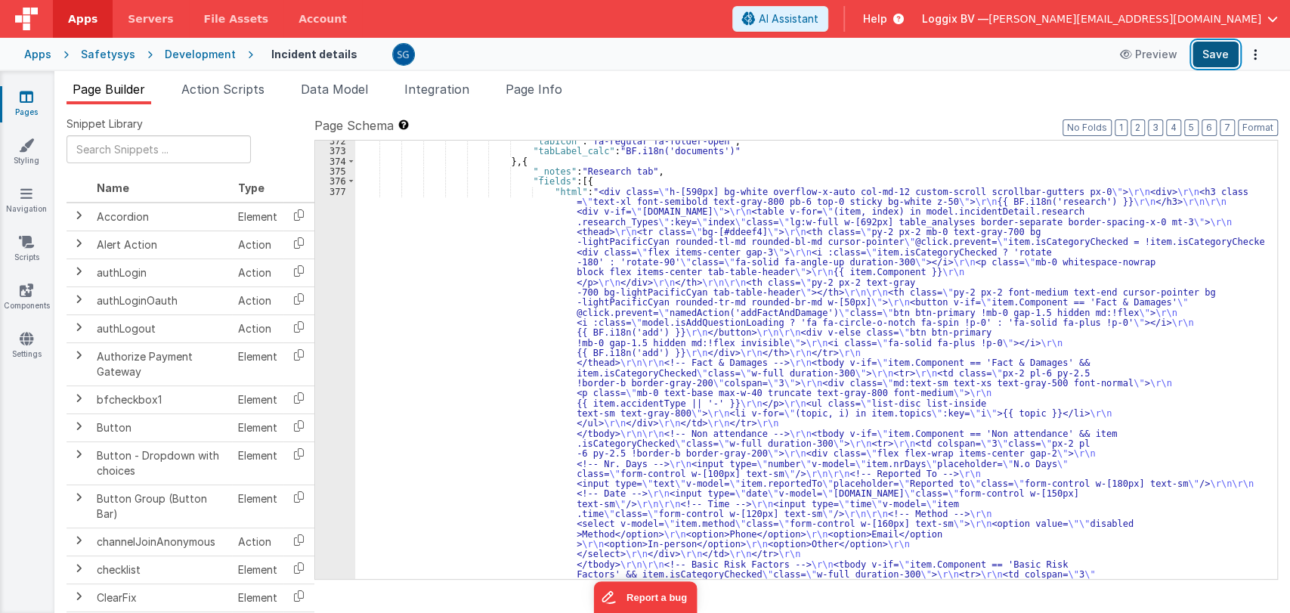
click at [1215, 56] on button "Save" at bounding box center [1216, 55] width 46 height 26
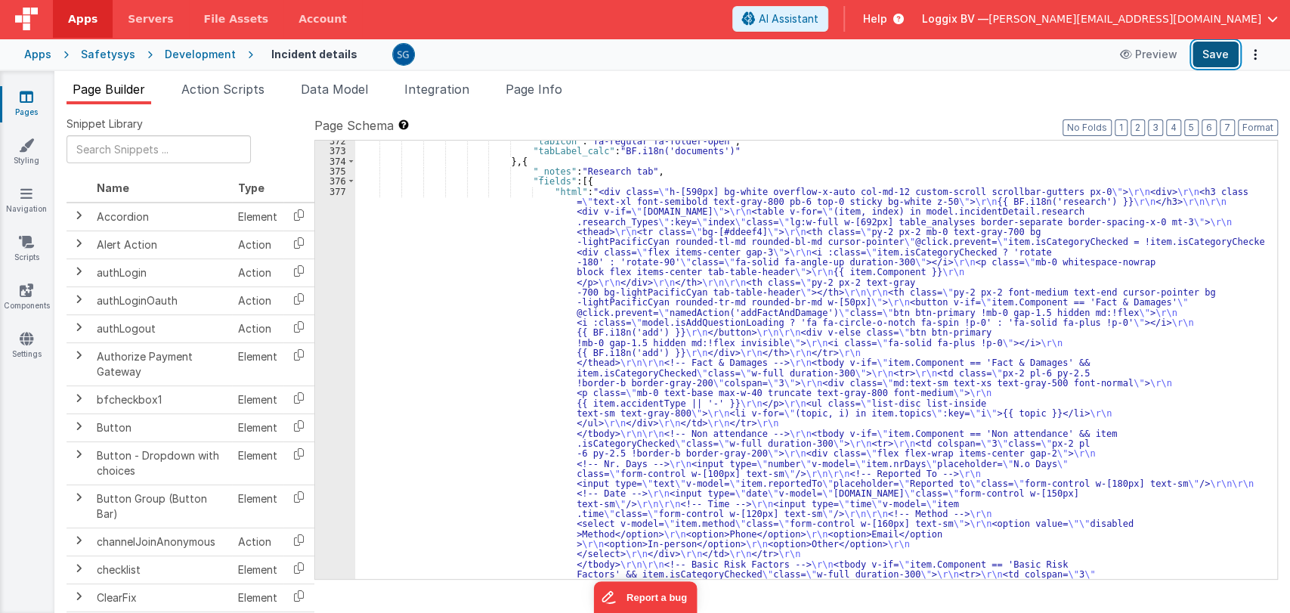
click at [1217, 56] on button "Save" at bounding box center [1216, 55] width 46 height 26
click at [338, 194] on div "377" at bounding box center [335, 398] width 40 height 423
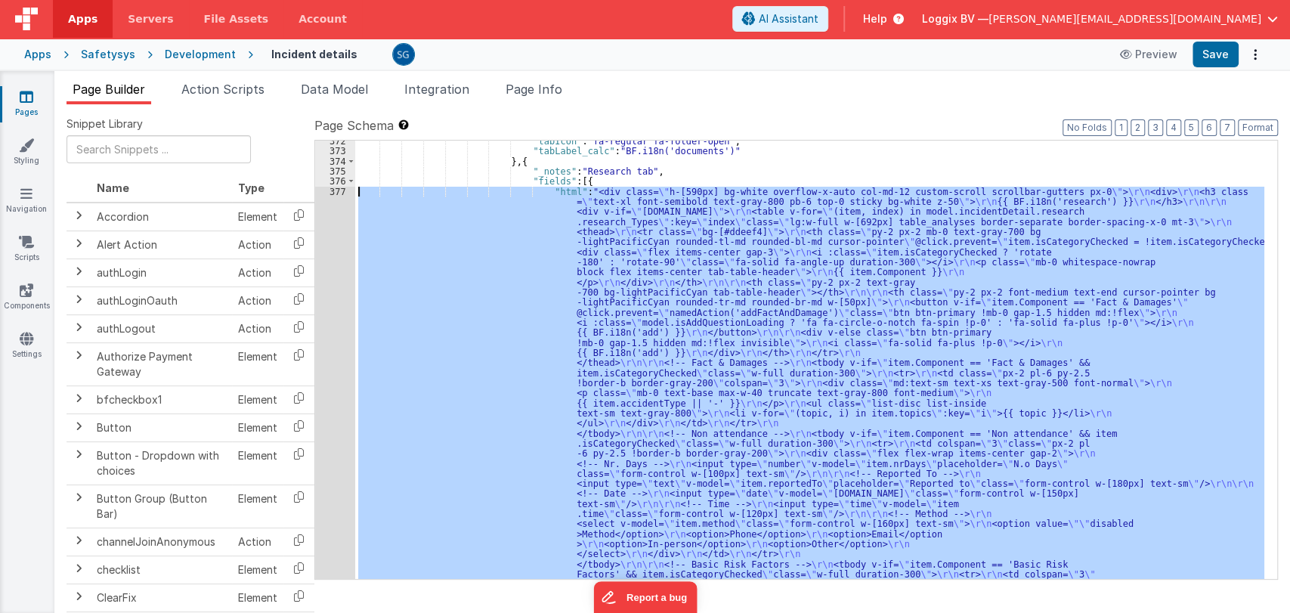
click at [338, 194] on div "377" at bounding box center [335, 398] width 40 height 423
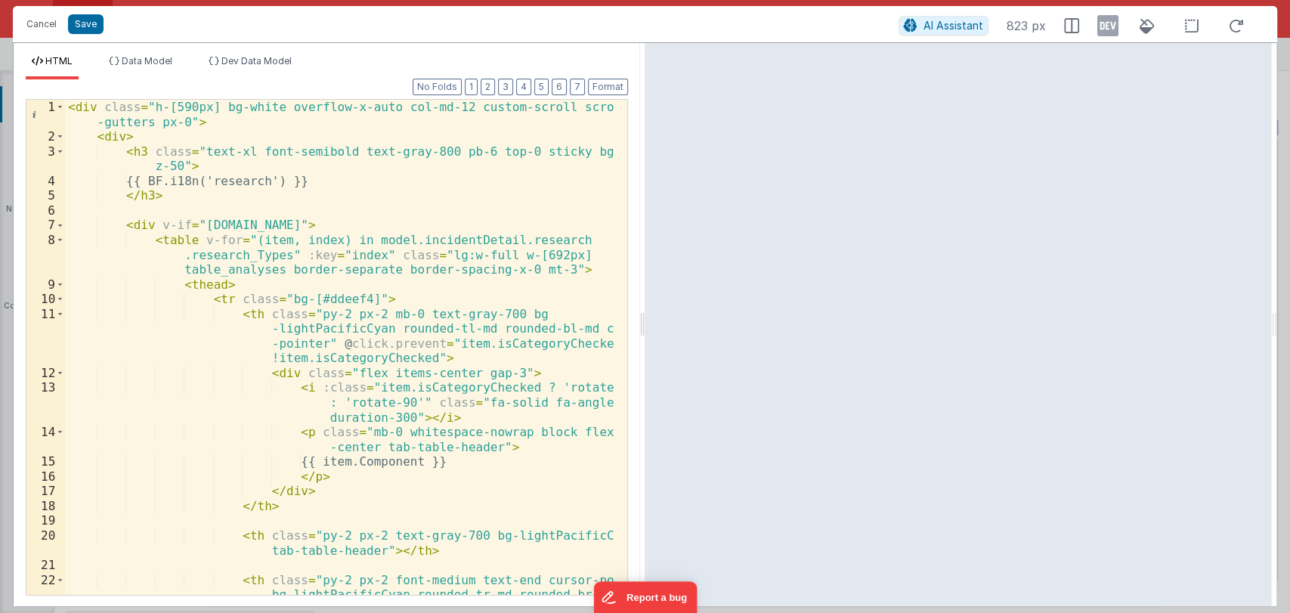
click at [644, 324] on html "Cancel Save AI Assistant 823 px HTML Data Model Dev Data Model Format 7 6 5 4 3…" at bounding box center [645, 306] width 1290 height 613
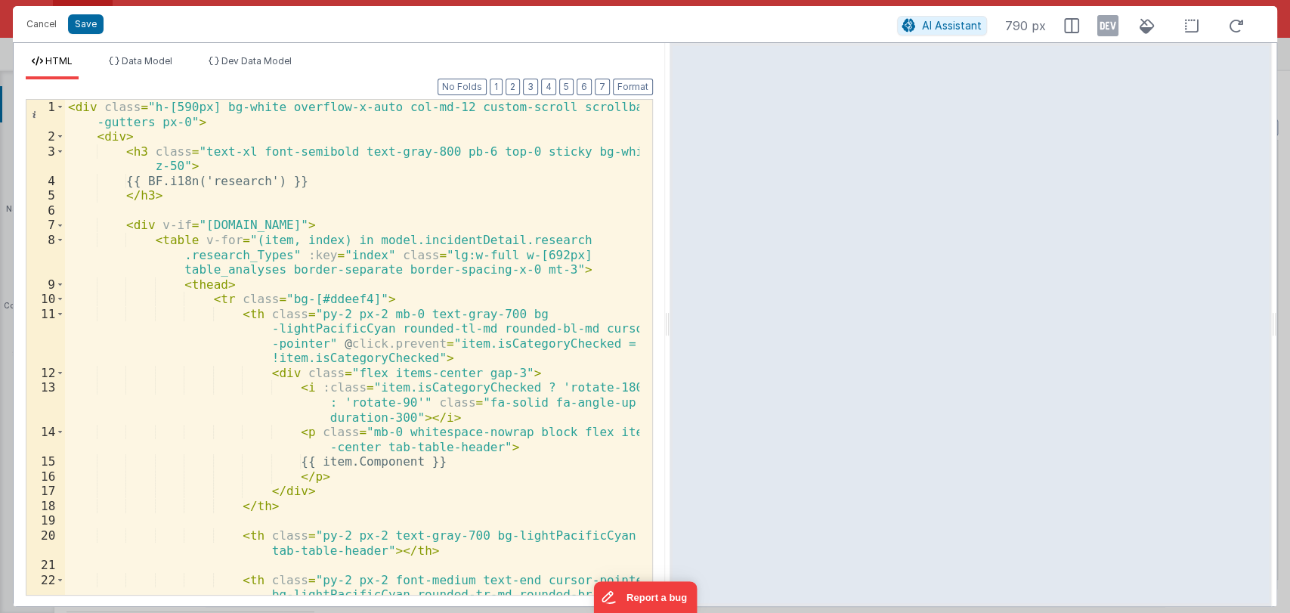
click at [659, 321] on html "Cancel Save AI Assistant 790 px HTML Data Model Dev Data Model Format 7 6 5 4 3…" at bounding box center [645, 306] width 1290 height 613
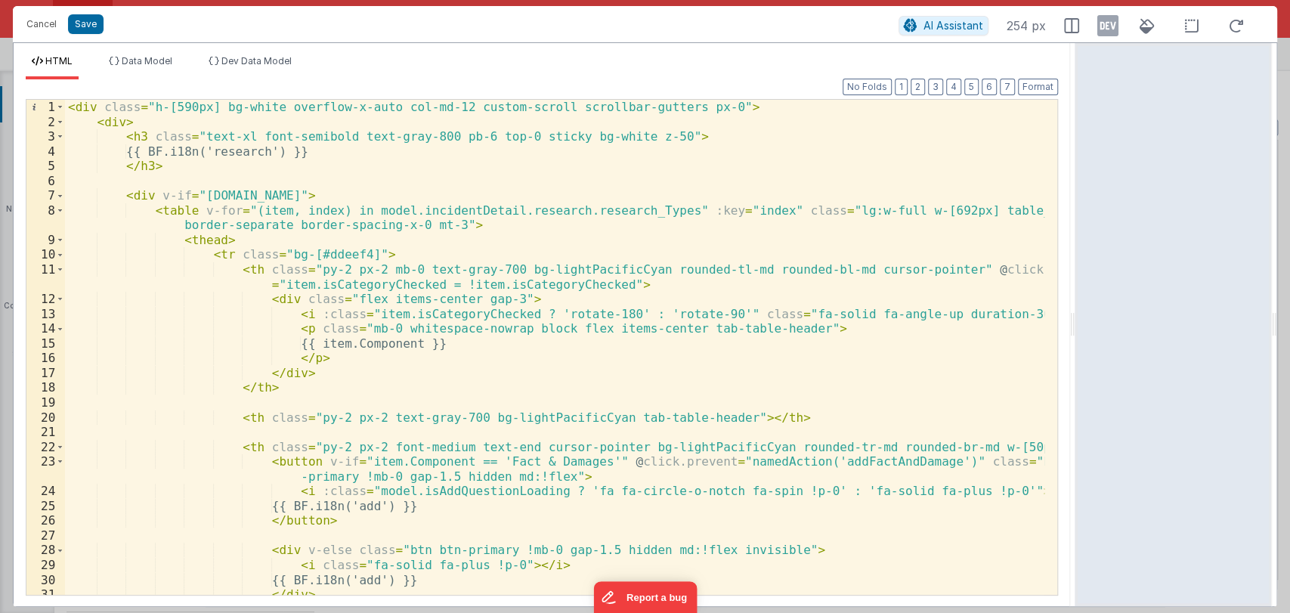
drag, startPoint x: 655, startPoint y: 324, endPoint x: 1077, endPoint y: 304, distance: 422.2
click at [1077, 304] on html "Cancel Save AI Assistant 254 px HTML Data Model Dev Data Model Format 7 6 5 4 3…" at bounding box center [645, 306] width 1290 height 613
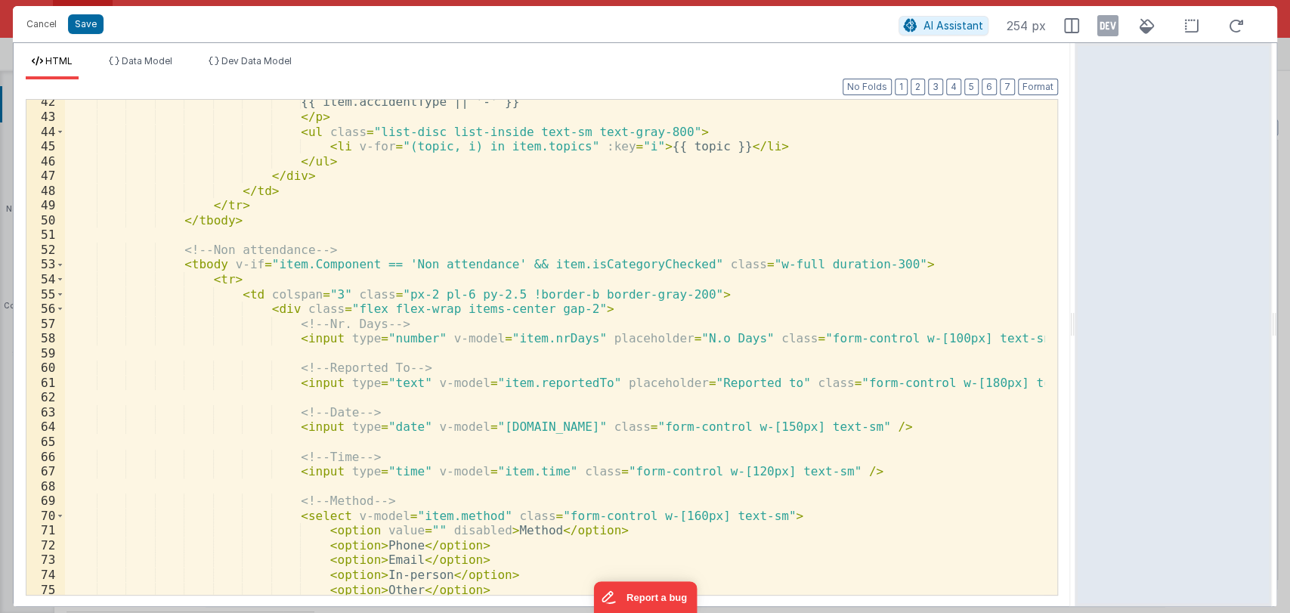
scroll to position [655, 0]
click at [359, 307] on div "{{ item.accidentType || '-' }} </ p > < ul class = "list-disc list-inside text-…" at bounding box center [555, 356] width 980 height 525
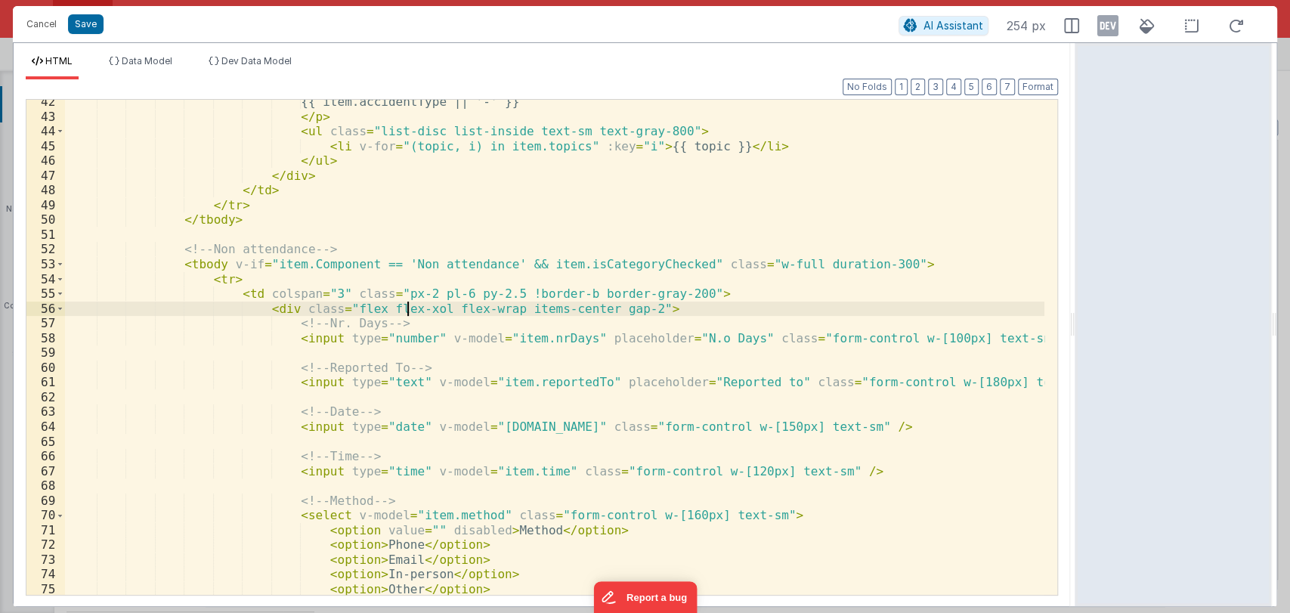
click at [406, 304] on div "{{ item.accidentType || '-' }} </ p > < ul class = "list-disc list-inside text-…" at bounding box center [555, 356] width 980 height 525
click at [70, 21] on button "Save" at bounding box center [86, 24] width 36 height 20
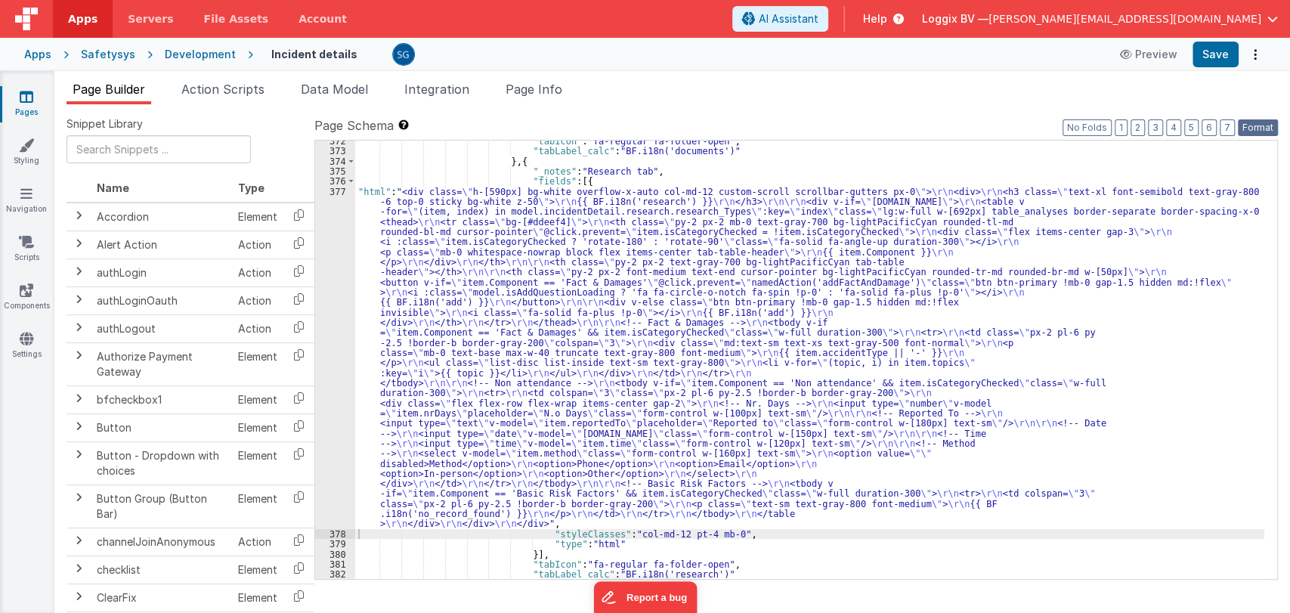
click at [1255, 126] on button "Format" at bounding box center [1258, 127] width 40 height 17
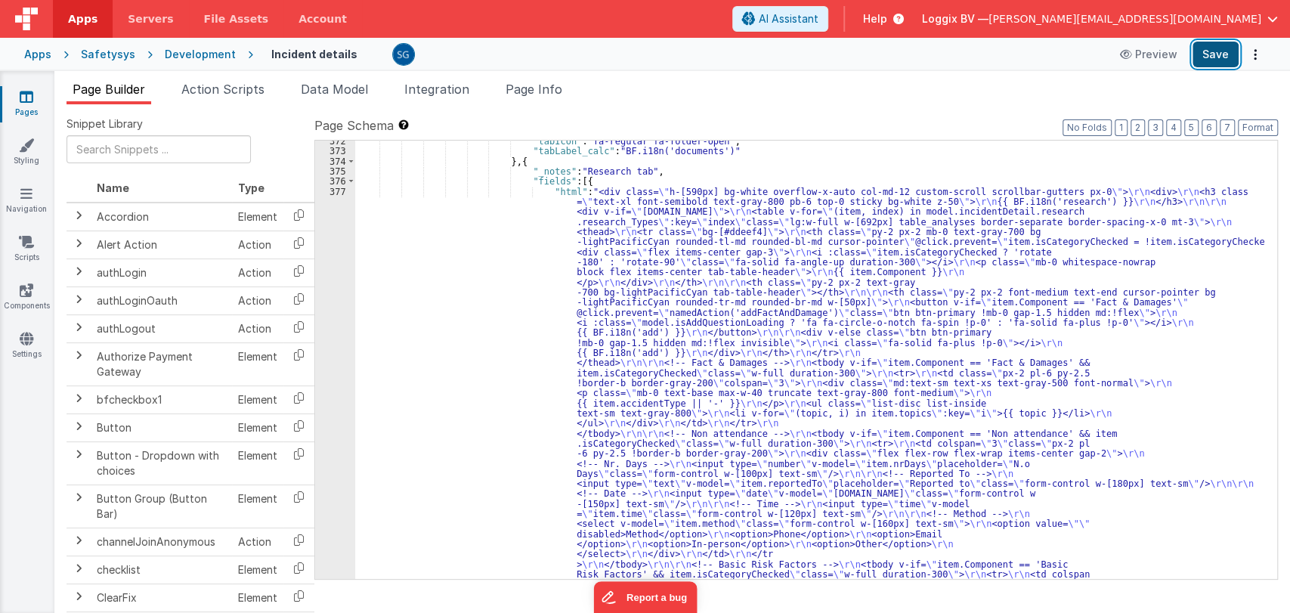
click at [1215, 60] on button "Save" at bounding box center [1216, 55] width 46 height 26
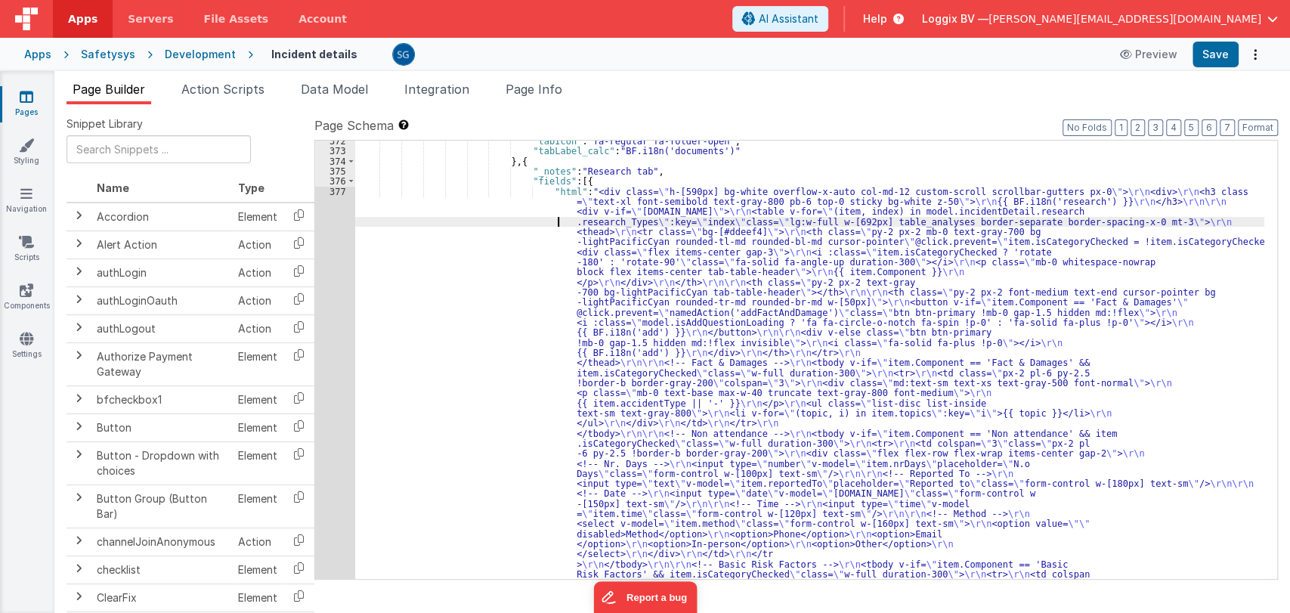
click at [383, 221] on div ""tabIcon" : "fa-regular fa-folder-open" , "tabLabel_calc" : "BF.i18n('documents…" at bounding box center [809, 572] width 909 height 872
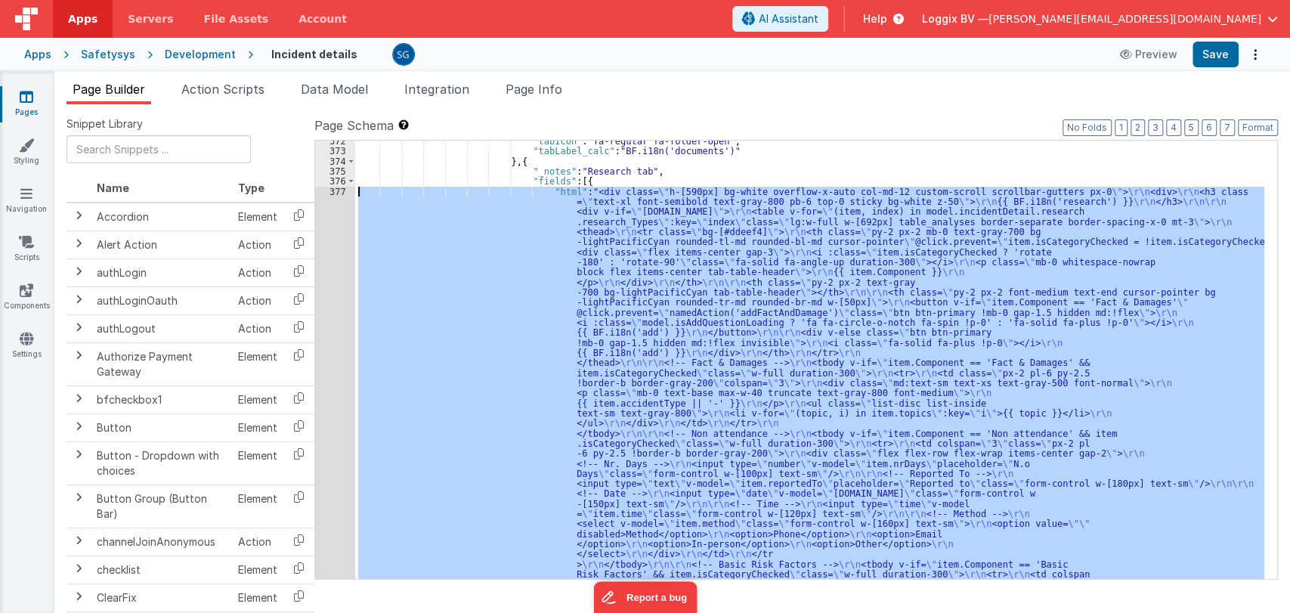
click at [336, 190] on div "377" at bounding box center [335, 398] width 40 height 423
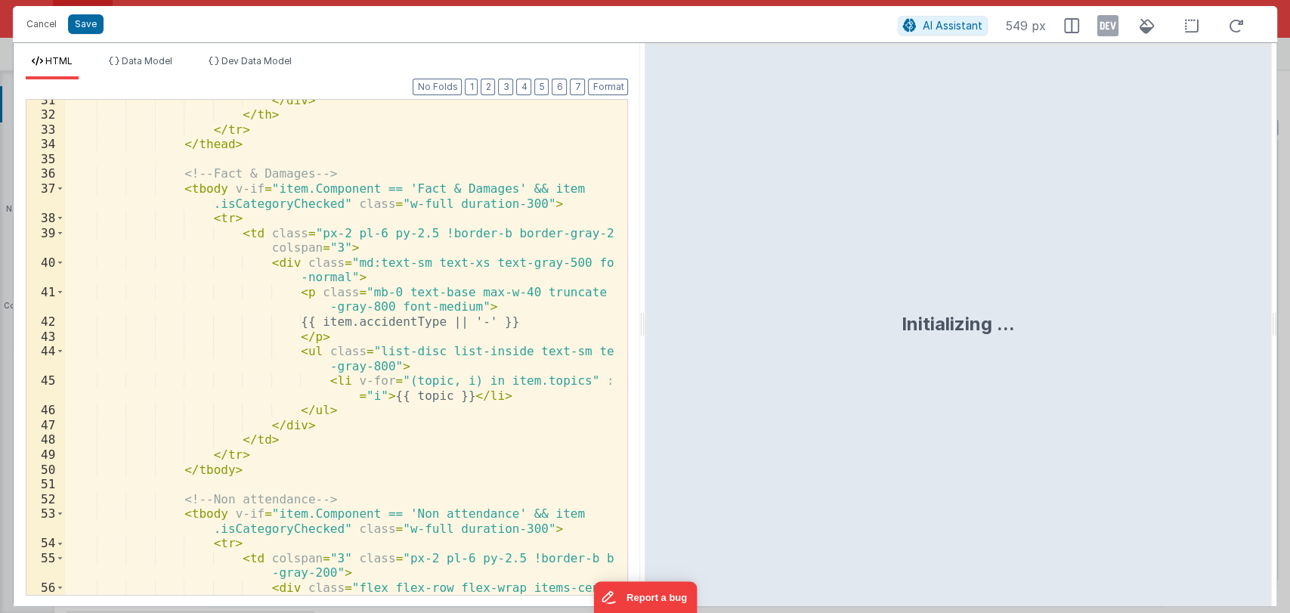
scroll to position [732, 0]
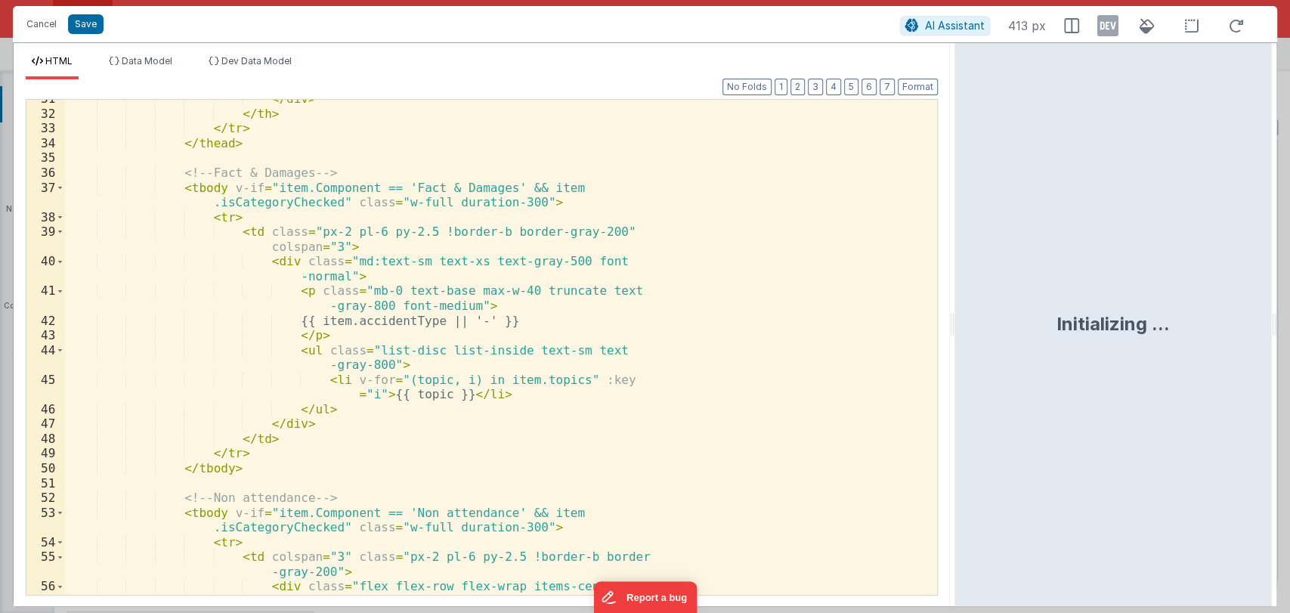
drag, startPoint x: 643, startPoint y: 329, endPoint x: 956, endPoint y: 336, distance: 313.8
click at [956, 336] on html "Cancel Save AI Assistant 413 px HTML Data Model Dev Data Model Format 7 6 5 4 3…" at bounding box center [645, 306] width 1290 height 613
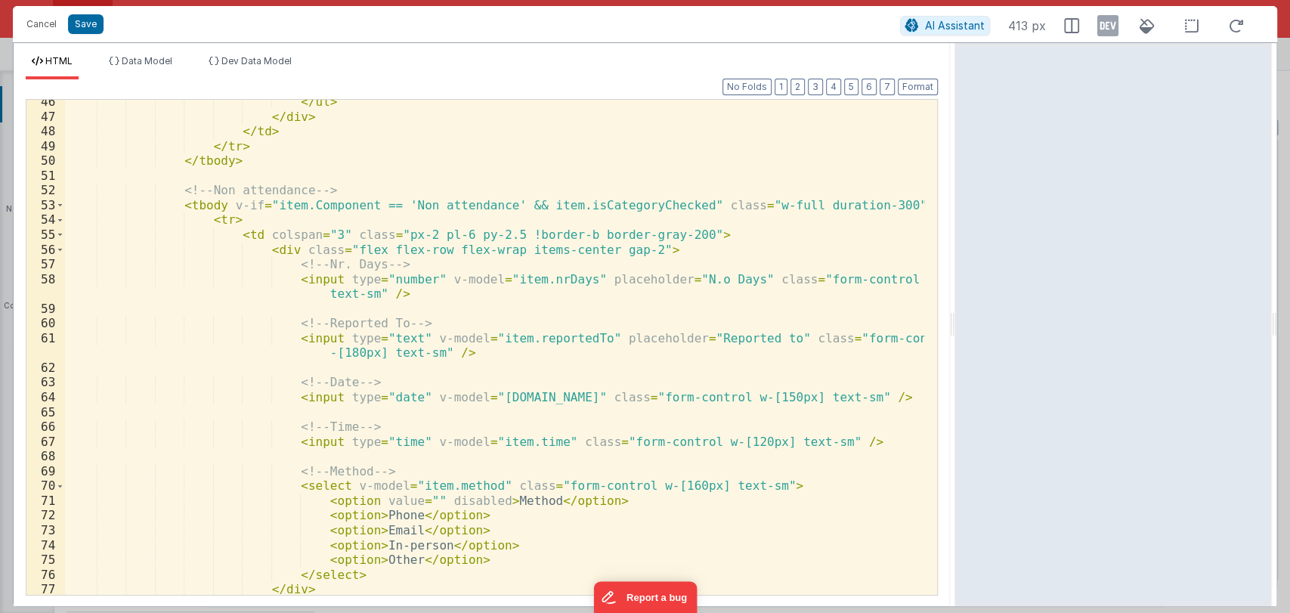
scroll to position [759, 0]
click at [333, 235] on div "</ ul > </ div > </ td > </ tr > </ tbody > <!-- Non attendance --> < tbody v-i…" at bounding box center [494, 356] width 859 height 525
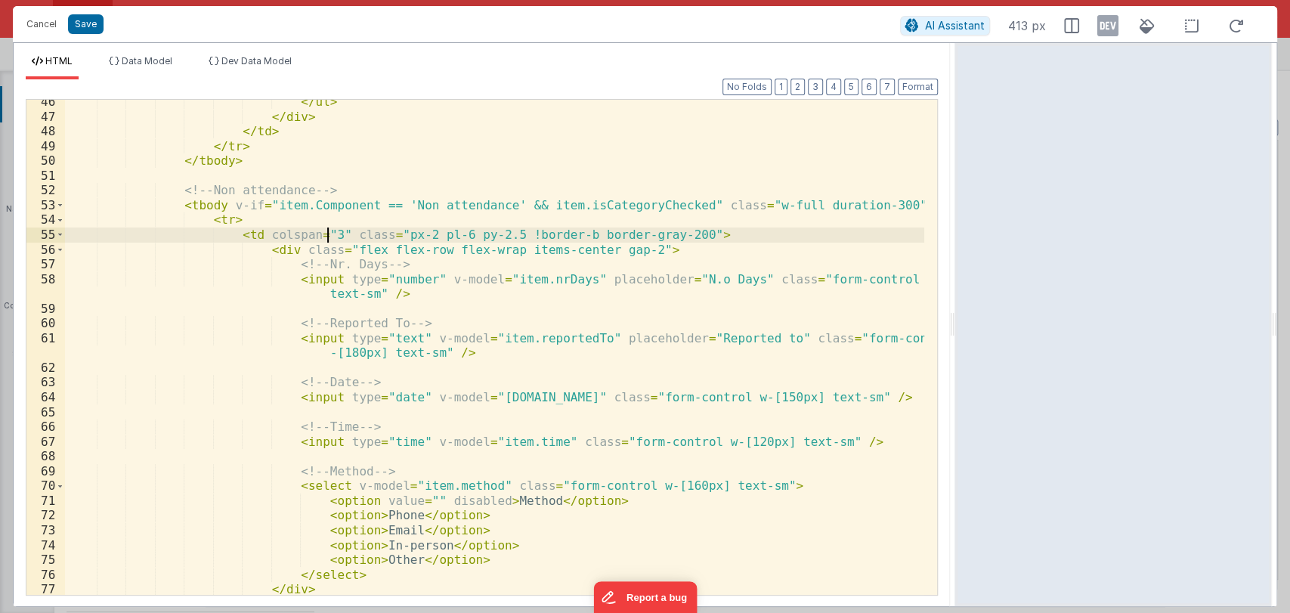
click at [329, 234] on div "</ ul > </ div > </ td > </ tr > </ tbody > <!-- Non attendance --> < tbody v-i…" at bounding box center [494, 356] width 859 height 525
drag, startPoint x: 329, startPoint y: 234, endPoint x: 252, endPoint y: 234, distance: 77.1
click at [252, 234] on div "</ ul > </ div > </ td > </ tr > </ tbody > <!-- Non attendance --> < tbody v-i…" at bounding box center [494, 356] width 859 height 525
click at [91, 26] on button "Save" at bounding box center [86, 24] width 36 height 20
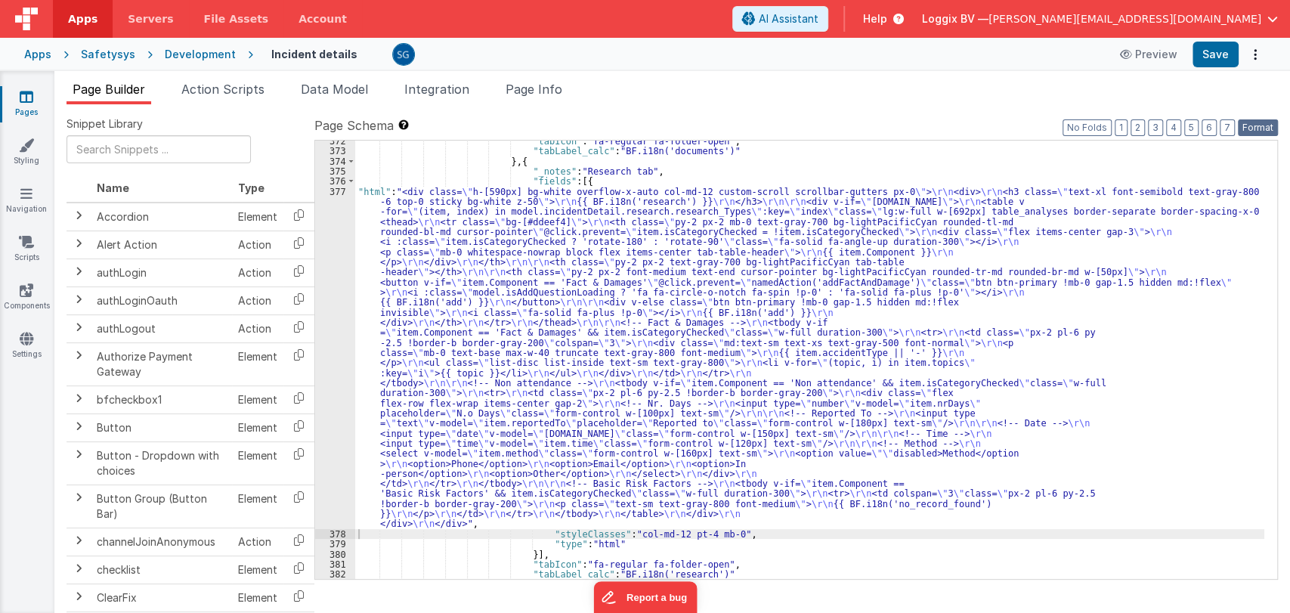
click at [1250, 130] on button "Format" at bounding box center [1258, 127] width 40 height 17
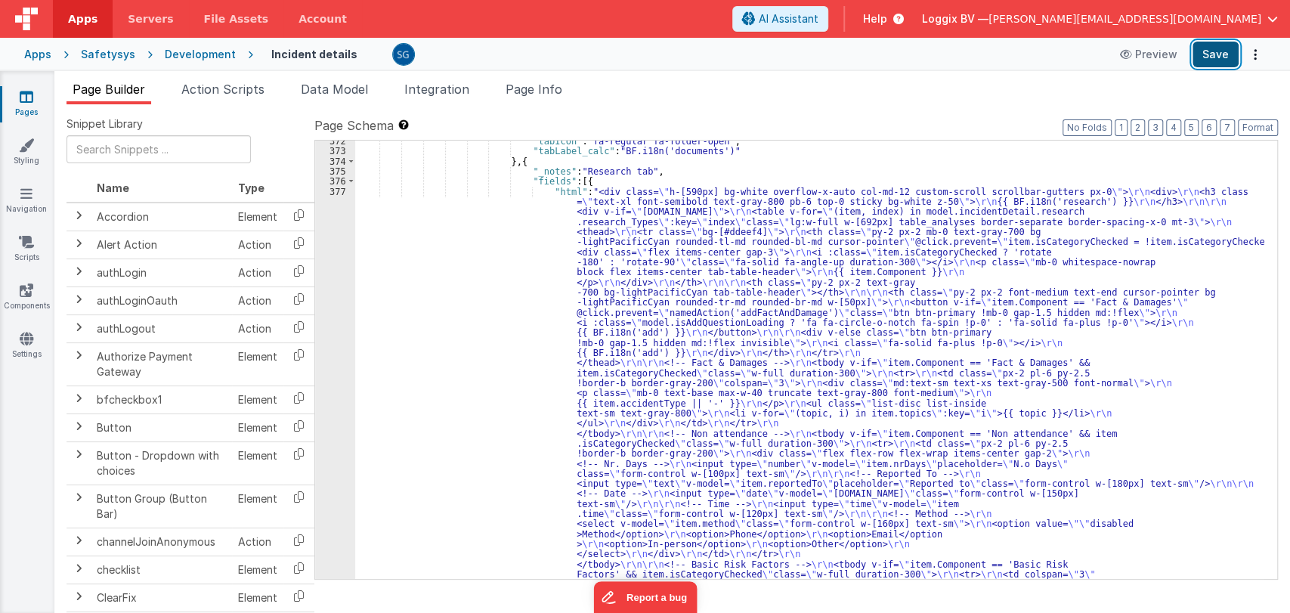
click at [1225, 63] on button "Save" at bounding box center [1216, 55] width 46 height 26
click at [638, 240] on div ""tabIcon" : "fa-regular fa-folder-open" , "tabLabel_calc" : "BF.i18n('documents…" at bounding box center [809, 572] width 909 height 872
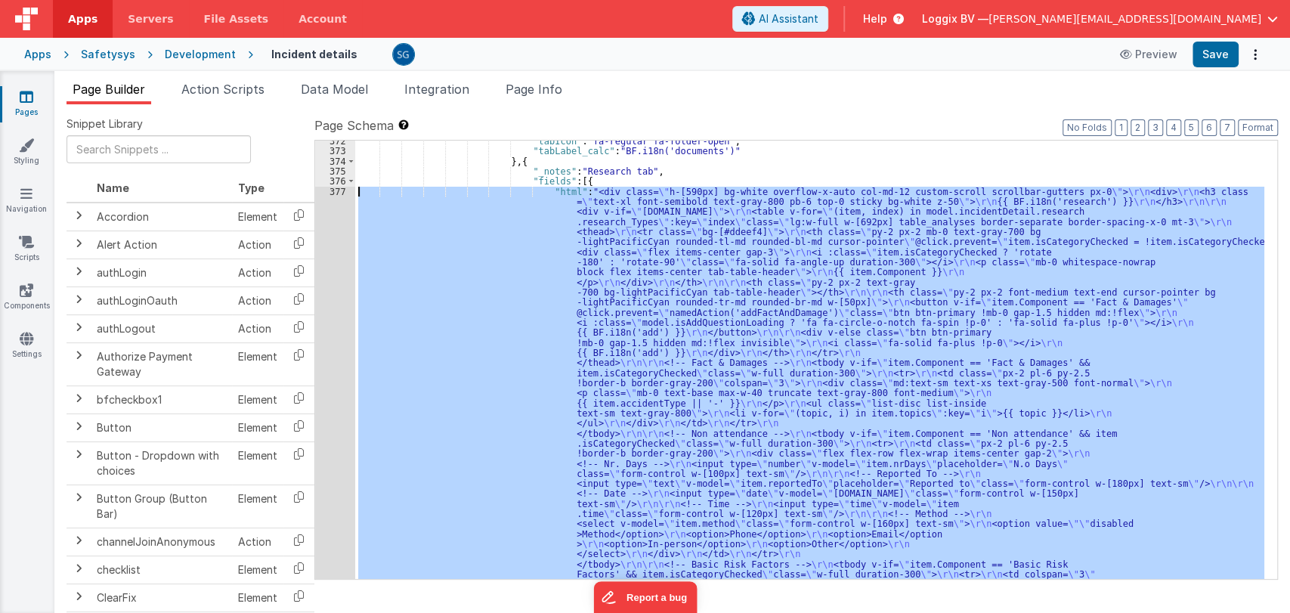
click at [338, 191] on div "377" at bounding box center [335, 398] width 40 height 423
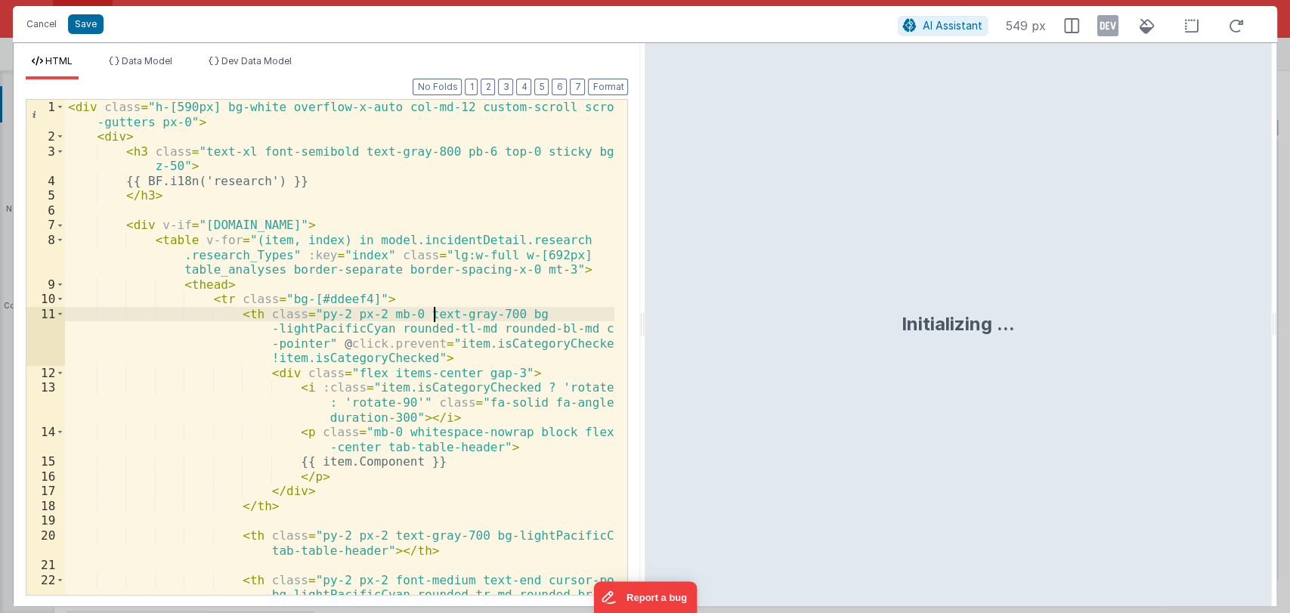
click at [435, 316] on div "< div class = "h-[590px] bg-white overflow-x-auto col-md-12 custom-scroll scrol…" at bounding box center [340, 384] width 550 height 569
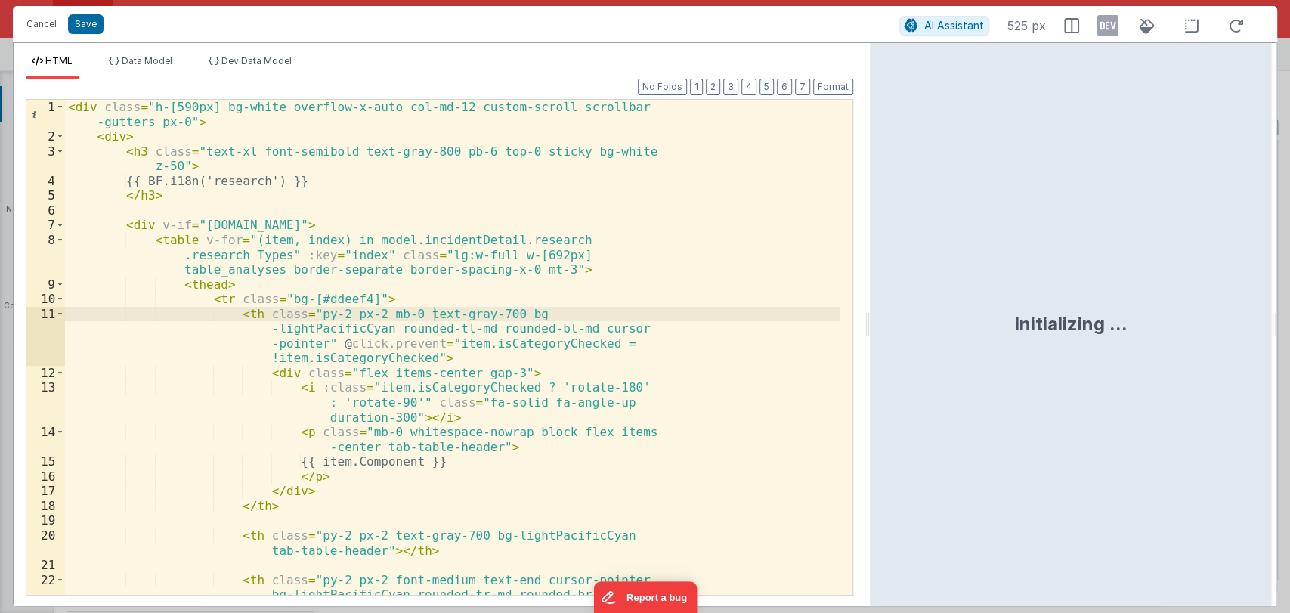
drag, startPoint x: 640, startPoint y: 325, endPoint x: 885, endPoint y: 331, distance: 245.0
click at [885, 331] on html "Cancel Save AI Assistant 525 px HTML Data Model Dev Data Model Format 7 6 5 4 3…" at bounding box center [645, 306] width 1290 height 613
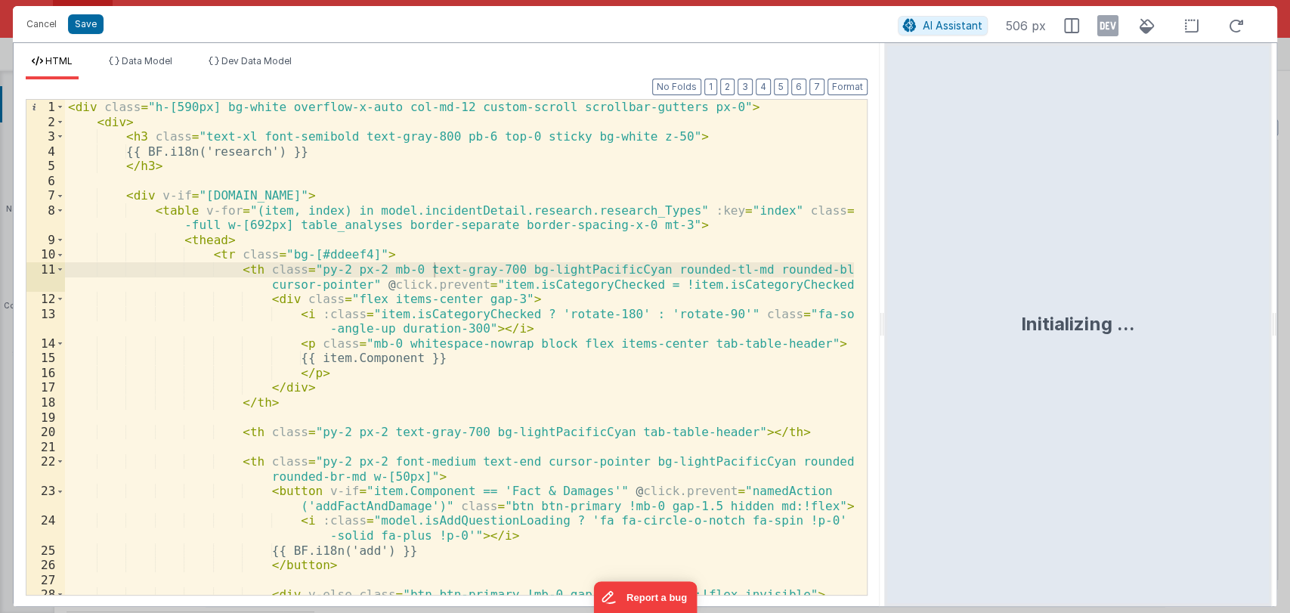
click at [653, 375] on div "< div class = "h-[590px] bg-white overflow-x-auto col-md-12 custom-scroll scrol…" at bounding box center [459, 362] width 789 height 525
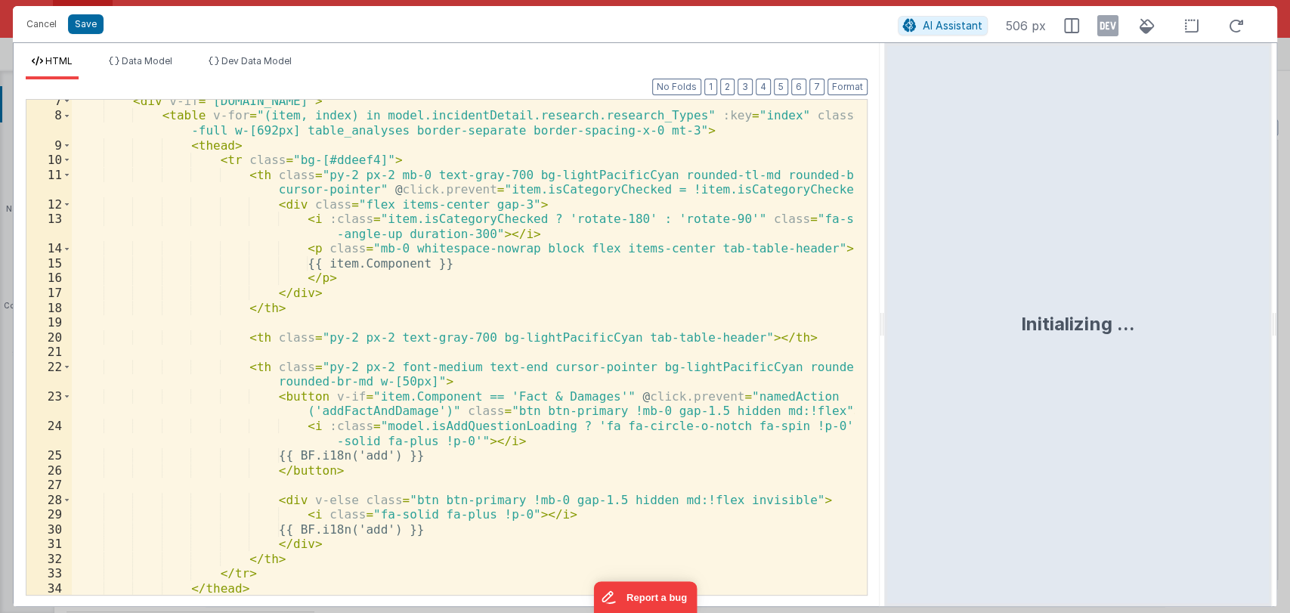
scroll to position [0, 0]
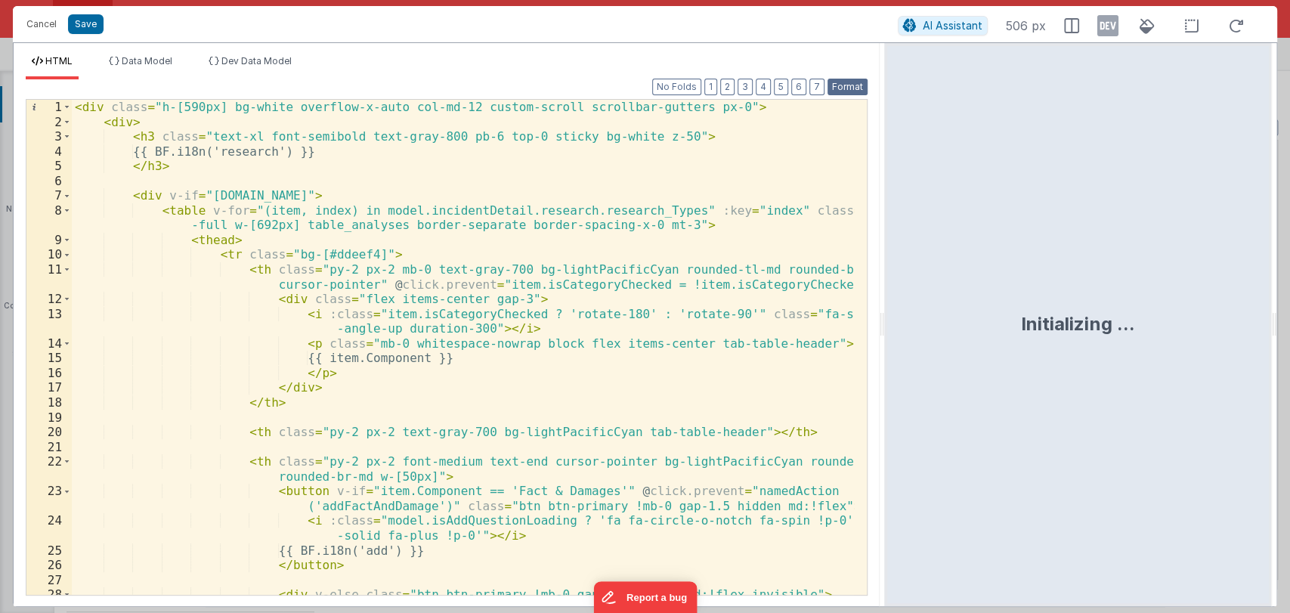
click at [850, 89] on button "Format" at bounding box center [848, 87] width 40 height 17
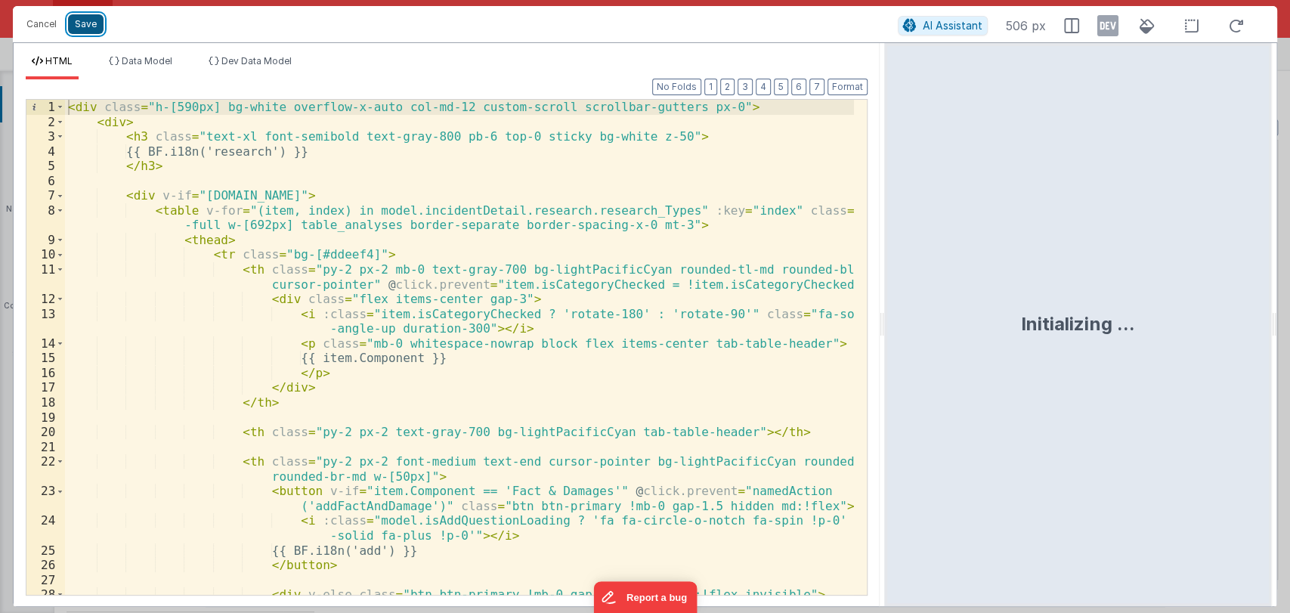
click at [82, 23] on button "Save" at bounding box center [86, 24] width 36 height 20
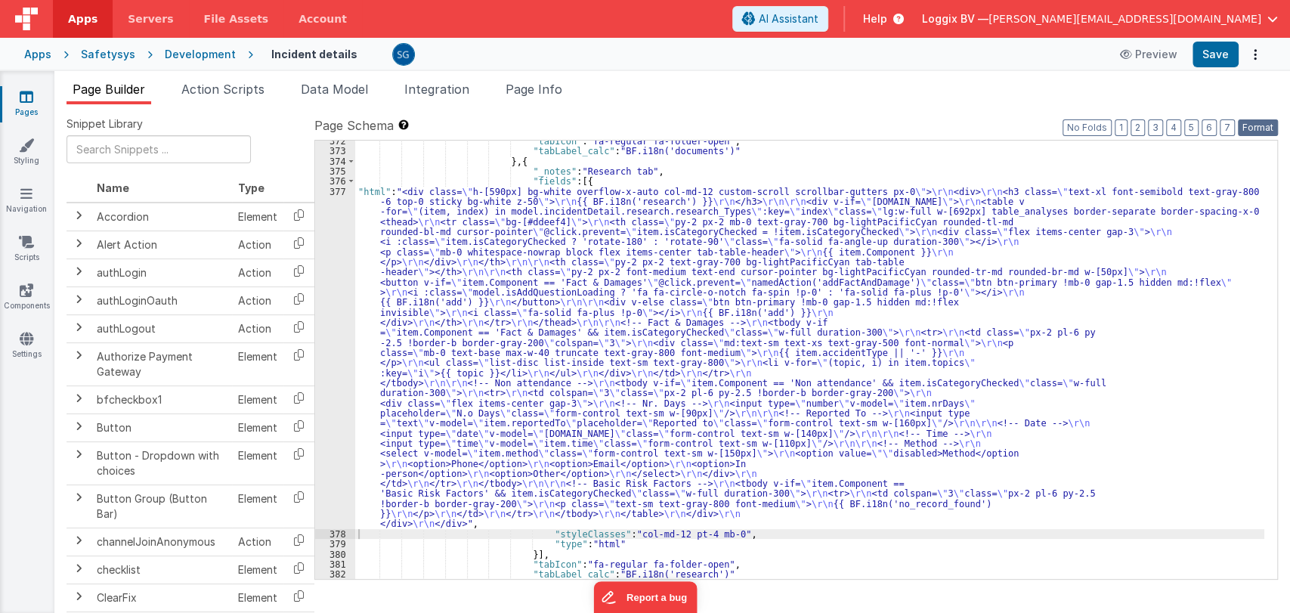
click at [1265, 124] on button "Format" at bounding box center [1258, 127] width 40 height 17
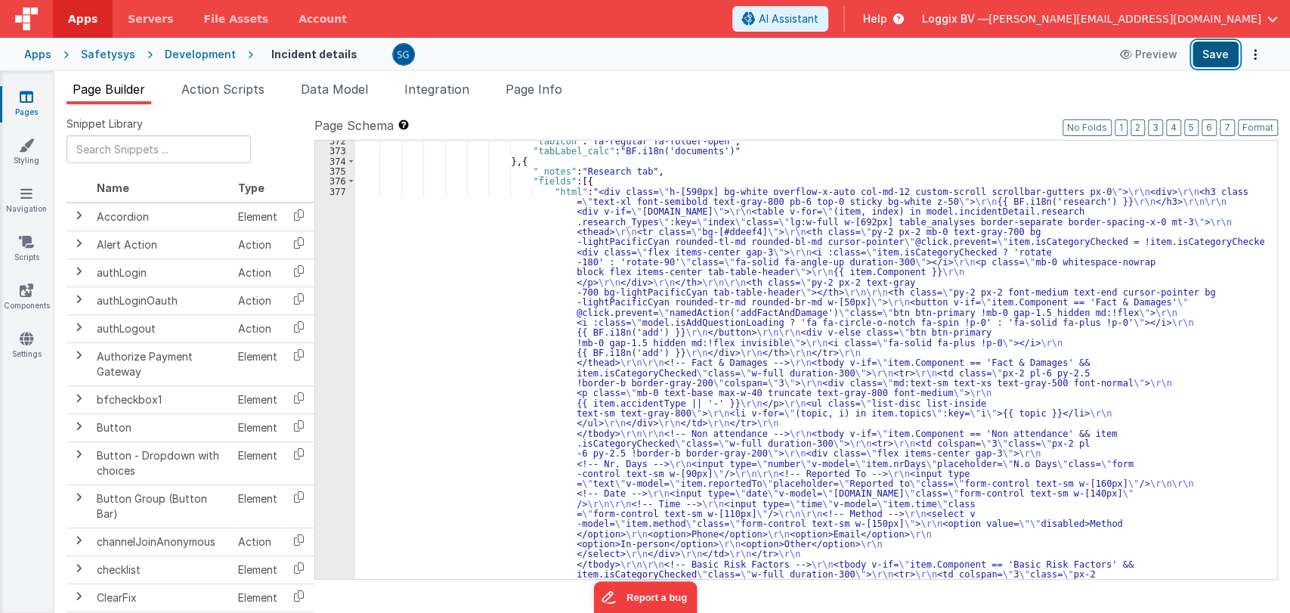
click at [1218, 58] on button "Save" at bounding box center [1216, 55] width 46 height 26
click at [495, 253] on div ""tabIcon" : "fa-regular fa-folder-open" , "tabLabel_calc" : "BF.i18n('documents…" at bounding box center [809, 572] width 909 height 872
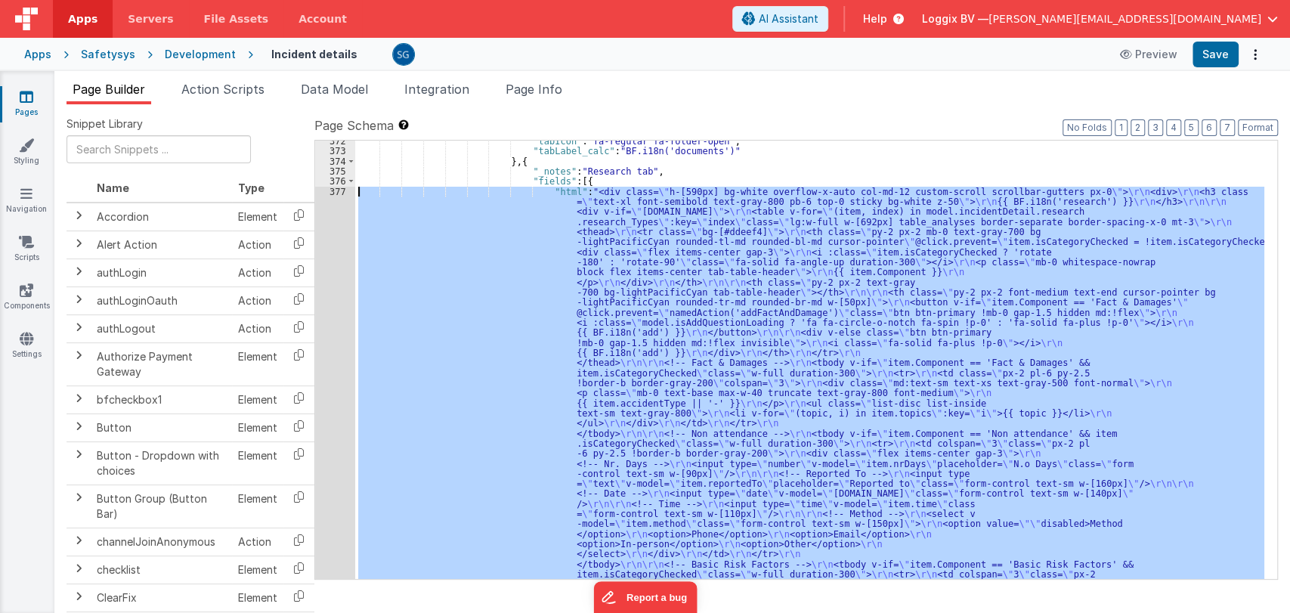
click at [342, 190] on div "377" at bounding box center [335, 398] width 40 height 423
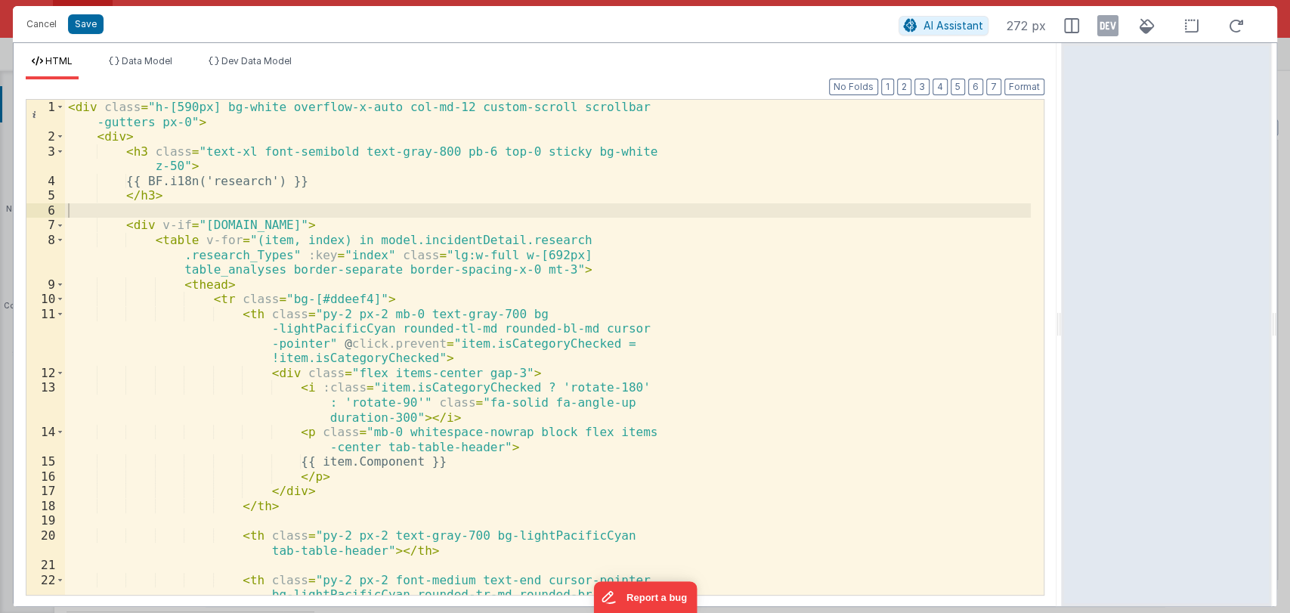
drag, startPoint x: 640, startPoint y: 322, endPoint x: 1069, endPoint y: 382, distance: 432.8
click at [1069, 382] on html "Cancel Save AI Assistant 272 px HTML Data Model Dev Data Model Format 7 6 5 4 3…" at bounding box center [645, 306] width 1290 height 613
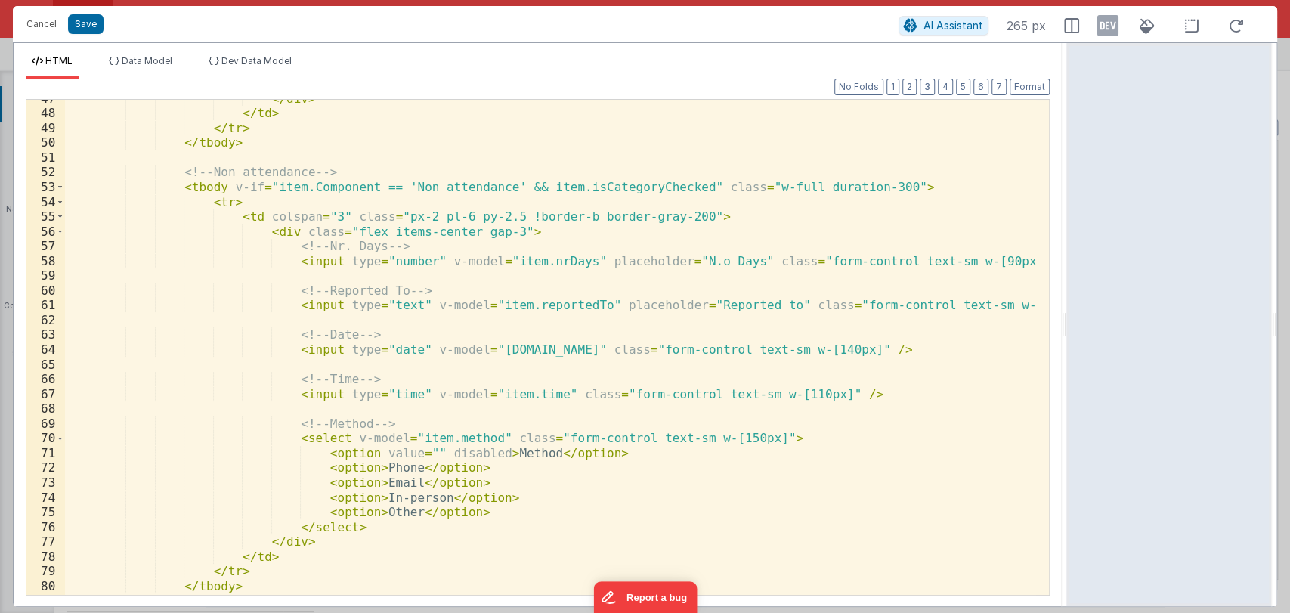
scroll to position [730, 0]
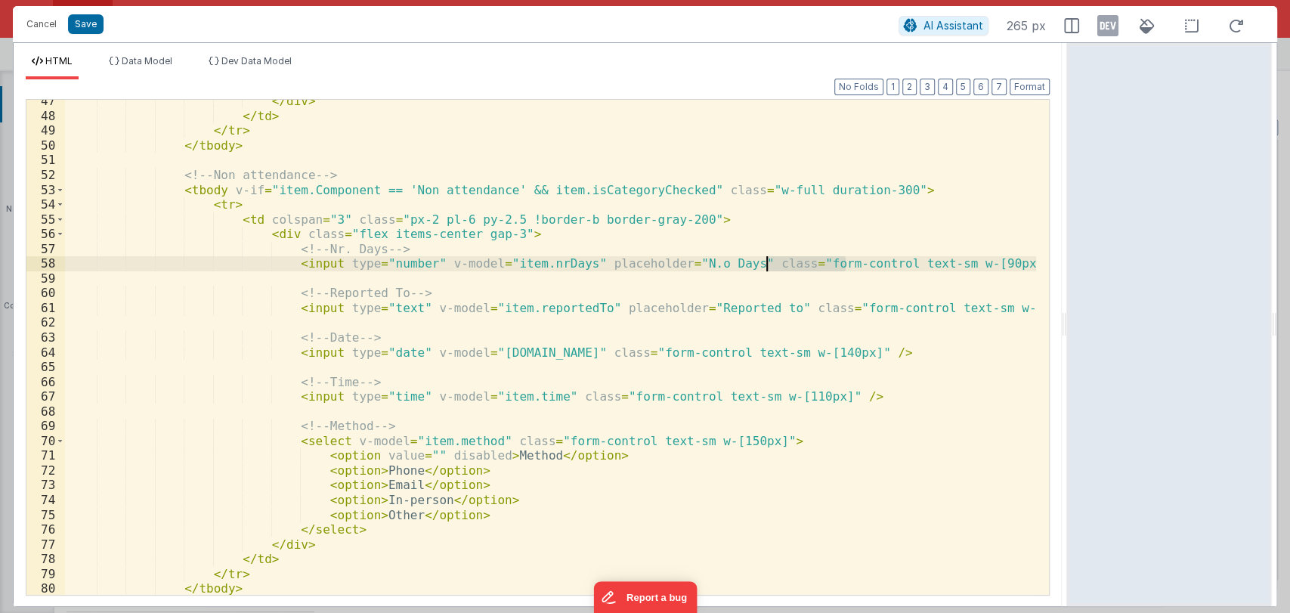
drag, startPoint x: 846, startPoint y: 262, endPoint x: 768, endPoint y: 262, distance: 77.9
click at [768, 262] on div "</ div > </ td > </ tr > </ tbody > <!-- Non attendance --> < tbody v-if = "ite…" at bounding box center [550, 356] width 971 height 525
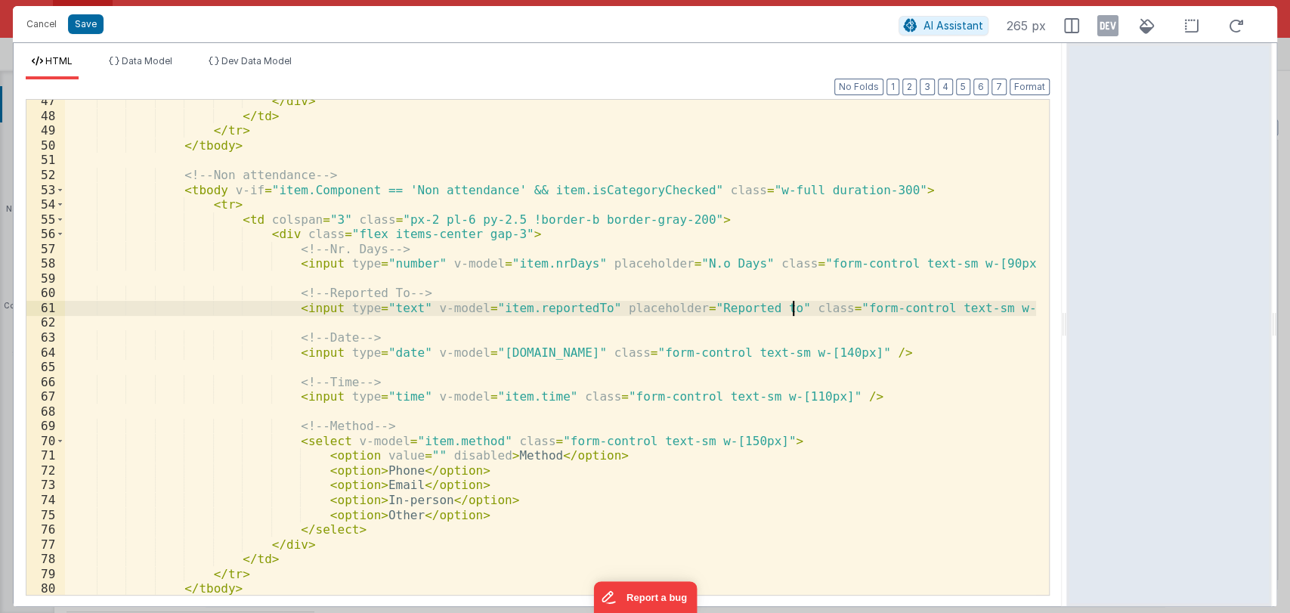
click at [794, 311] on div "</ div > </ td > </ tr > </ tbody > <!-- Non attendance --> < tbody v-if = "ite…" at bounding box center [550, 356] width 971 height 525
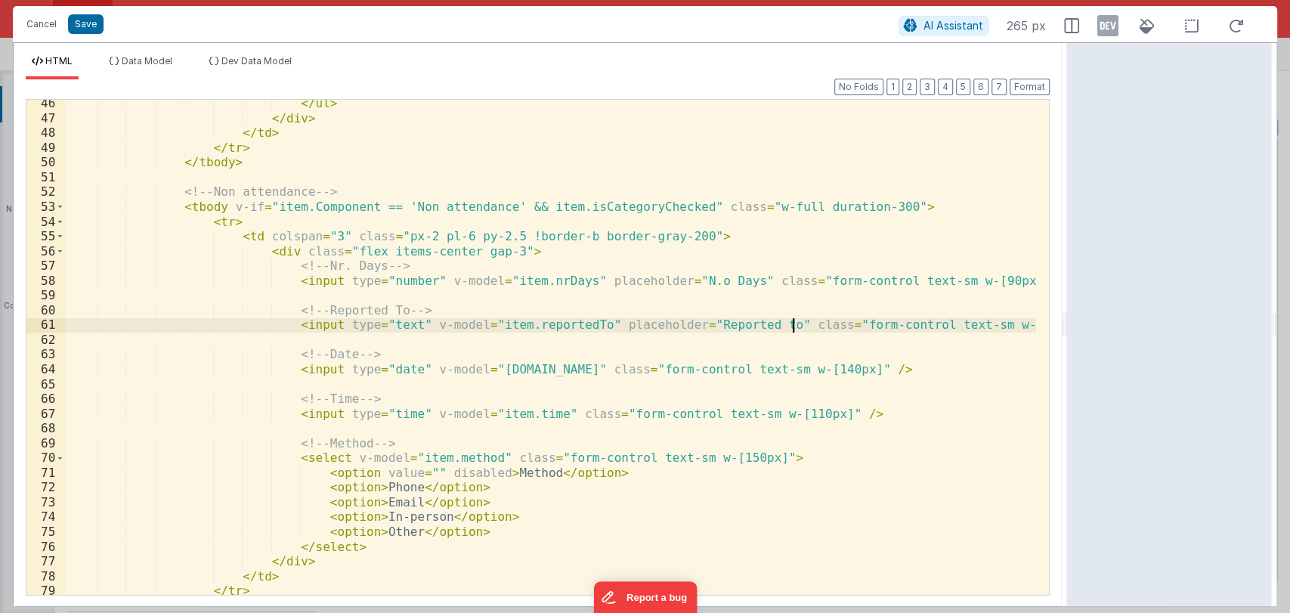
scroll to position [713, 0]
click at [665, 372] on div "</ ul > </ div > </ td > </ tr > </ tbody > <!-- Non attendance --> < tbody v-i…" at bounding box center [550, 359] width 971 height 525
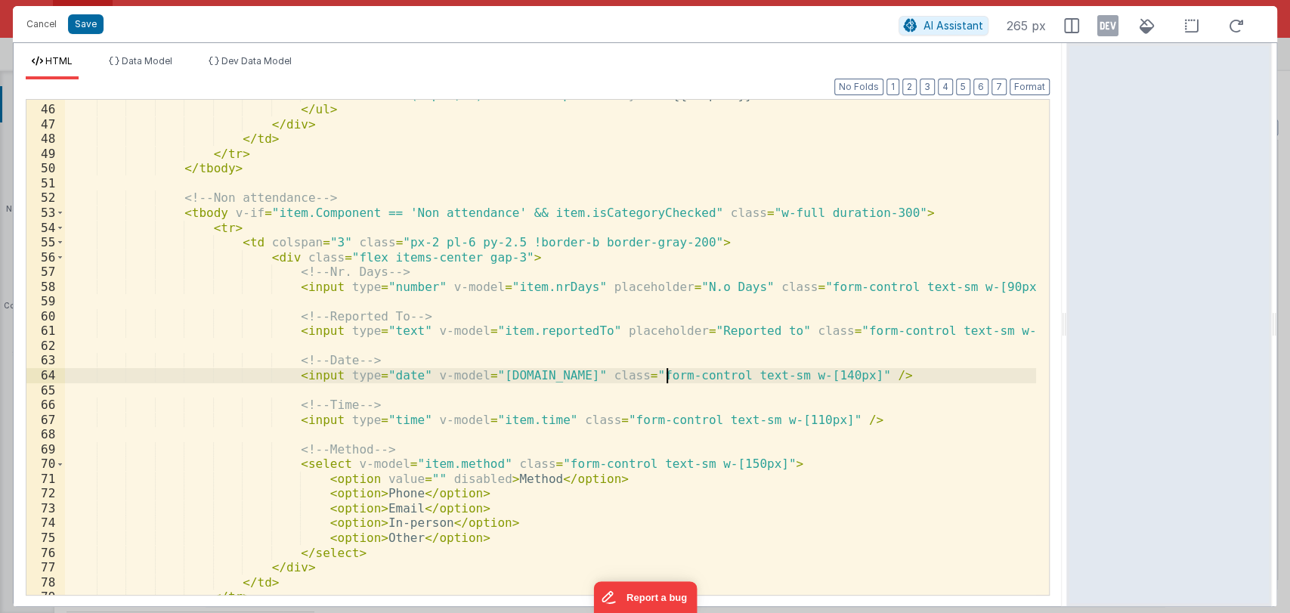
scroll to position [707, 0]
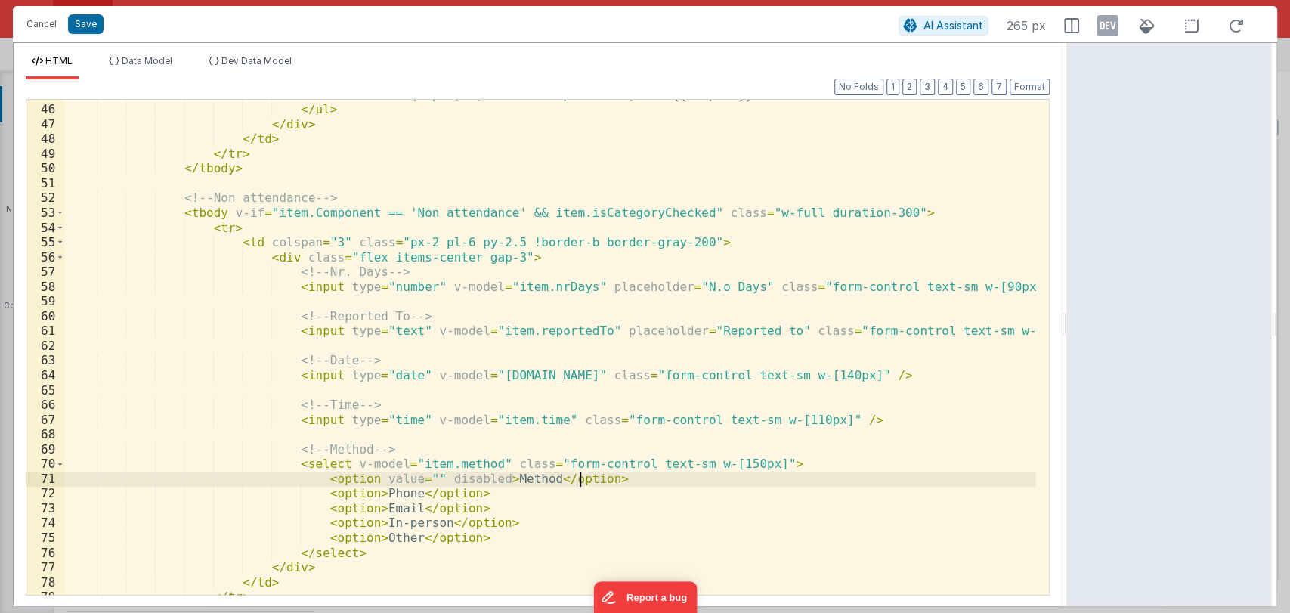
click at [751, 473] on div "< li v-for = "(topic, i) in item.topics" :key = "i" > {{ topic }} </ li > </ ul…" at bounding box center [550, 350] width 971 height 525
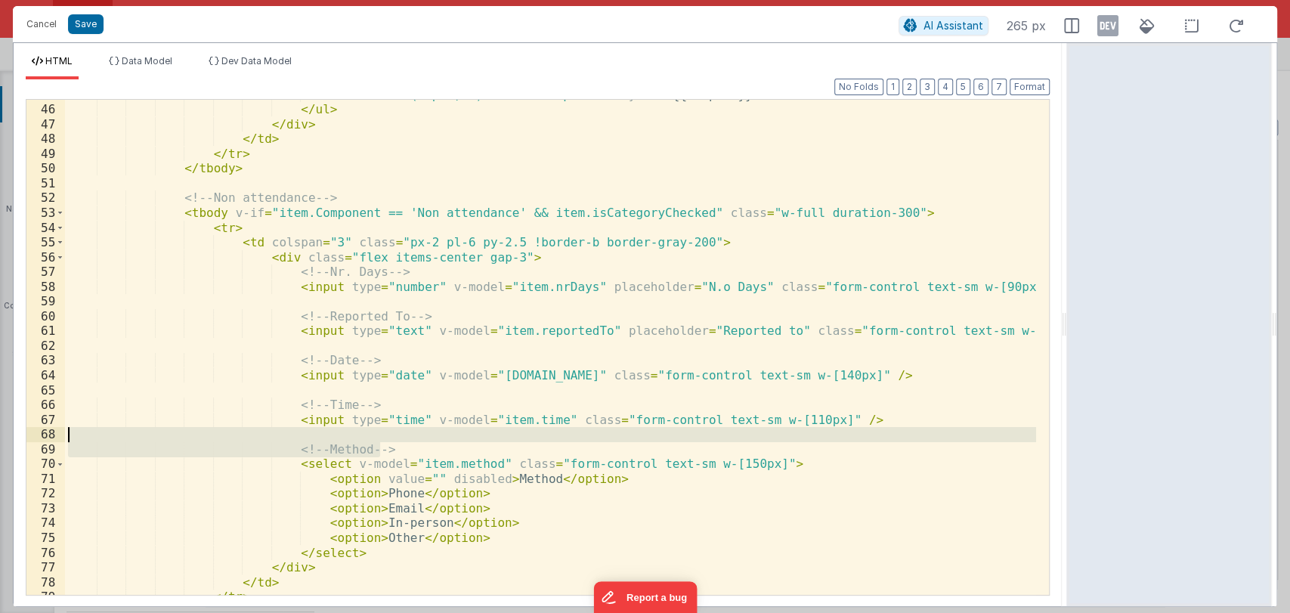
drag, startPoint x: 406, startPoint y: 446, endPoint x: 274, endPoint y: 435, distance: 132.0
click at [274, 435] on div "< li v-for = "(topic, i) in item.topics" :key = "i" > {{ topic }} </ li > </ ul…" at bounding box center [550, 350] width 971 height 525
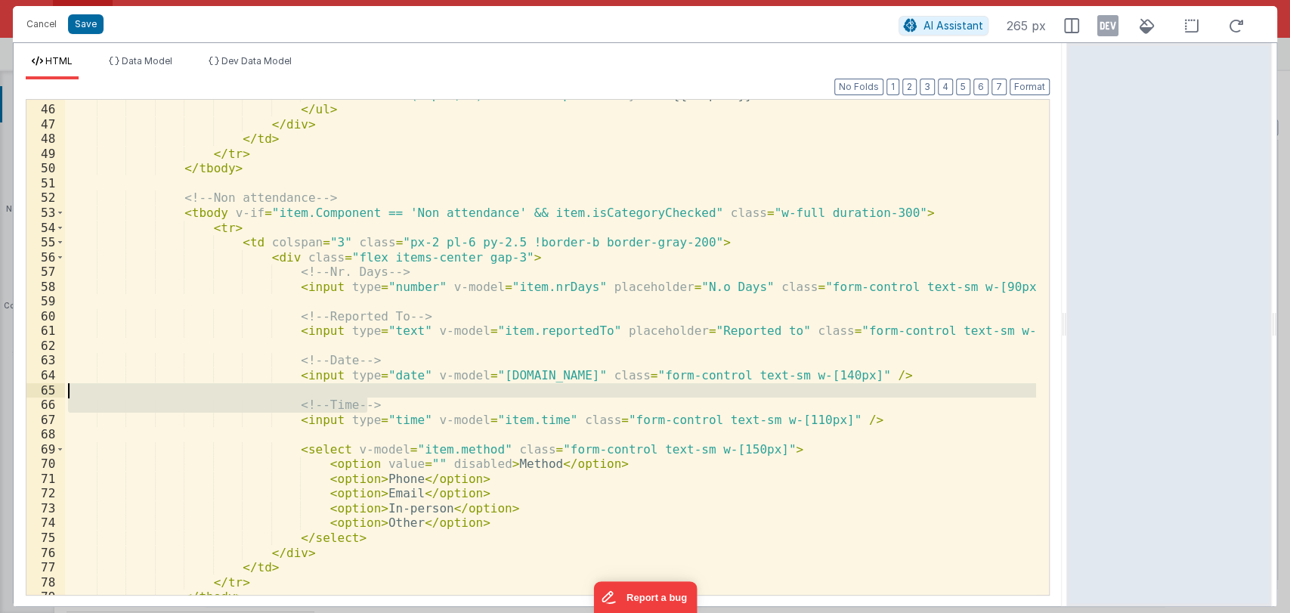
drag, startPoint x: 408, startPoint y: 401, endPoint x: 397, endPoint y: 389, distance: 16.0
click at [397, 389] on div "< li v-for = "(topic, i) in item.topics" :key = "i" > {{ topic }} </ li > </ ul…" at bounding box center [550, 350] width 971 height 525
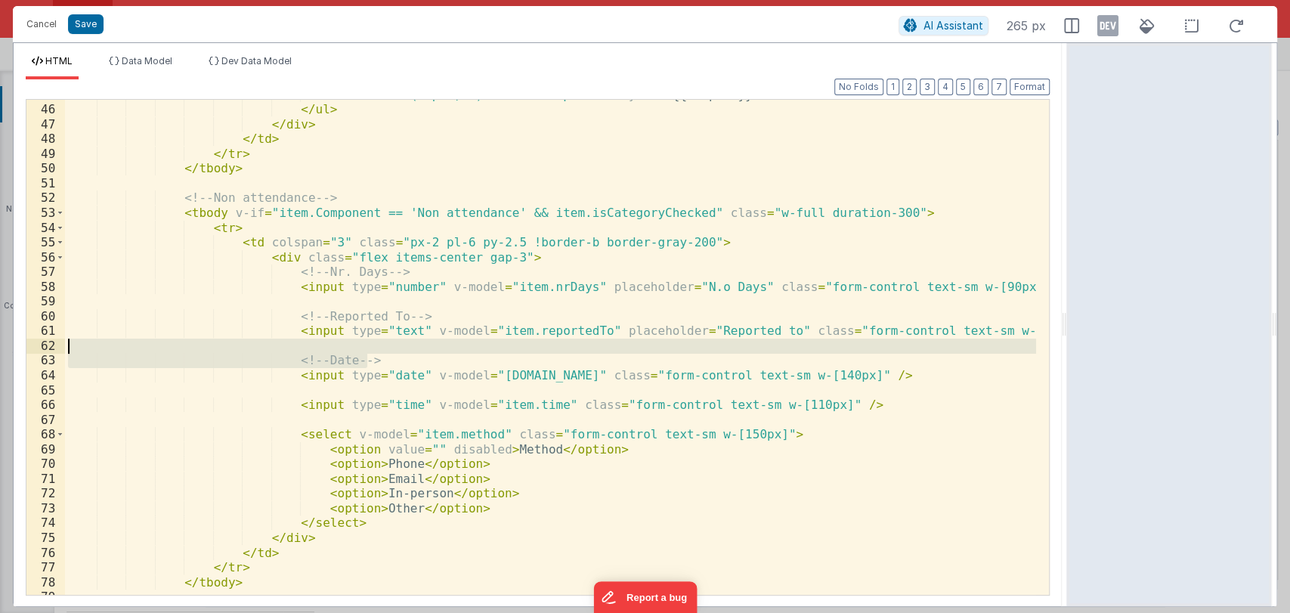
drag, startPoint x: 386, startPoint y: 365, endPoint x: 381, endPoint y: 351, distance: 15.3
click at [381, 351] on div "< li v-for = "(topic, i) in item.topics" :key = "i" > {{ topic }} </ li > </ ul…" at bounding box center [550, 350] width 971 height 525
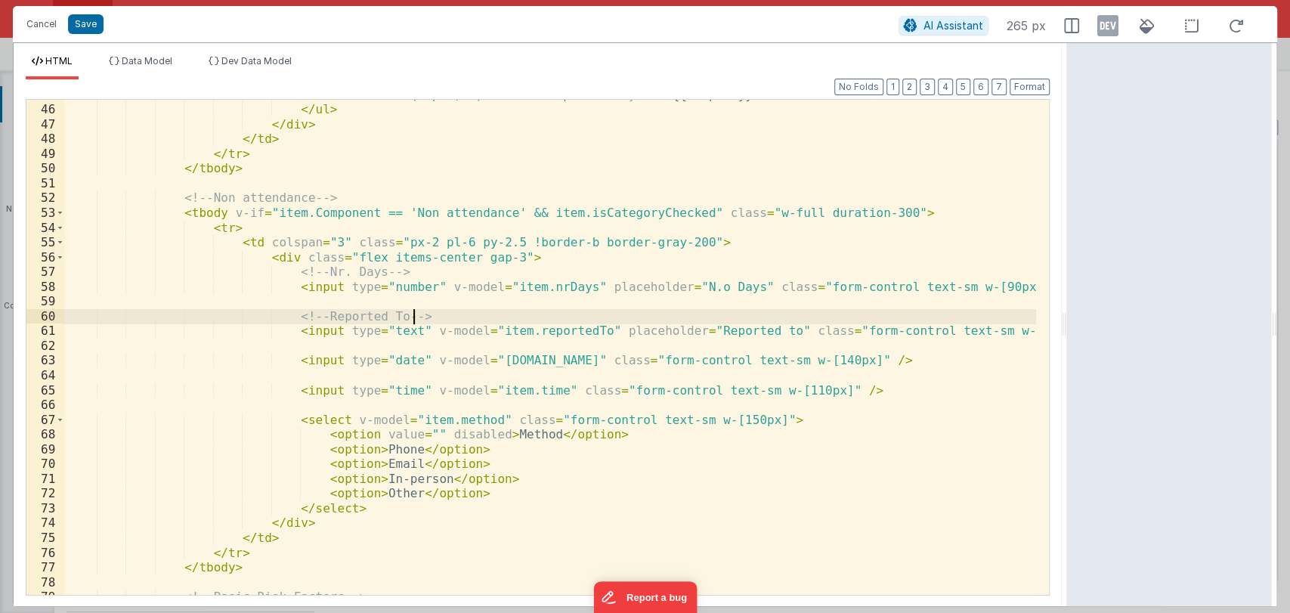
click at [423, 317] on div "< li v-for = "(topic, i) in item.topics" :key = "i" > {{ topic }} </ li > </ ul…" at bounding box center [550, 350] width 971 height 525
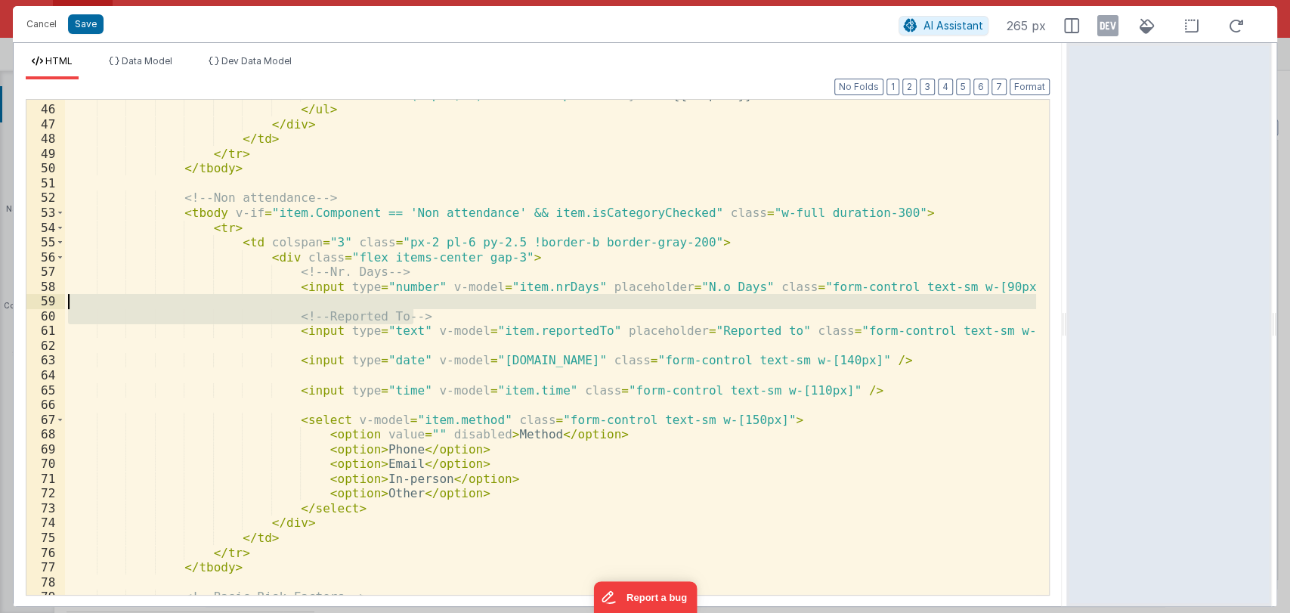
drag, startPoint x: 423, startPoint y: 317, endPoint x: 423, endPoint y: 306, distance: 11.3
click at [423, 306] on div "< li v-for = "(topic, i) in item.topics" :key = "i" > {{ topic }} </ li > </ ul…" at bounding box center [550, 350] width 971 height 525
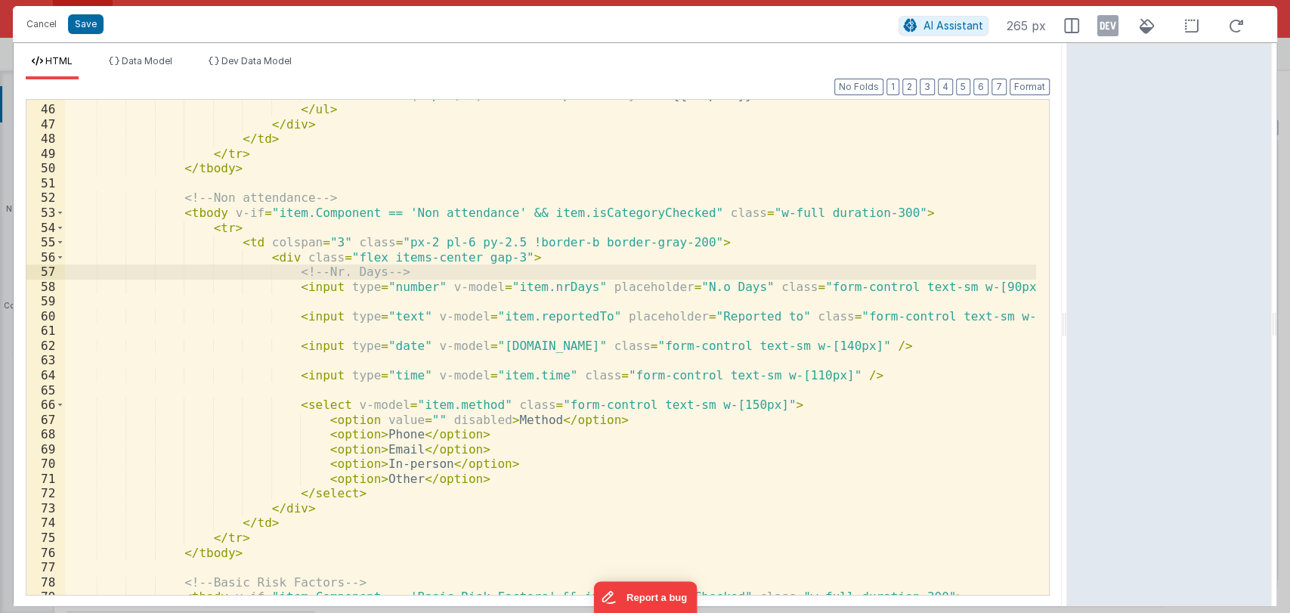
click at [438, 270] on div "< li v-for = "(topic, i) in item.topics" :key = "i" > {{ topic }} </ li > </ ul…" at bounding box center [550, 350] width 971 height 525
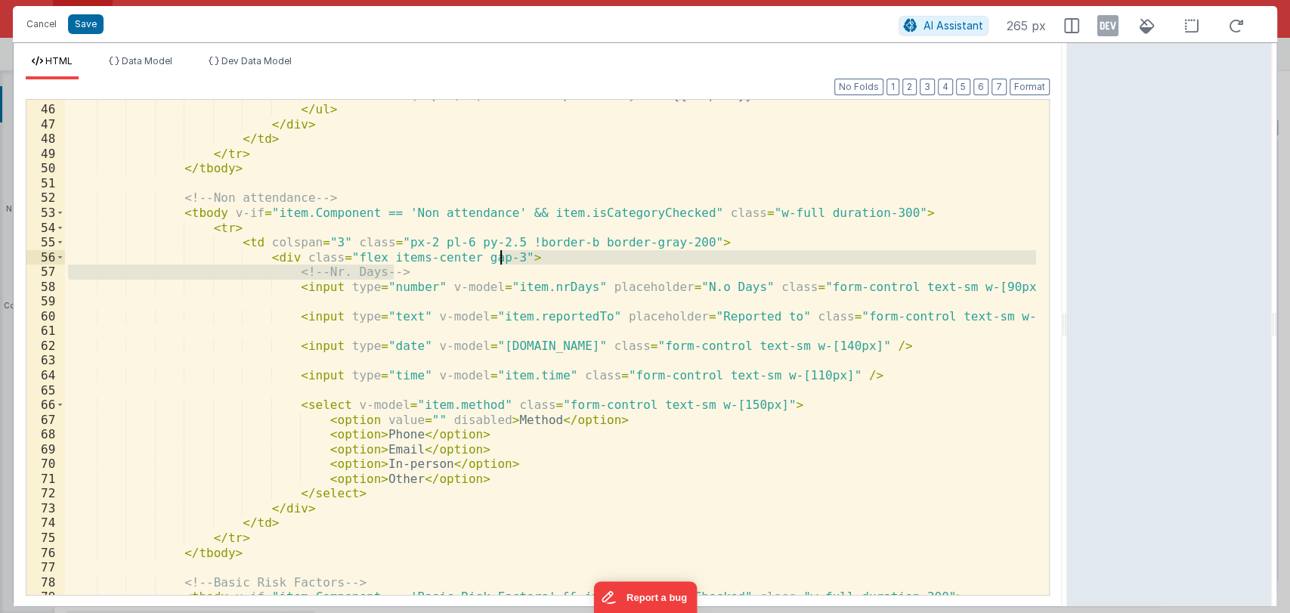
drag, startPoint x: 522, startPoint y: 269, endPoint x: 523, endPoint y: 259, distance: 9.9
click at [523, 259] on div "< li v-for = "(topic, i) in item.topics" :key = "i" > {{ topic }} </ li > </ ul…" at bounding box center [550, 350] width 971 height 525
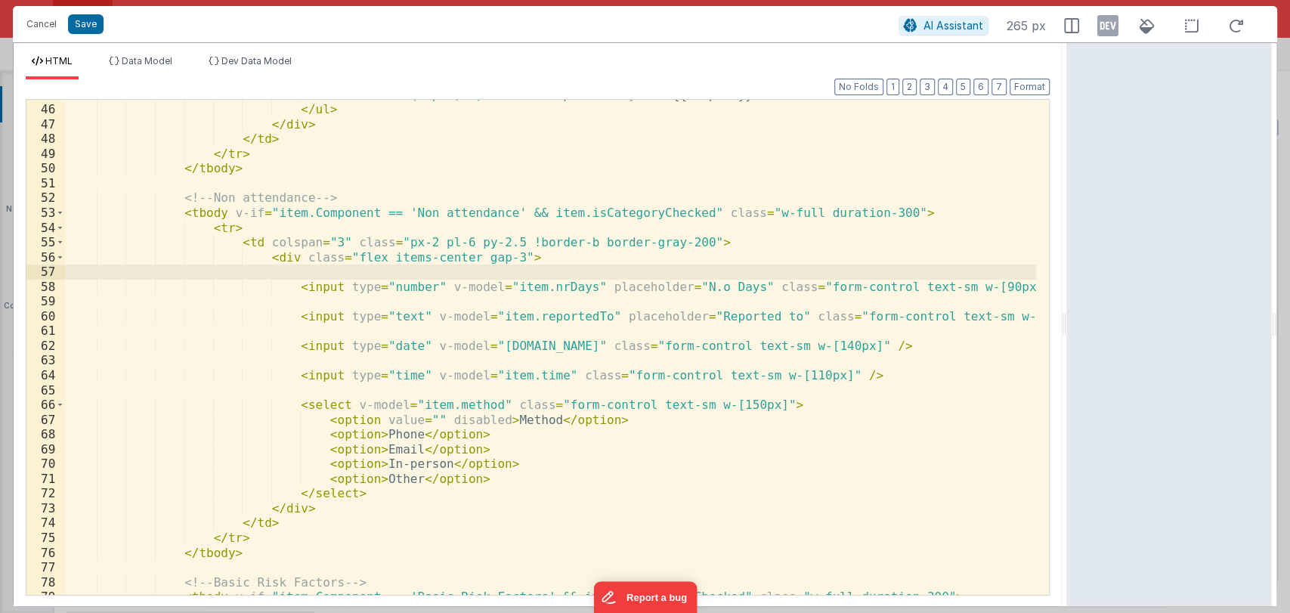
click at [825, 342] on div "< li v-for = "(topic, i) in item.topics" :key = "i" > {{ topic }} </ li > </ ul…" at bounding box center [550, 350] width 971 height 525
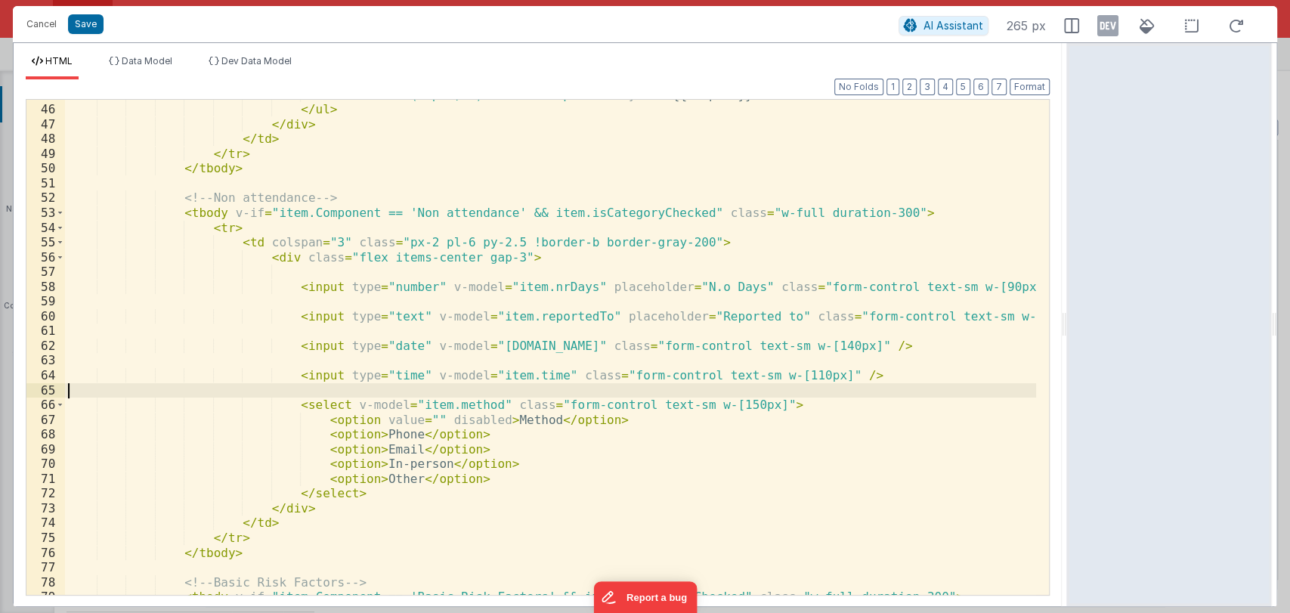
click at [835, 390] on div "< li v-for = "(topic, i) in item.topics" :key = "i" > {{ topic }} </ li > </ ul…" at bounding box center [550, 350] width 971 height 525
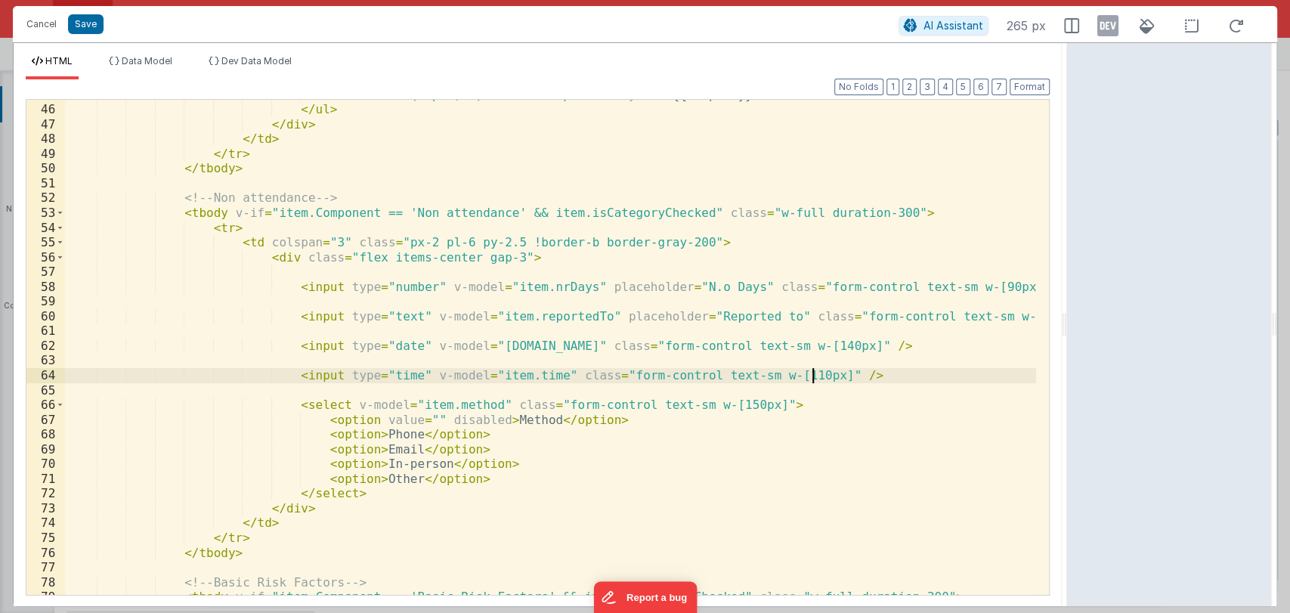
click at [828, 371] on div "< li v-for = "(topic, i) in item.topics" :key = "i" > {{ topic }} </ li > </ ul…" at bounding box center [550, 350] width 971 height 525
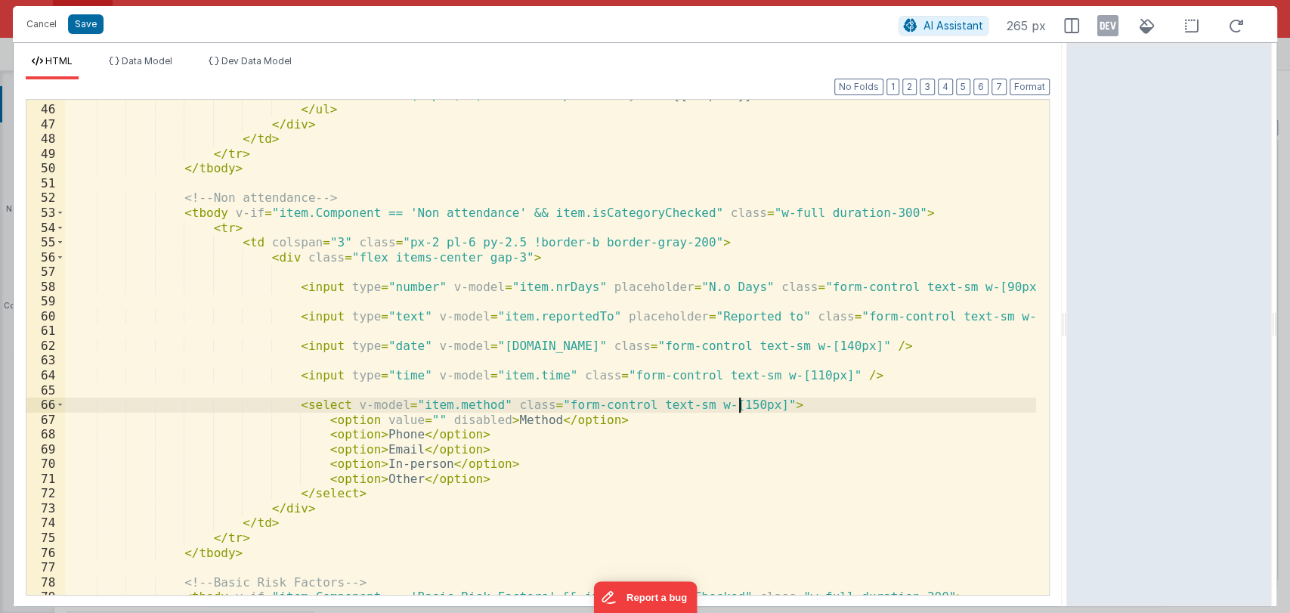
click at [777, 401] on div "< li v-for = "(topic, i) in item.topics" :key = "i" > {{ topic }} </ li > </ ul…" at bounding box center [550, 350] width 971 height 525
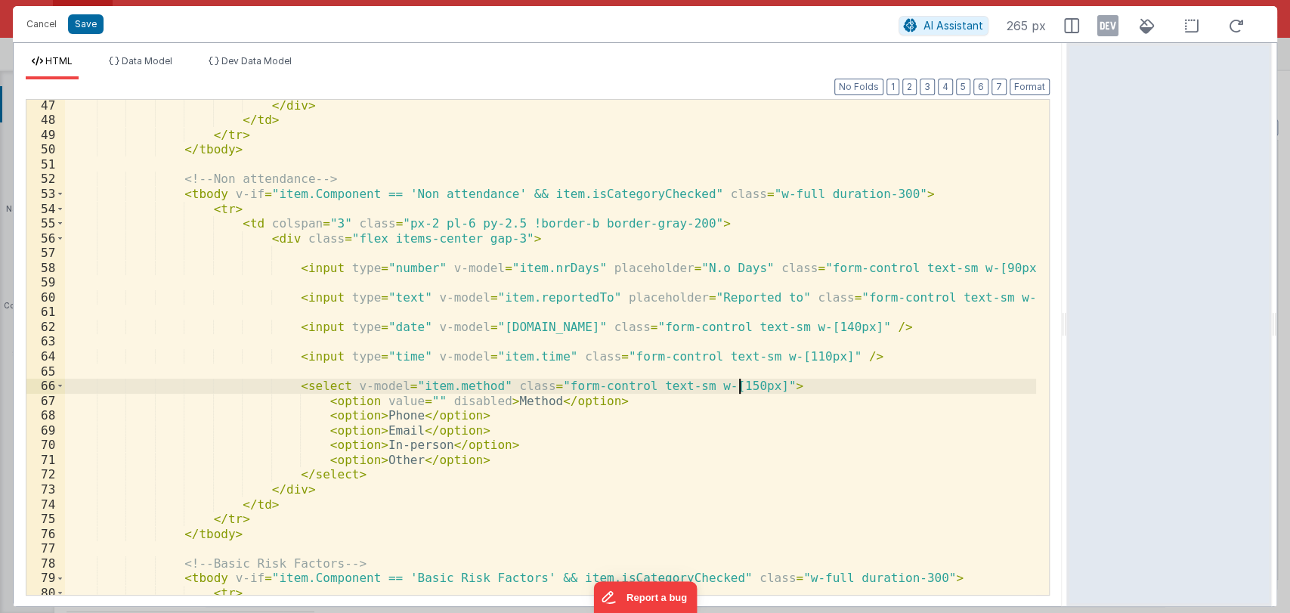
scroll to position [727, 0]
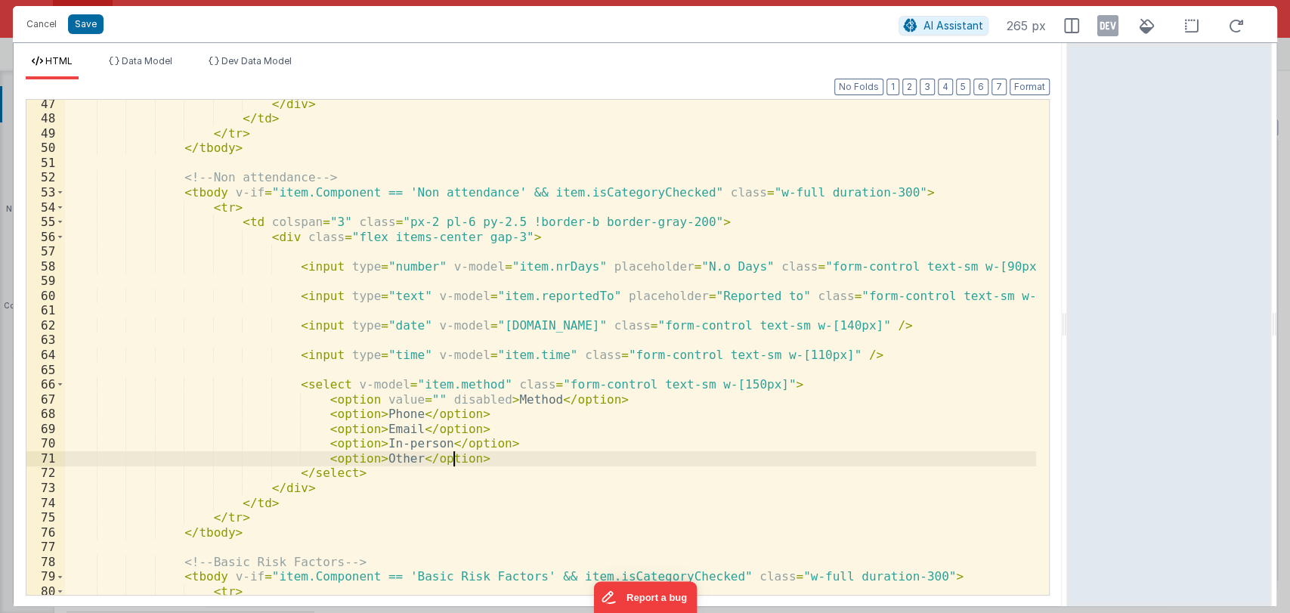
click at [476, 463] on div "</ div > </ td > </ tr > </ tbody > <!-- Non attendance --> < tbody v-if = "ite…" at bounding box center [550, 359] width 971 height 525
click at [403, 468] on div "</ div > </ td > </ tr > </ tbody > <!-- Non attendance --> < tbody v-if = "ite…" at bounding box center [550, 359] width 971 height 525
click at [478, 452] on div "</ div > </ td > </ tr > </ tbody > <!-- Non attendance --> < tbody v-if = "ite…" at bounding box center [550, 359] width 971 height 525
click at [499, 446] on div "</ div > </ td > </ tr > </ tbody > <!-- Non attendance --> < tbody v-if = "ite…" at bounding box center [550, 359] width 971 height 525
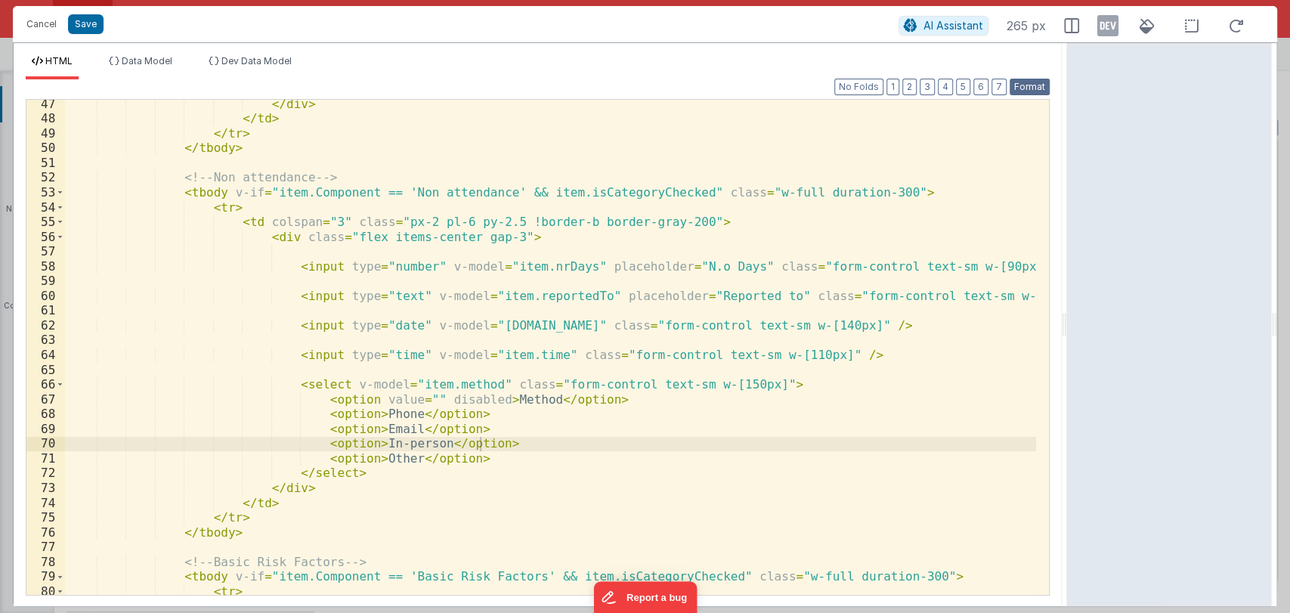
click at [1028, 90] on button "Format" at bounding box center [1030, 87] width 40 height 17
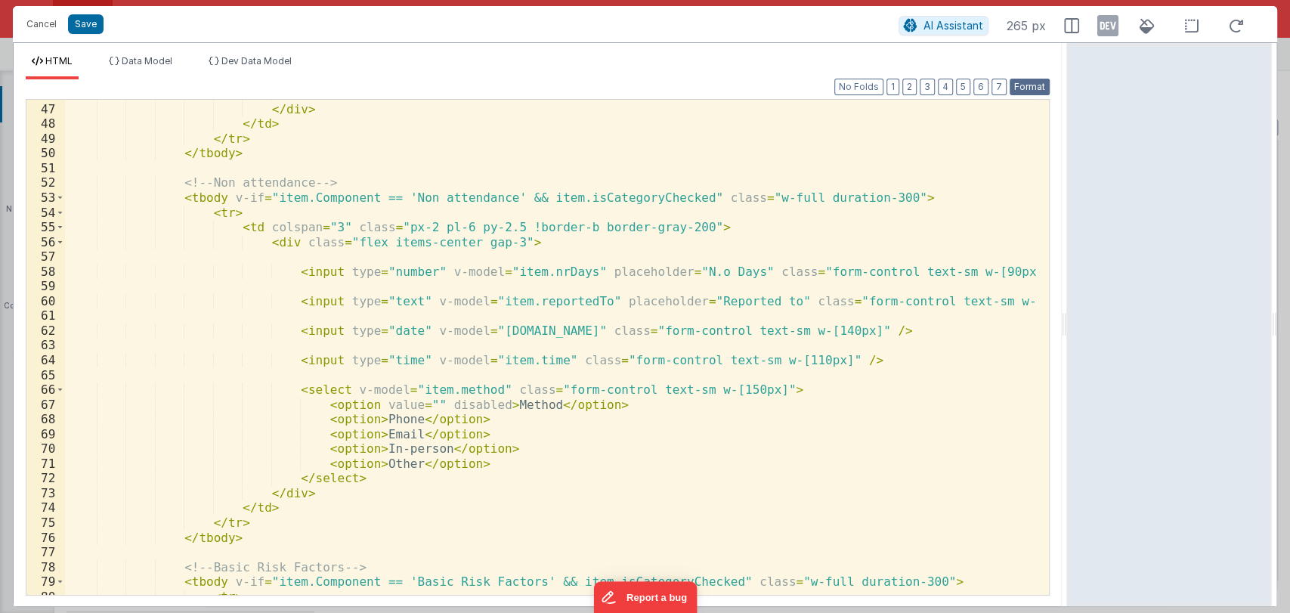
scroll to position [722, 0]
click at [92, 23] on button "Save" at bounding box center [86, 24] width 36 height 20
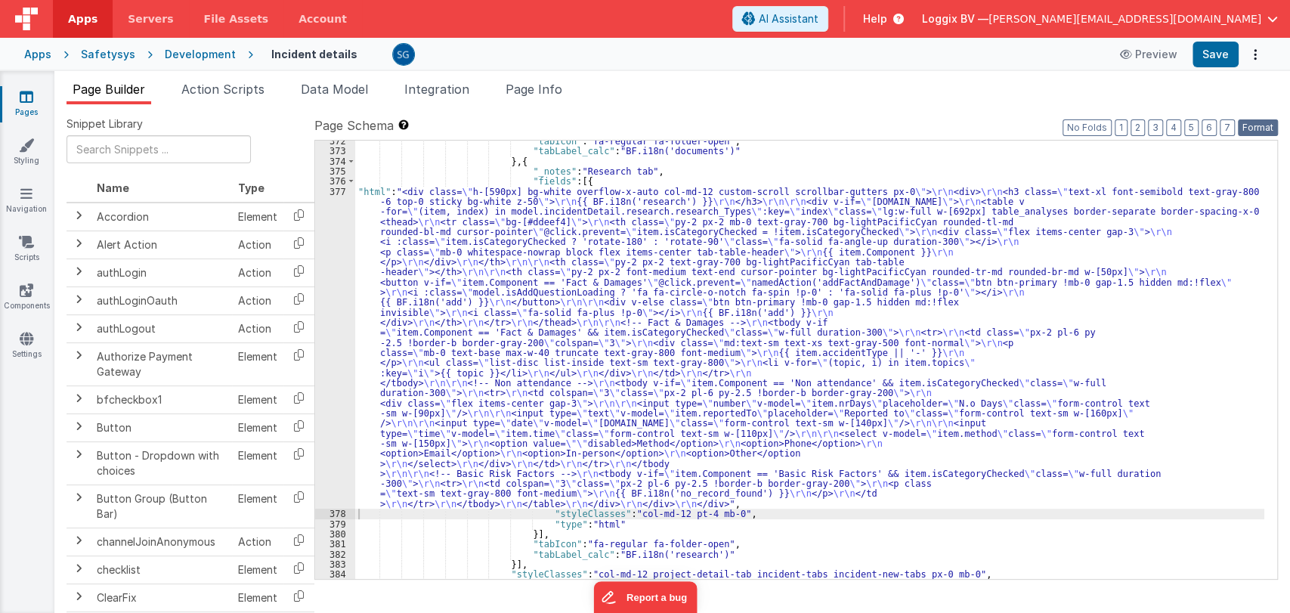
click at [1253, 124] on button "Format" at bounding box center [1258, 127] width 40 height 17
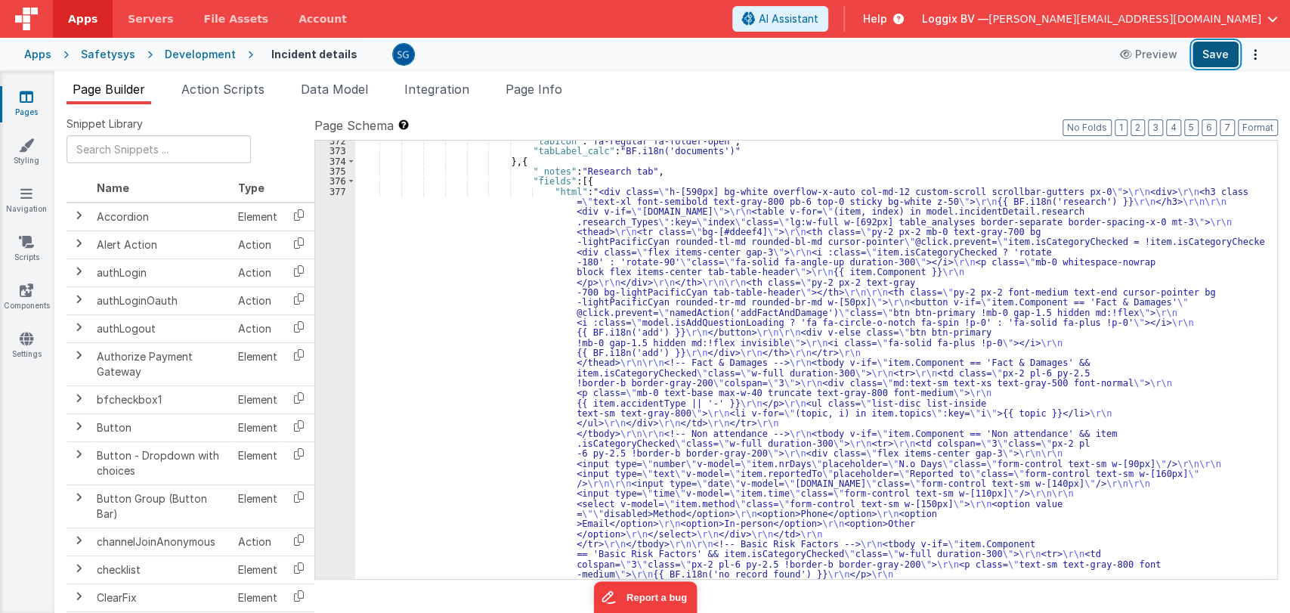
click at [1228, 62] on button "Save" at bounding box center [1216, 55] width 46 height 26
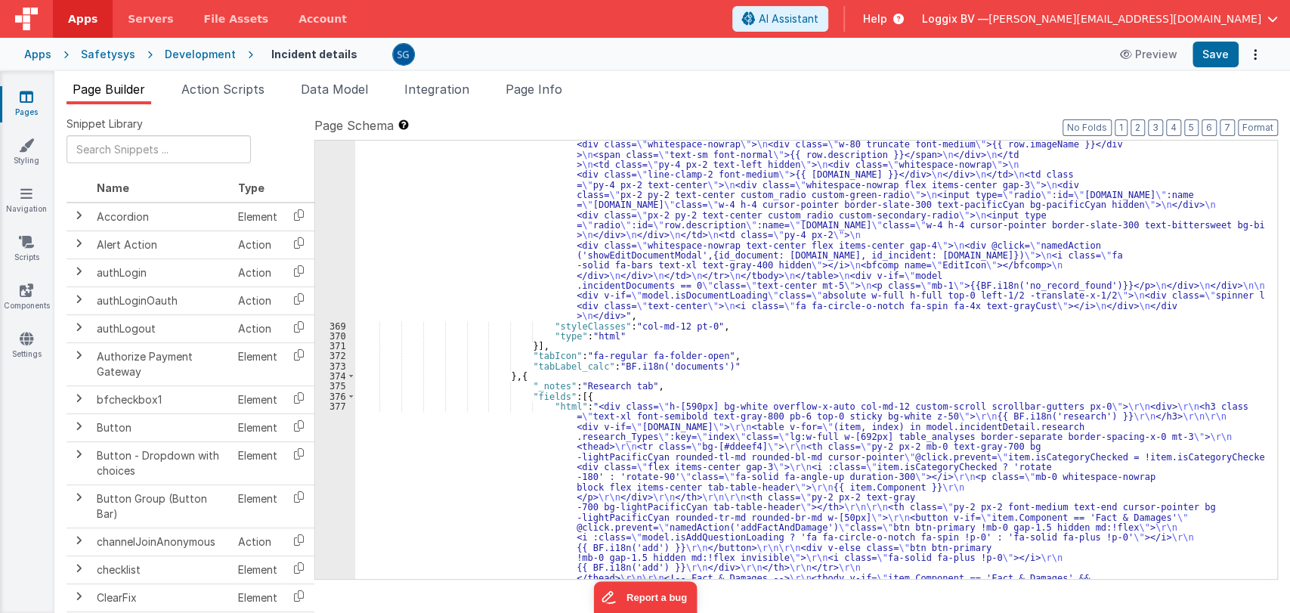
scroll to position [5937, 0]
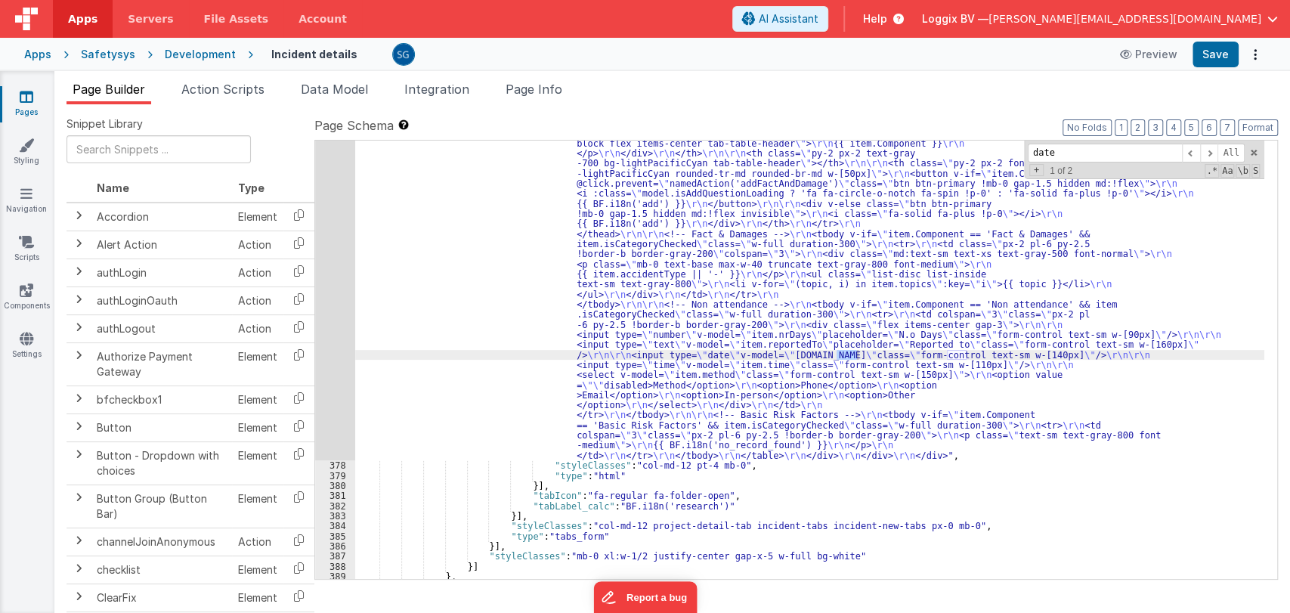
scroll to position [4377, 0]
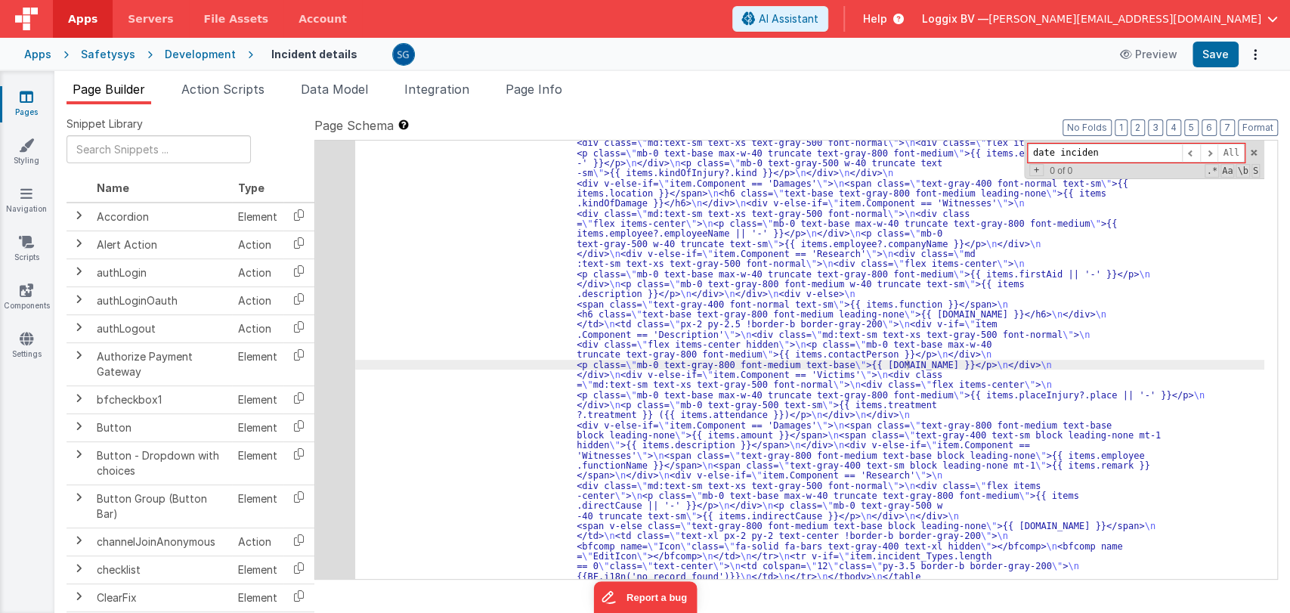
type input "date incident"
click at [1253, 153] on span at bounding box center [1254, 152] width 11 height 11
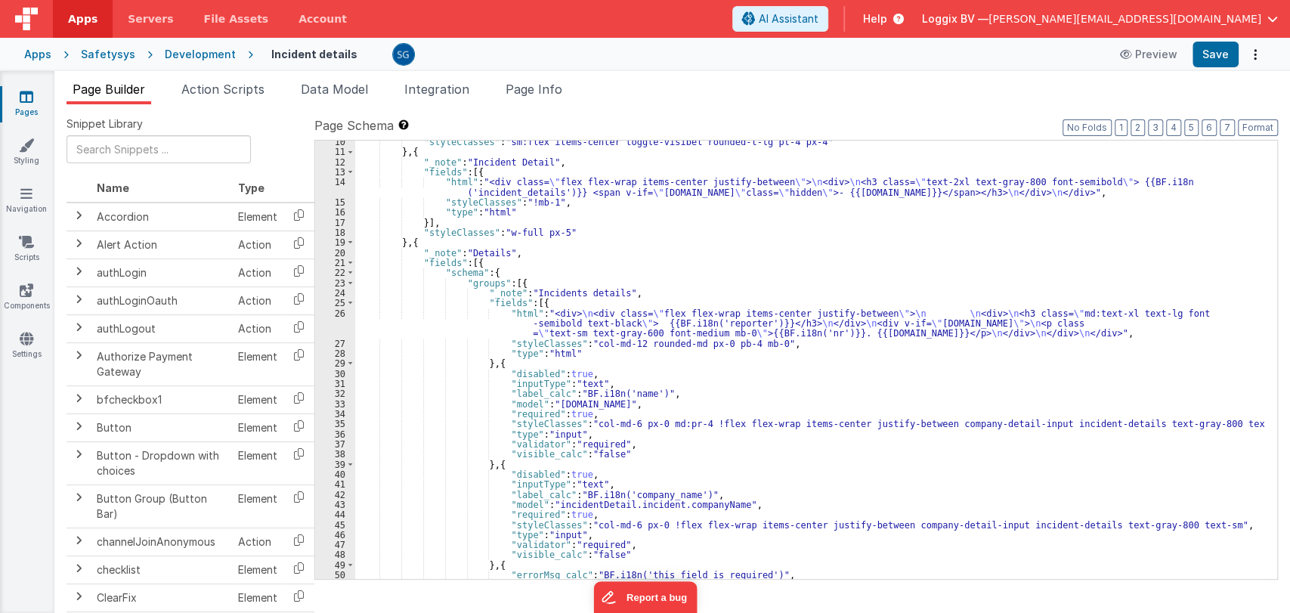
scroll to position [0, 0]
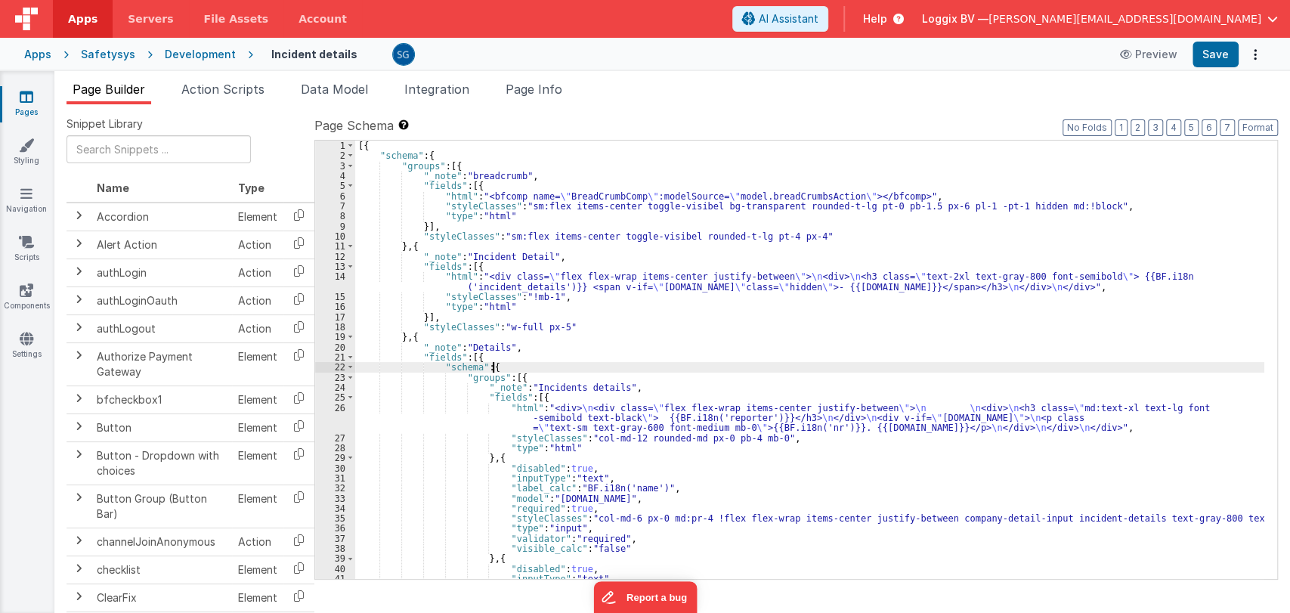
click at [647, 363] on div "[{ "schema" : { "groups" : [{ "_note" : "breadcrumb" , "fields" : [{ "html" : "…" at bounding box center [809, 370] width 909 height 459
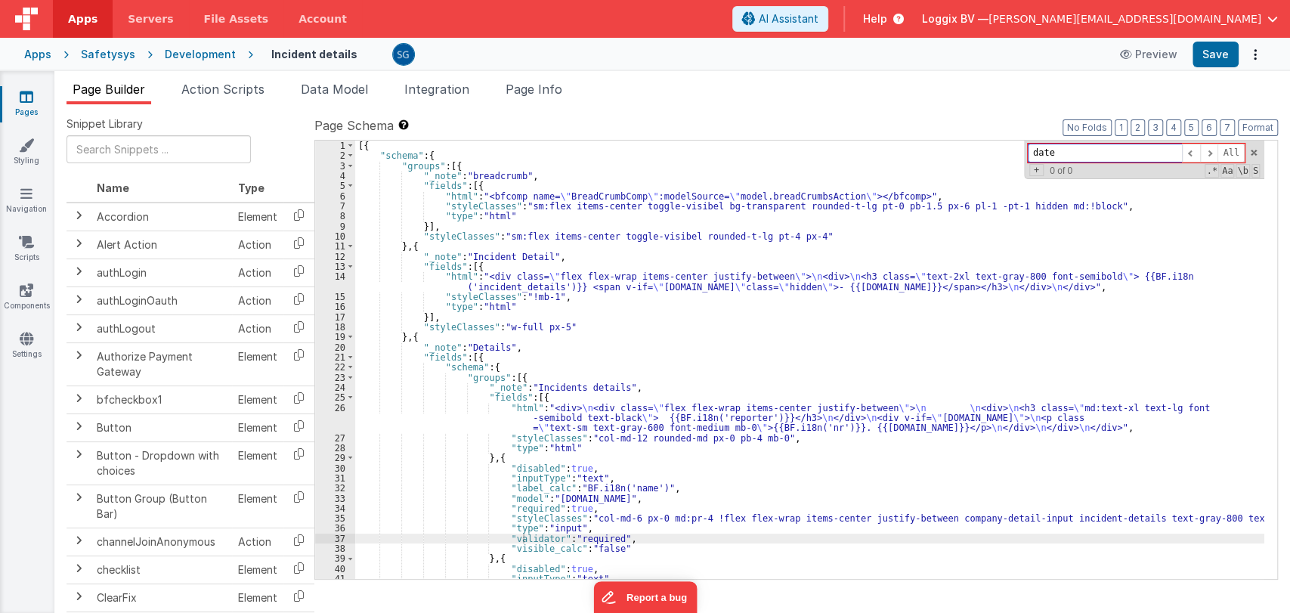
scroll to position [1000, 0]
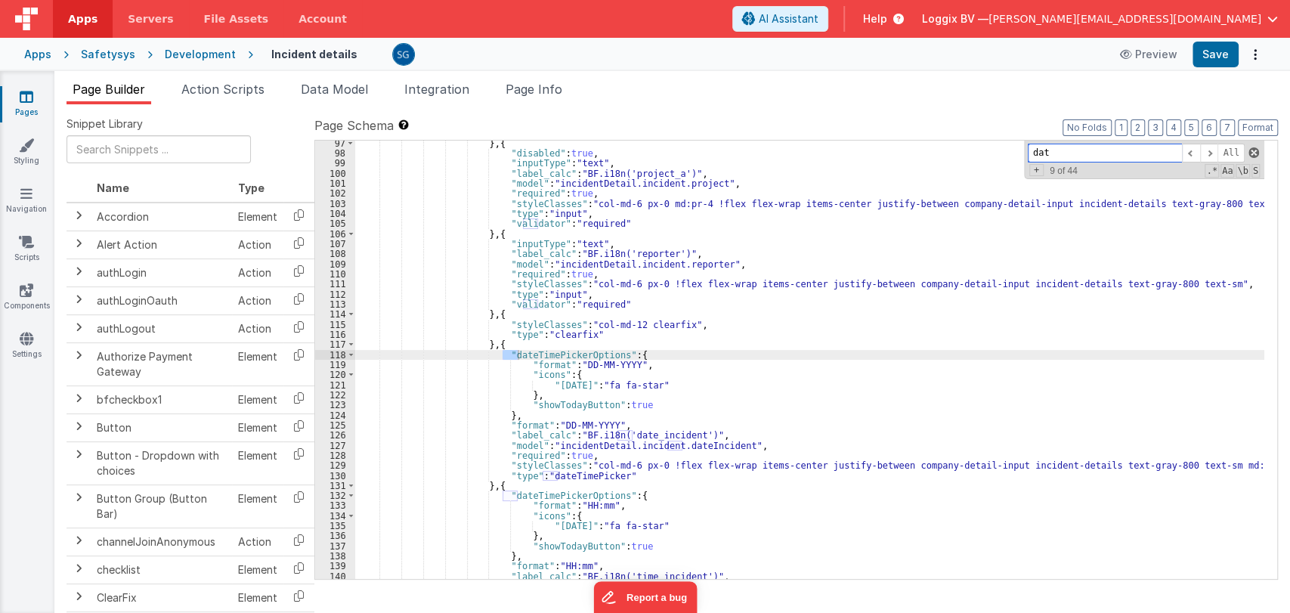
type input "dat"
click at [1250, 154] on span at bounding box center [1254, 152] width 11 height 11
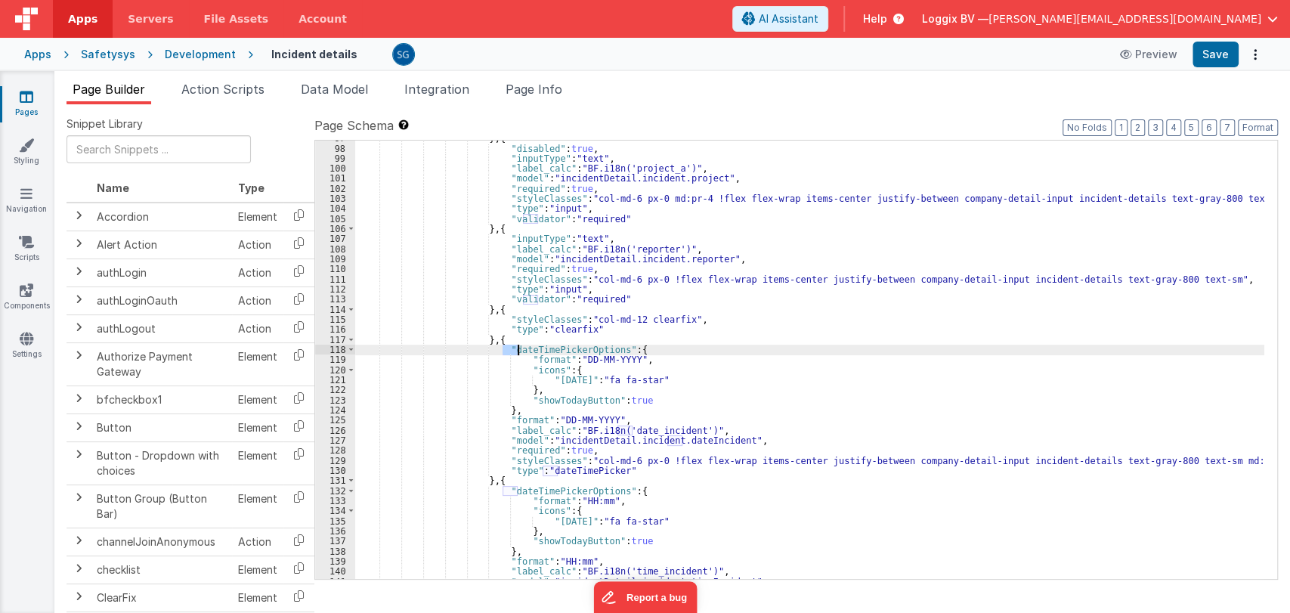
scroll to position [1005, 0]
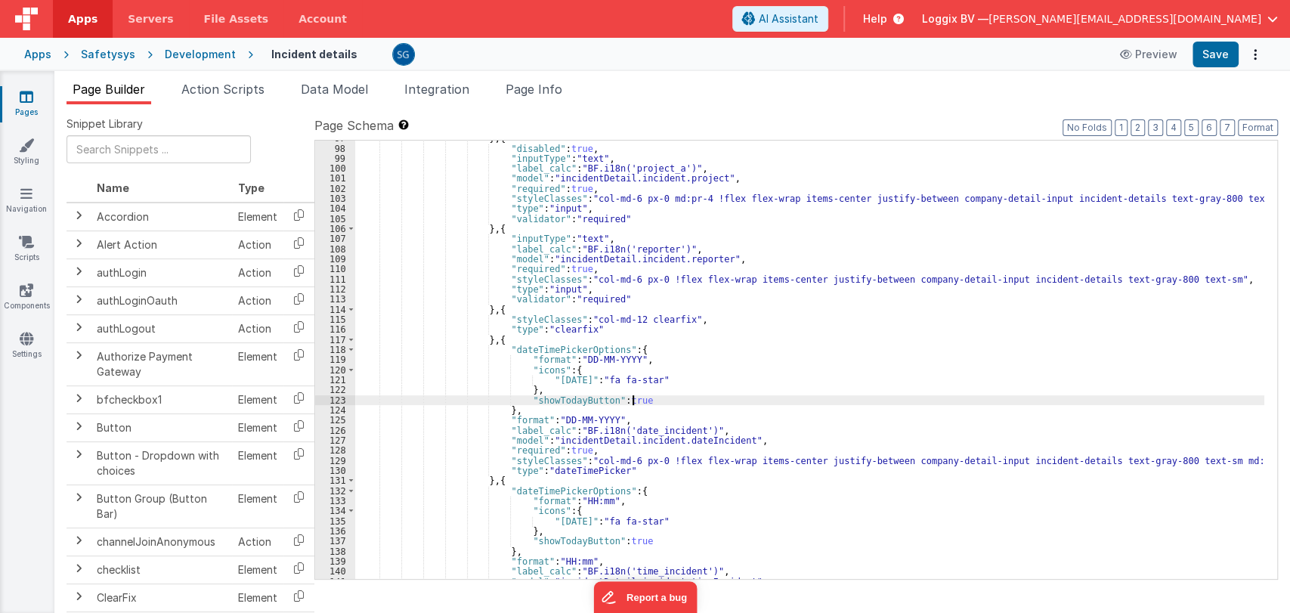
click at [656, 401] on div "} , { "disabled" : true , "inputType" : "text" , "label_calc" : "BF.i18n('proje…" at bounding box center [809, 362] width 909 height 459
click at [492, 339] on div "} , { "disabled" : true , "inputType" : "text" , "label_calc" : "BF.i18n('proje…" at bounding box center [809, 362] width 909 height 459
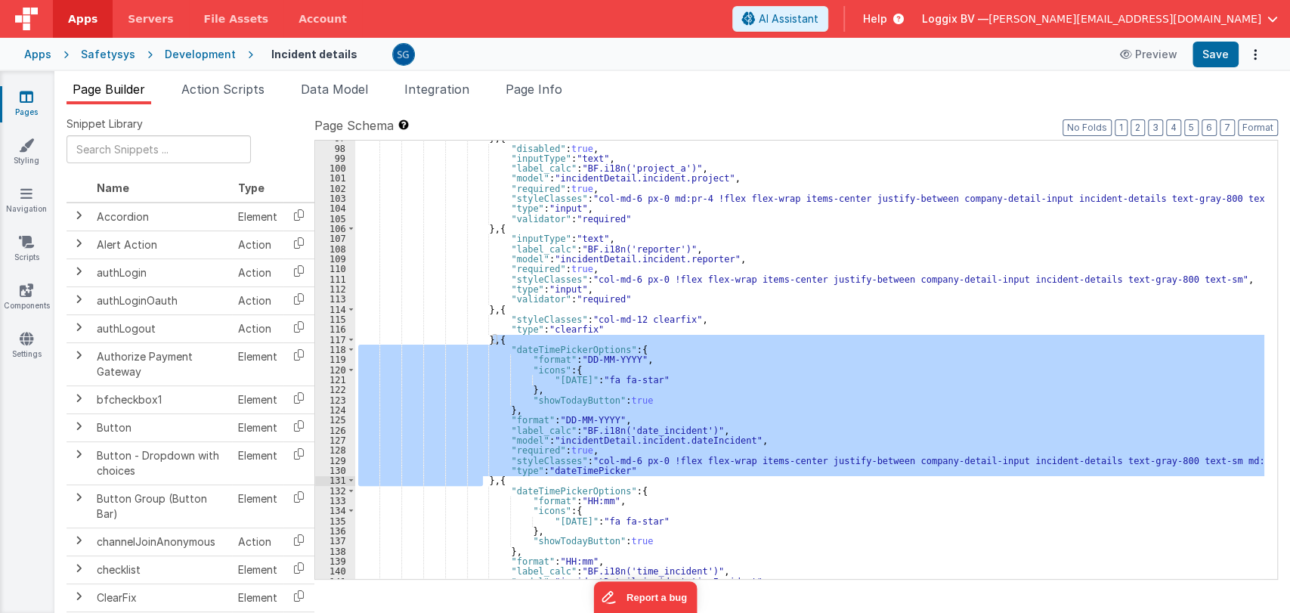
drag, startPoint x: 492, startPoint y: 339, endPoint x: 482, endPoint y: 477, distance: 138.7
click at [482, 477] on div "} , { "disabled" : true , "inputType" : "text" , "label_calc" : "BF.i18n('proje…" at bounding box center [809, 362] width 909 height 459
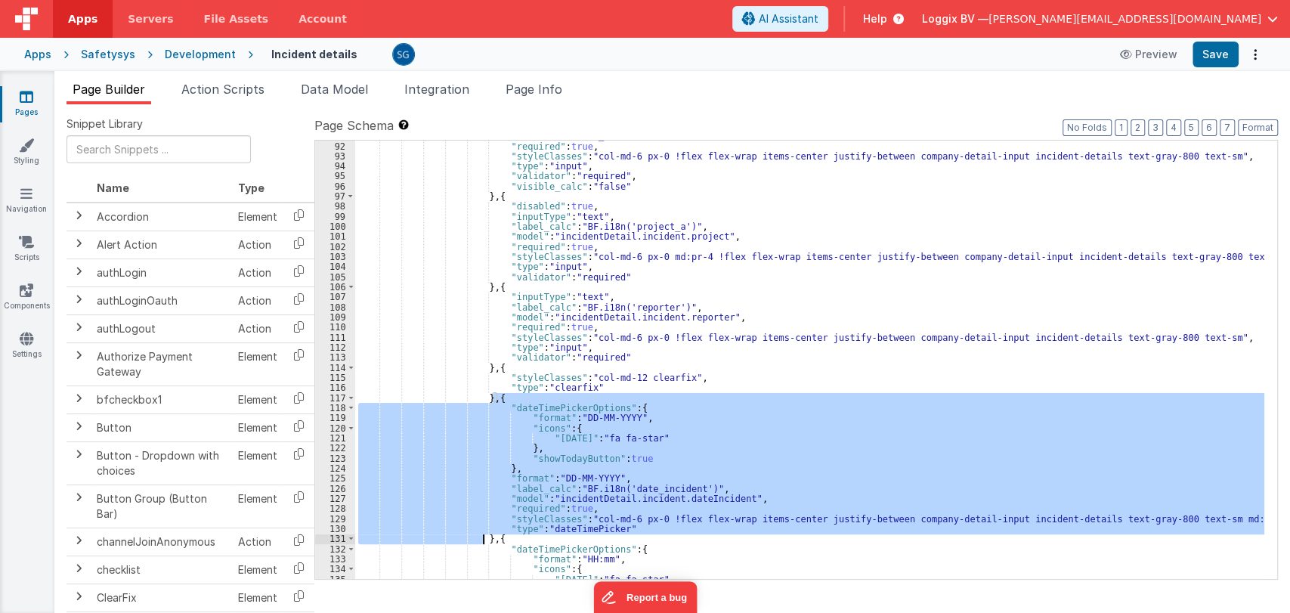
scroll to position [947, 0]
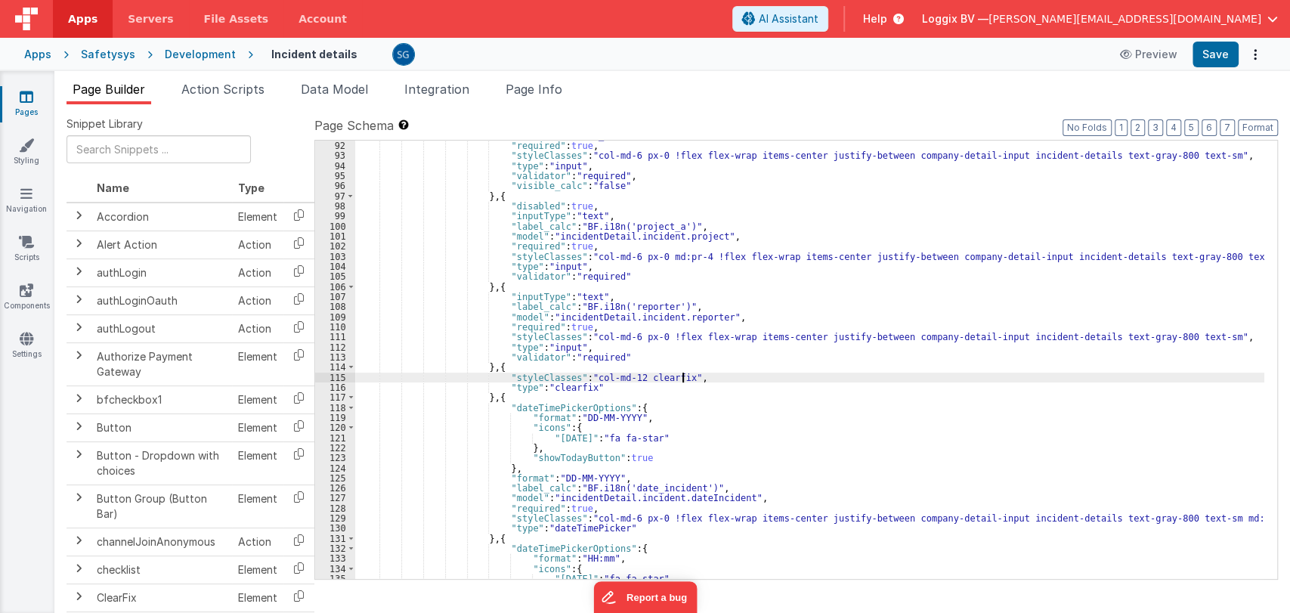
click at [689, 374] on div ""model" : "[DOMAIN_NAME]" , "required" : true , "styleClasses" : "col-md-6 px-0…" at bounding box center [809, 360] width 909 height 459
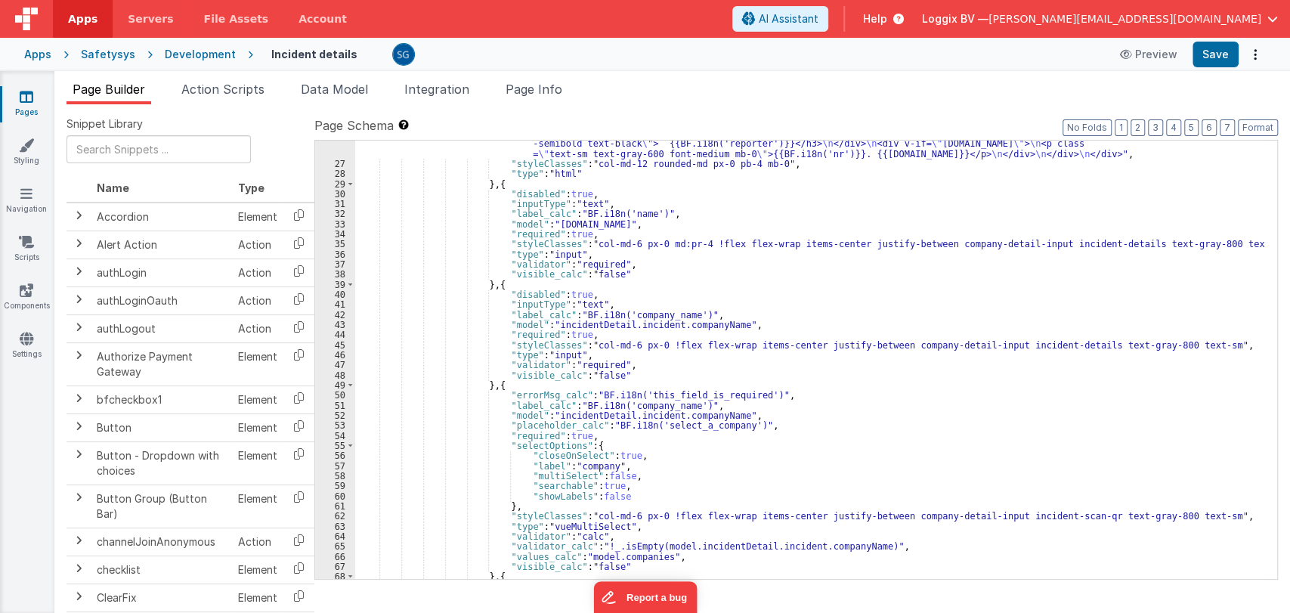
scroll to position [274, 0]
click at [758, 427] on div ""html" : "<div> \n <div class= \" flex flex-wrap items-center justify-between \…" at bounding box center [809, 368] width 909 height 478
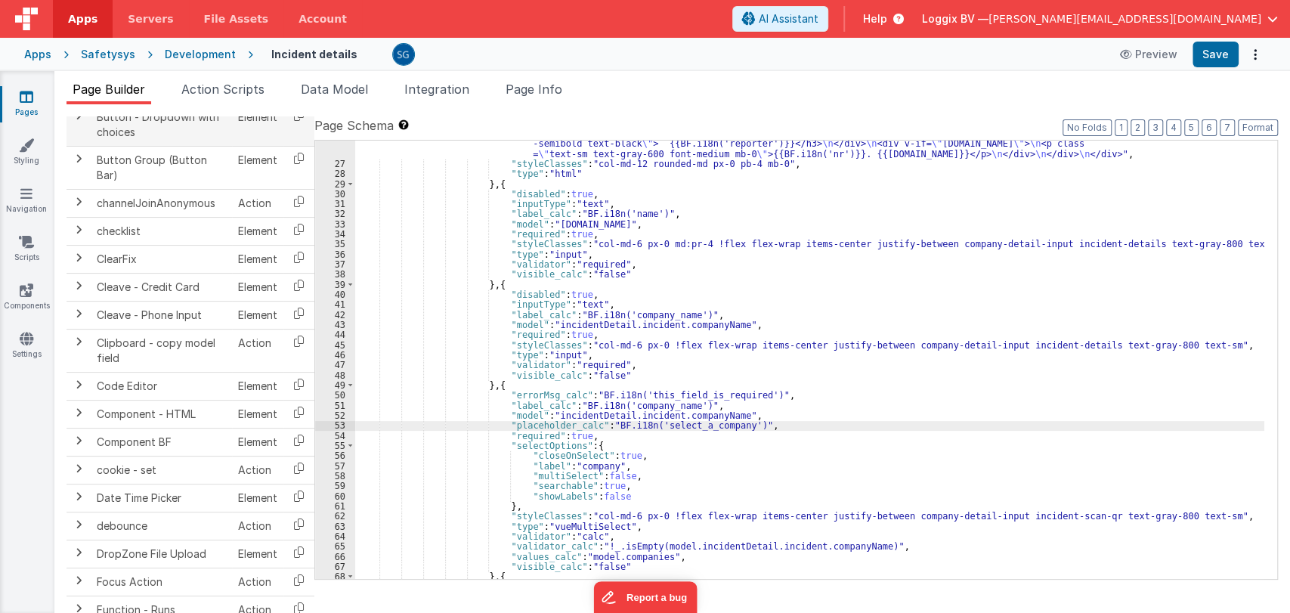
scroll to position [0, 0]
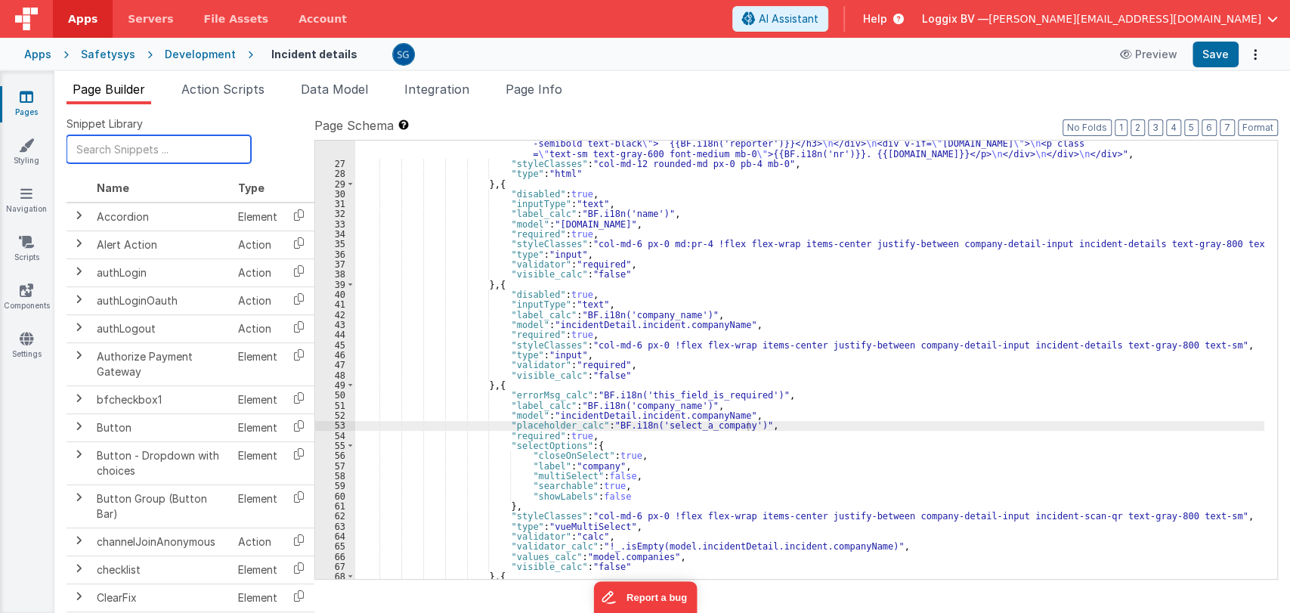
click at [107, 147] on input "text" at bounding box center [159, 149] width 184 height 28
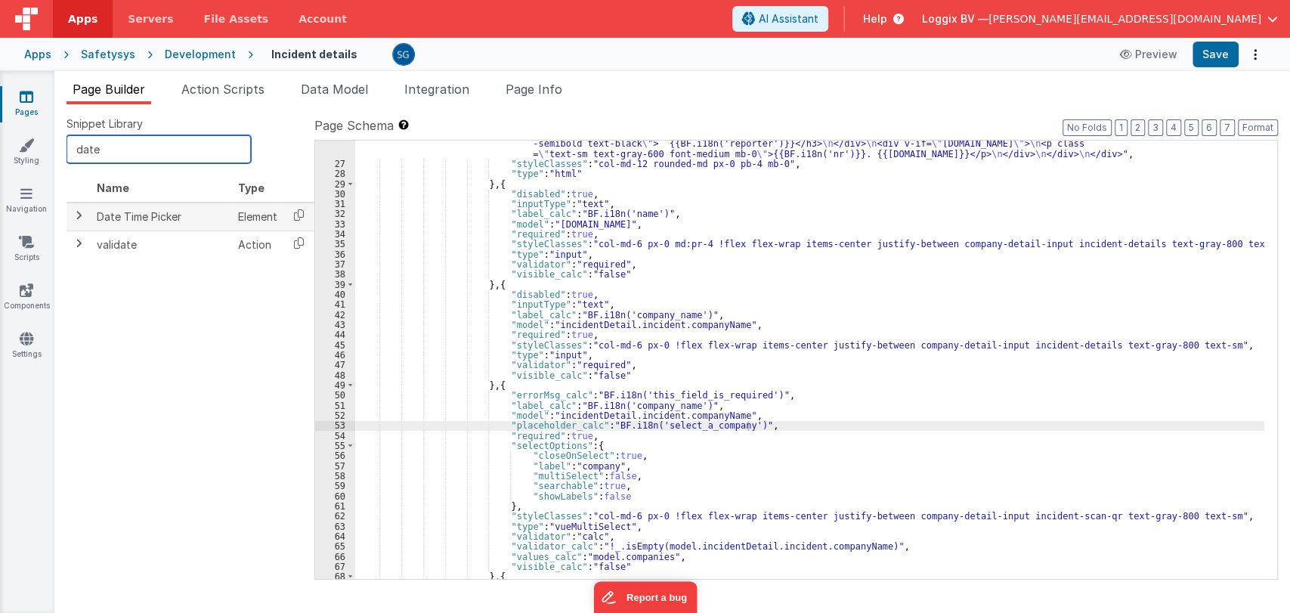
type input "date"
click at [101, 215] on td "Date Time Picker" at bounding box center [161, 217] width 141 height 29
click at [80, 218] on span at bounding box center [79, 215] width 12 height 12
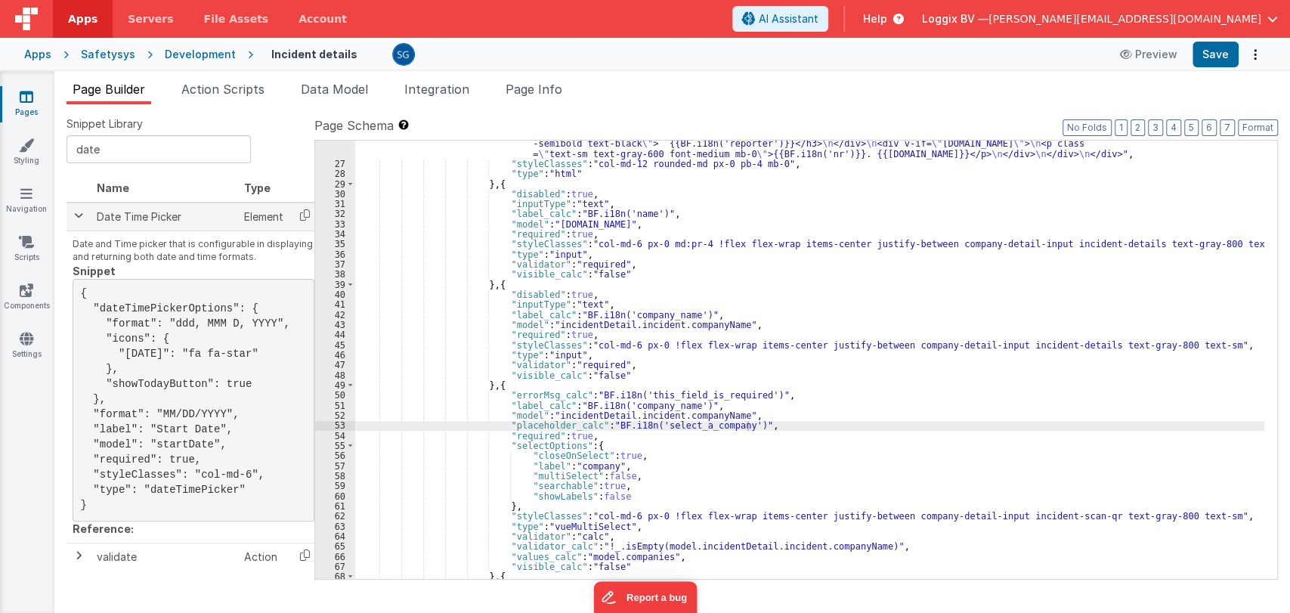
click at [79, 212] on span at bounding box center [79, 215] width 12 height 12
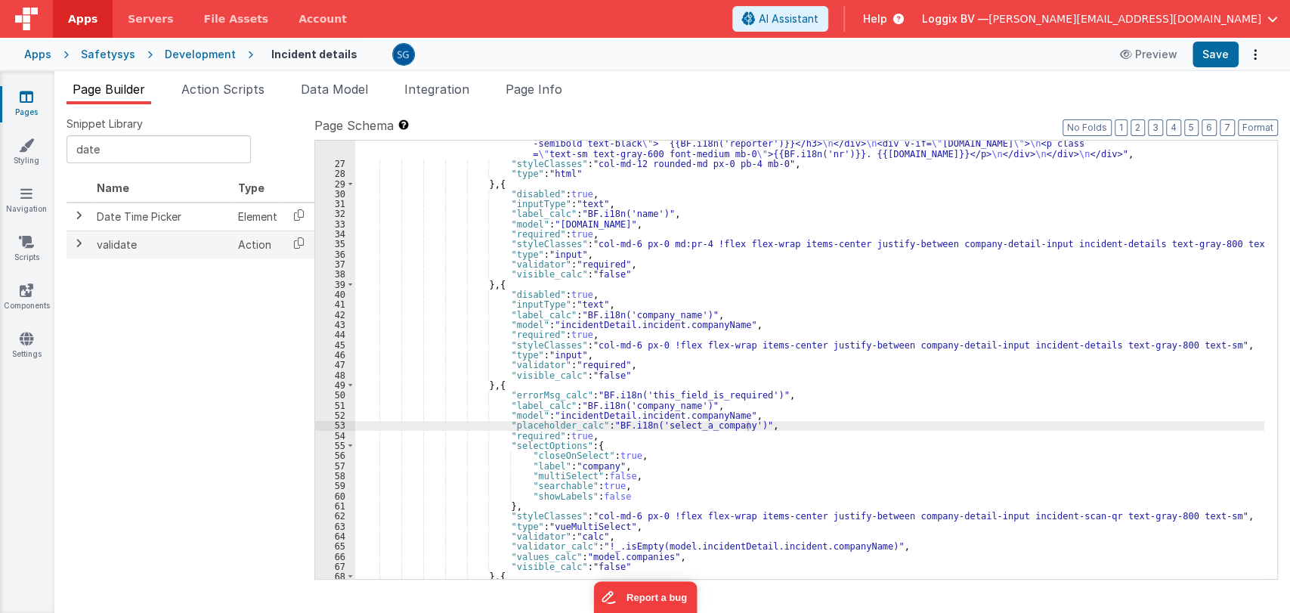
click at [91, 243] on td "validate" at bounding box center [161, 245] width 141 height 28
click at [81, 243] on span at bounding box center [79, 243] width 12 height 12
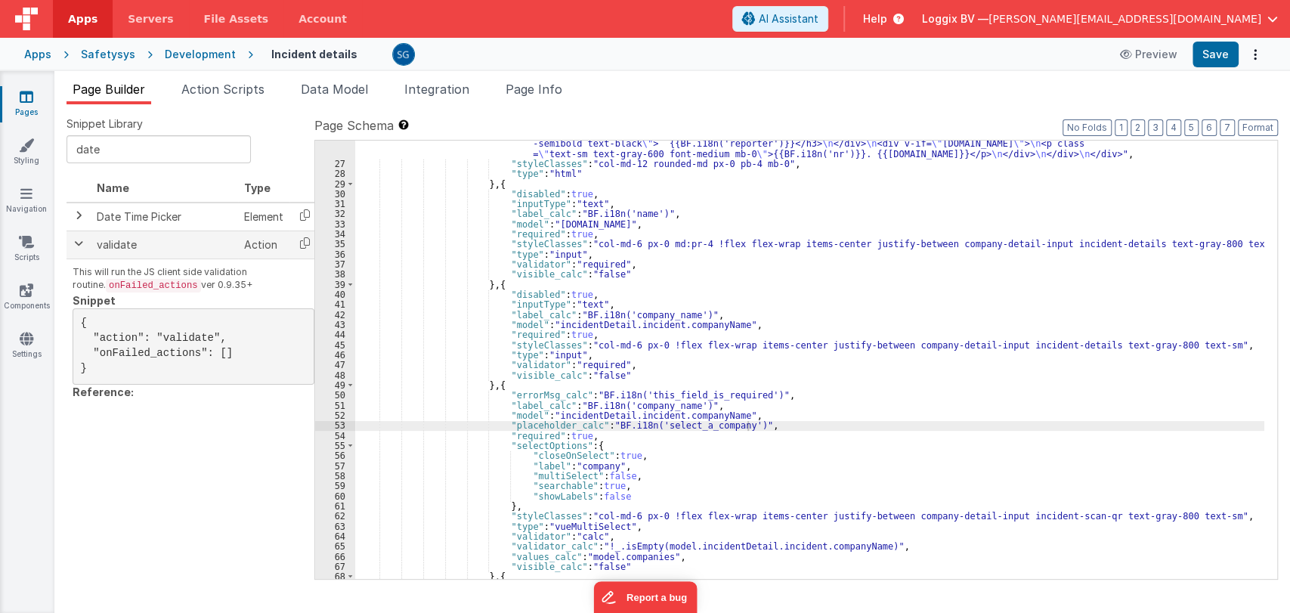
click at [81, 243] on span at bounding box center [79, 243] width 12 height 12
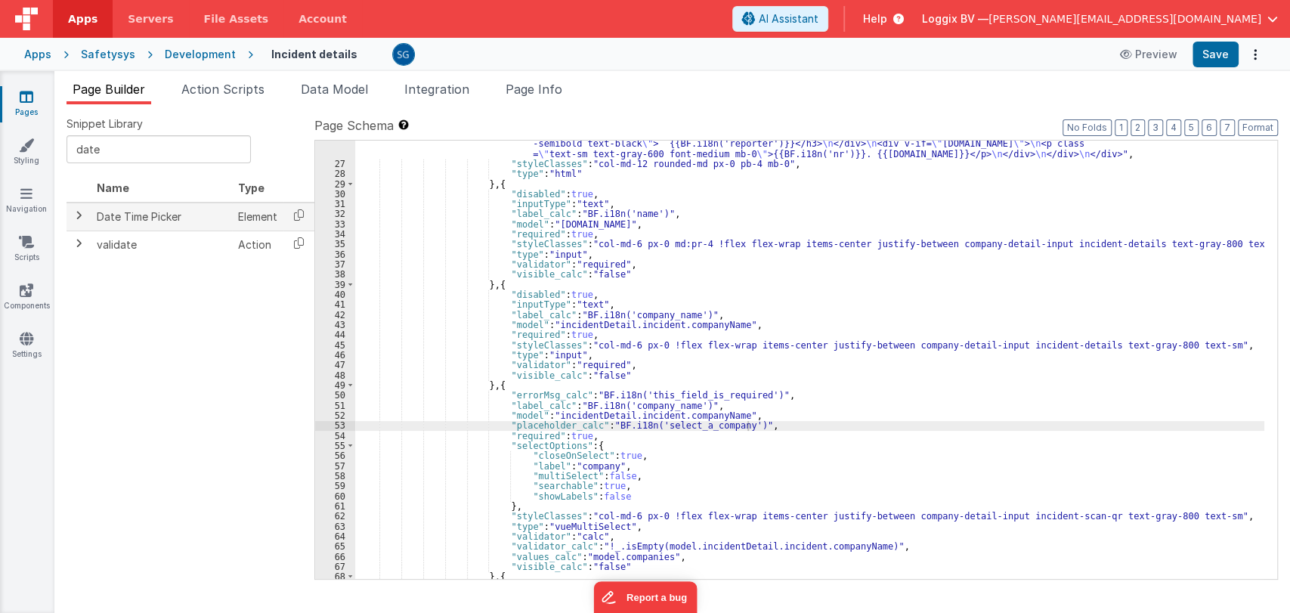
click at [76, 215] on span at bounding box center [79, 215] width 12 height 12
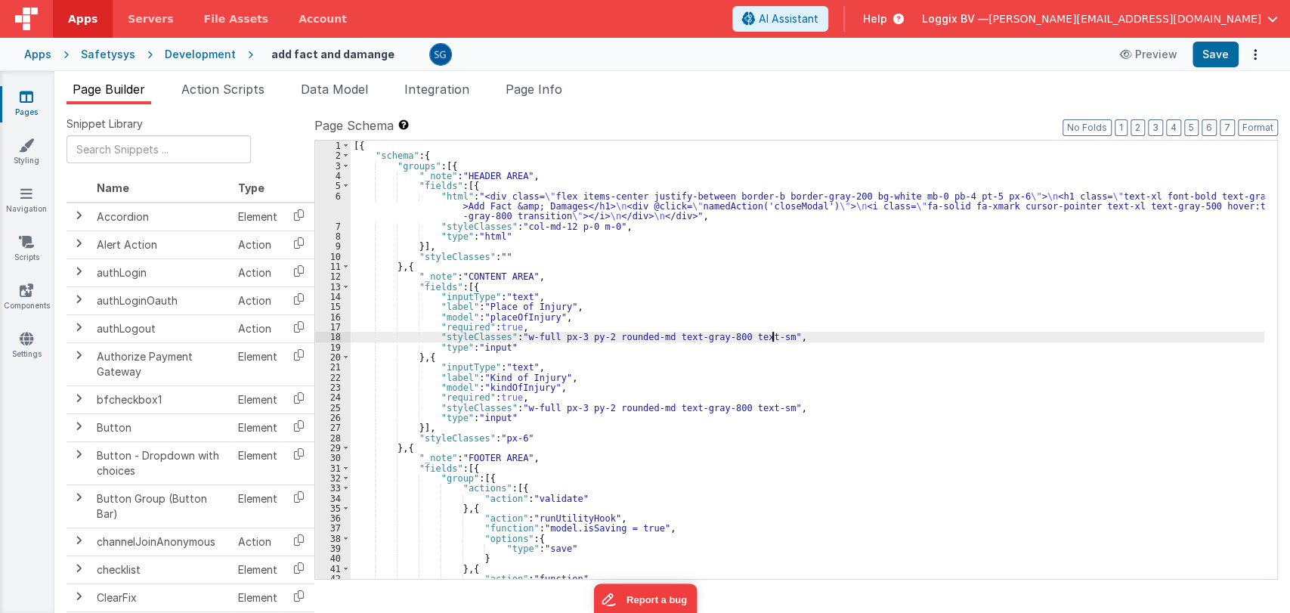
click at [792, 333] on div "[{ "schema" : { "groups" : [{ "_note" : "HEADER AREA" , "fields" : [{ "html" : …" at bounding box center [808, 370] width 914 height 459
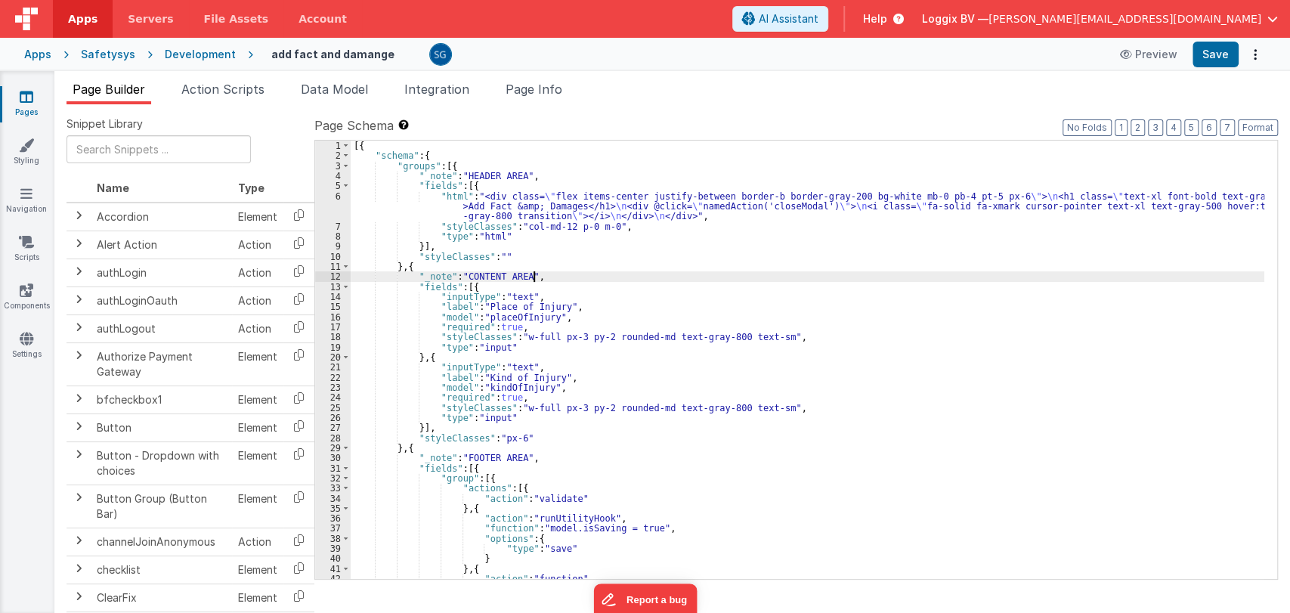
click at [550, 278] on div "[{ "schema" : { "groups" : [{ "_note" : "HEADER AREA" , "fields" : [{ "html" : …" at bounding box center [808, 370] width 914 height 459
